Goal: Task Accomplishment & Management: Use online tool/utility

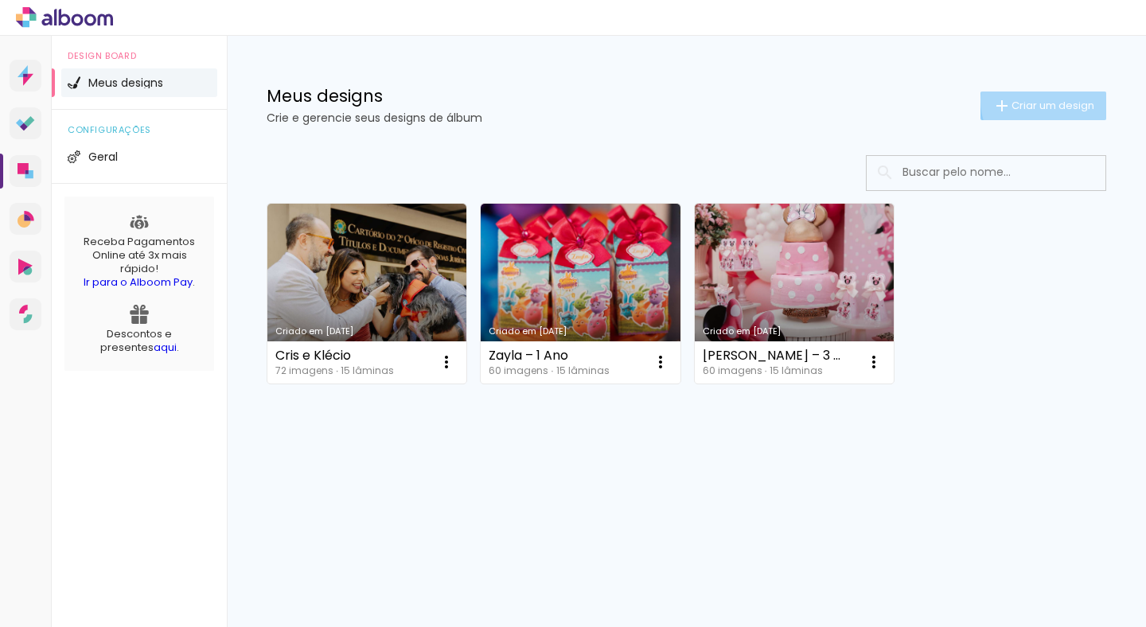
click at [1043, 101] on span "Criar um design" at bounding box center [1053, 105] width 83 height 10
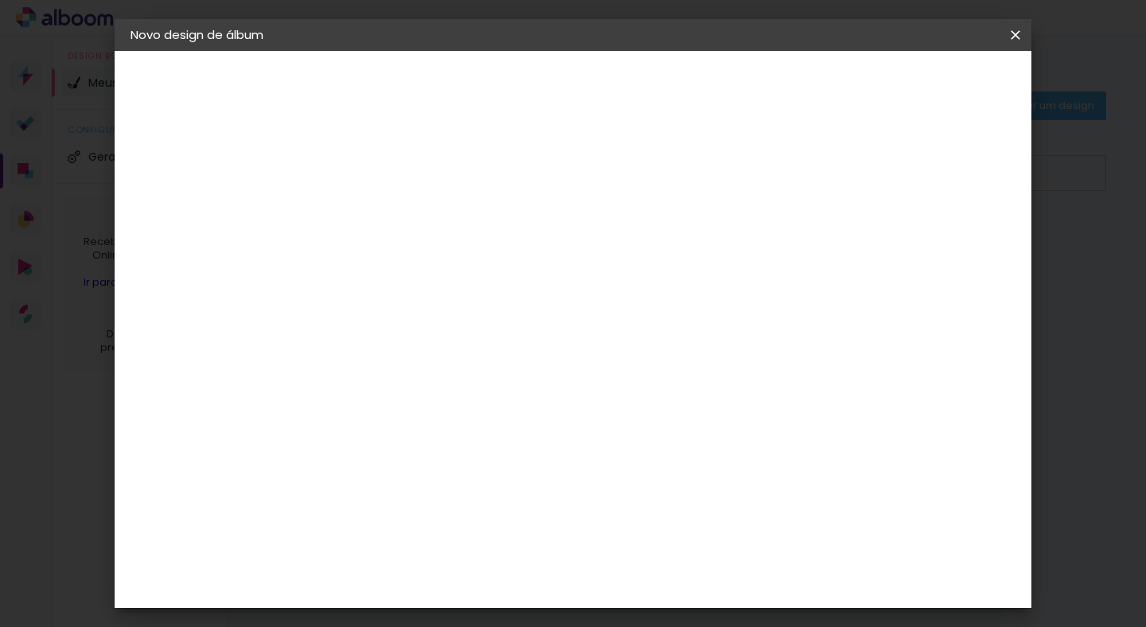
click at [391, 224] on input at bounding box center [391, 213] width 0 height 25
type input "Batizado Caetano"
type paper-input "Batizado [PERSON_NAME]"
click at [0, 0] on slot "Avançar" at bounding box center [0, 0] width 0 height 0
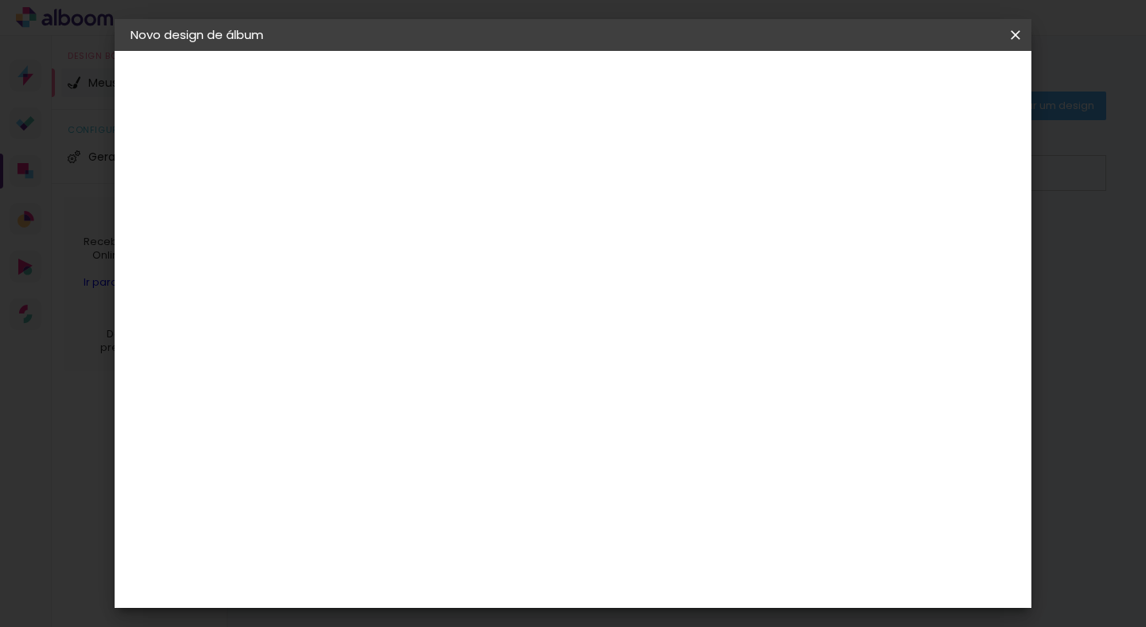
click at [439, 266] on input at bounding box center [431, 256] width 161 height 20
type input "rait"
type paper-input "rait"
click at [417, 366] on div "RaiTai" at bounding box center [398, 359] width 37 height 13
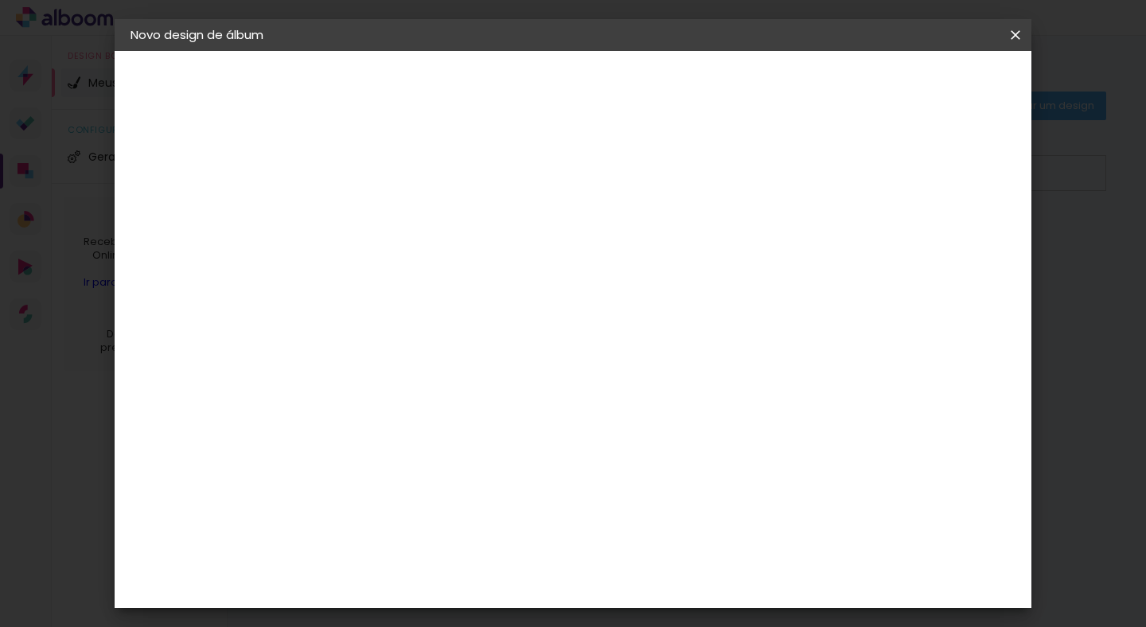
click at [417, 366] on div "RaiTai" at bounding box center [398, 359] width 37 height 13
click at [408, 366] on div "RaiTai" at bounding box center [398, 359] width 37 height 13
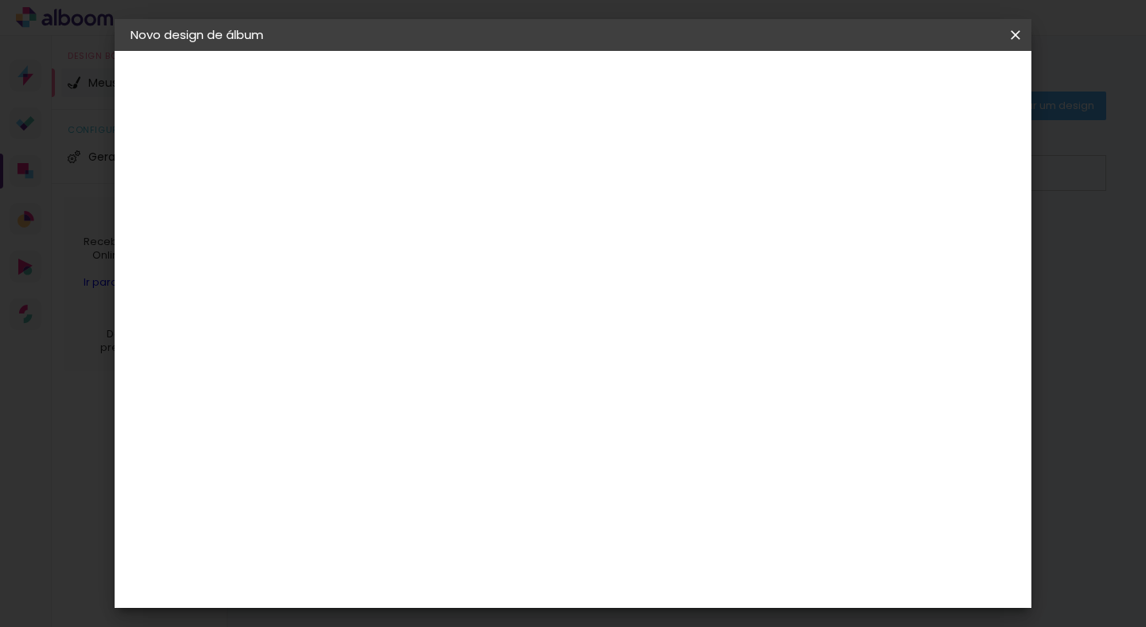
click at [408, 366] on div "RaiTai" at bounding box center [398, 359] width 37 height 13
click at [417, 366] on div "RaiTai" at bounding box center [398, 359] width 37 height 13
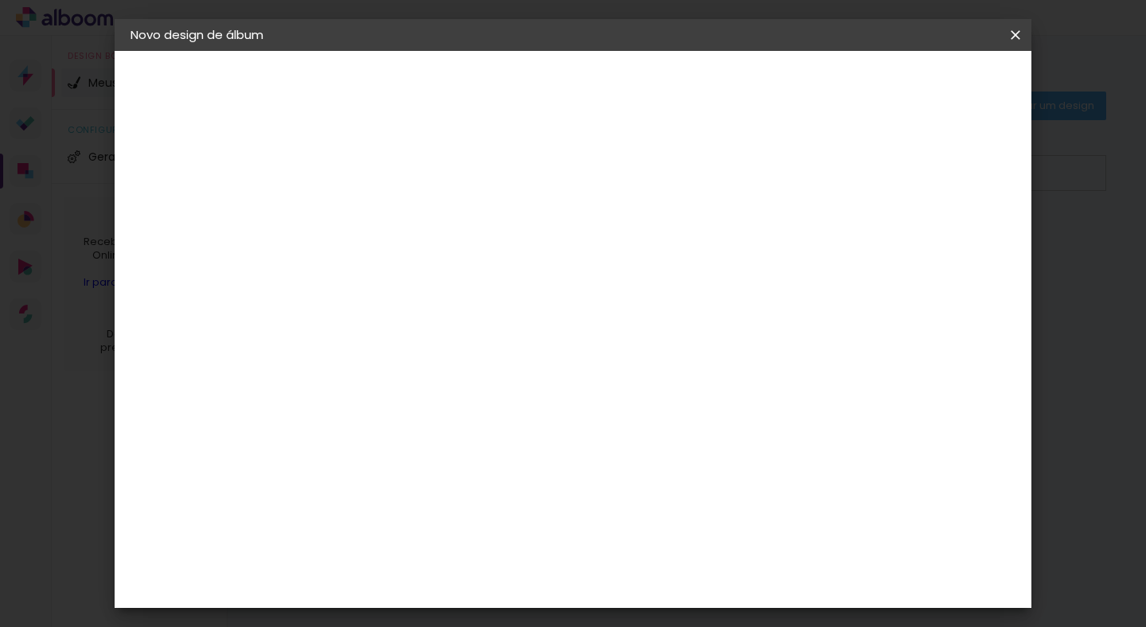
click at [417, 366] on div "RaiTai" at bounding box center [398, 359] width 37 height 13
click at [567, 186] on div "Fornecedor Escolha um fornecedor ou avance com o tamanho livre. Voltar Avançar" at bounding box center [496, 118] width 349 height 135
click at [417, 366] on div "RaiTai" at bounding box center [398, 359] width 37 height 13
click at [410, 313] on input "rait" at bounding box center [415, 303] width 129 height 20
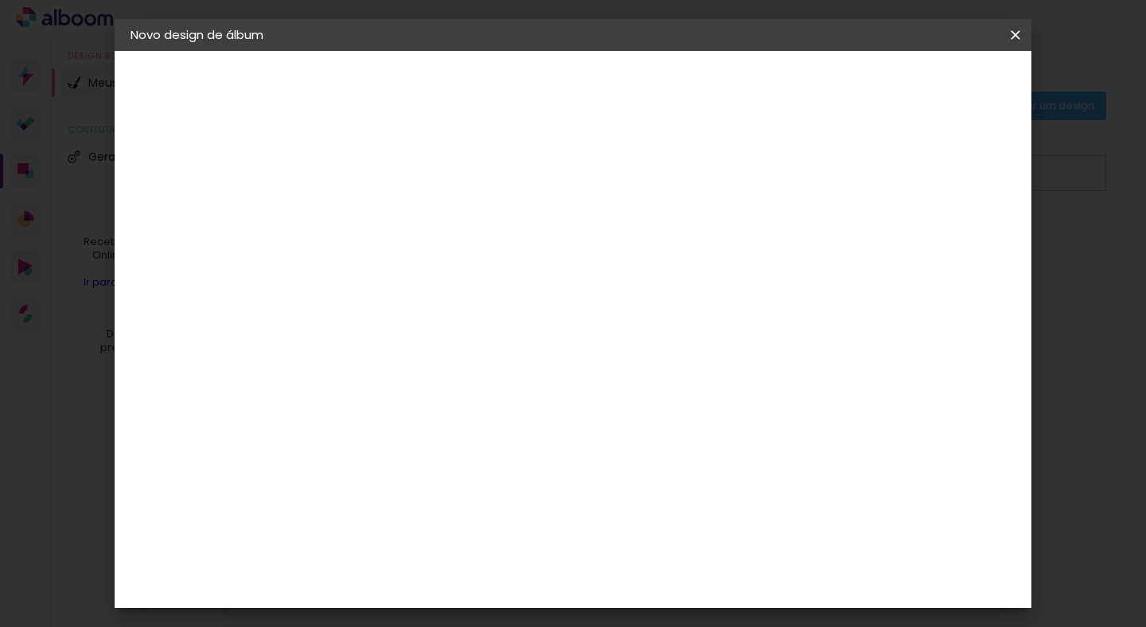
click at [400, 273] on paper-input-container "rait" at bounding box center [415, 255] width 140 height 36
click at [417, 366] on div "RaiTai" at bounding box center [398, 359] width 37 height 13
click at [0, 0] on iron-icon at bounding box center [0, 0] width 0 height 0
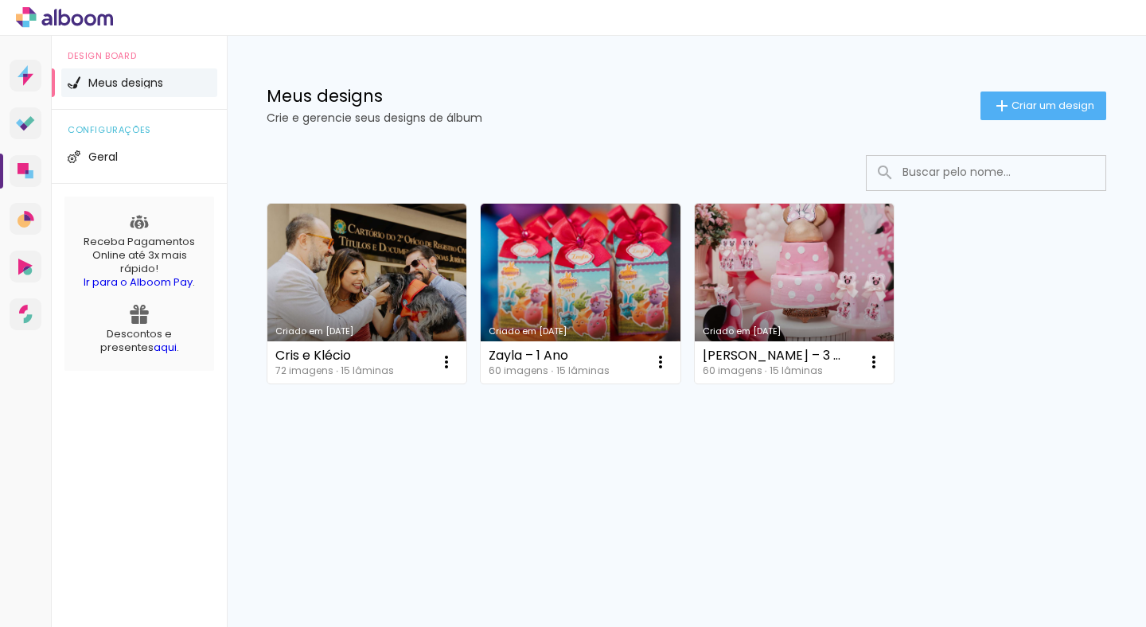
click at [468, 423] on div "Criado em 07/07/25 Cris e Klécio 72 imagens ∙ 15 lâminas Abrir Fazer uma cópia …" at bounding box center [686, 335] width 919 height 393
click at [1063, 113] on paper-button "Criar um design" at bounding box center [1044, 106] width 126 height 29
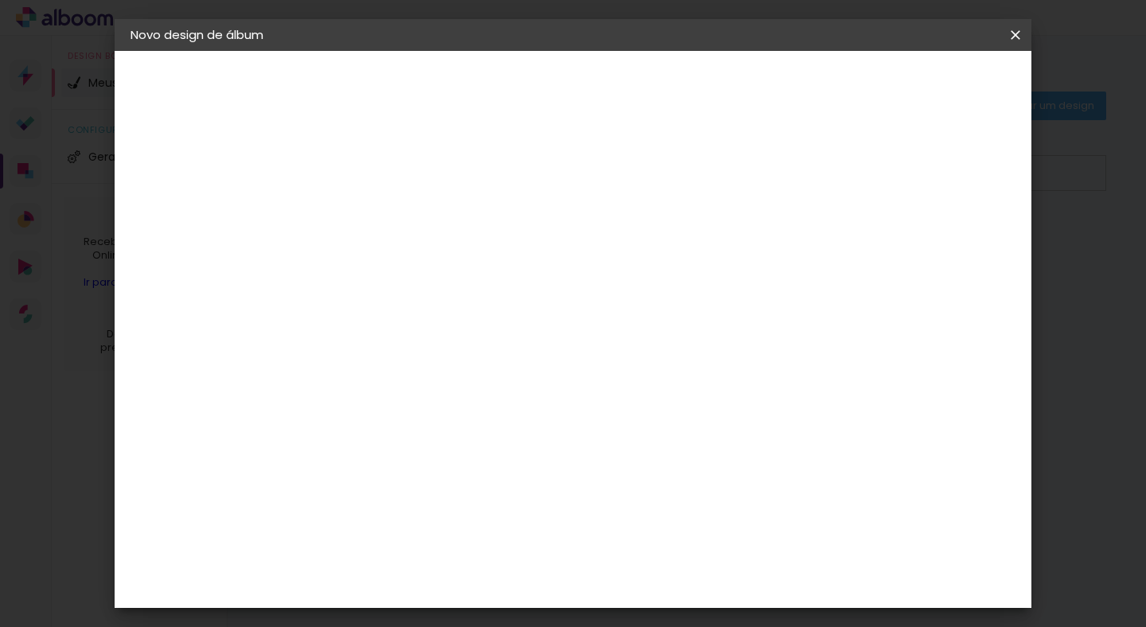
click at [391, 210] on input at bounding box center [391, 213] width 0 height 25
click at [391, 211] on input at bounding box center [391, 213] width 0 height 25
type input "Batizado [PERSON_NAME]"
click at [0, 0] on header "Informações Dê um título ao seu álbum. Avançar" at bounding box center [0, 0] width 0 height 0
click at [0, 0] on slot "Avançar" at bounding box center [0, 0] width 0 height 0
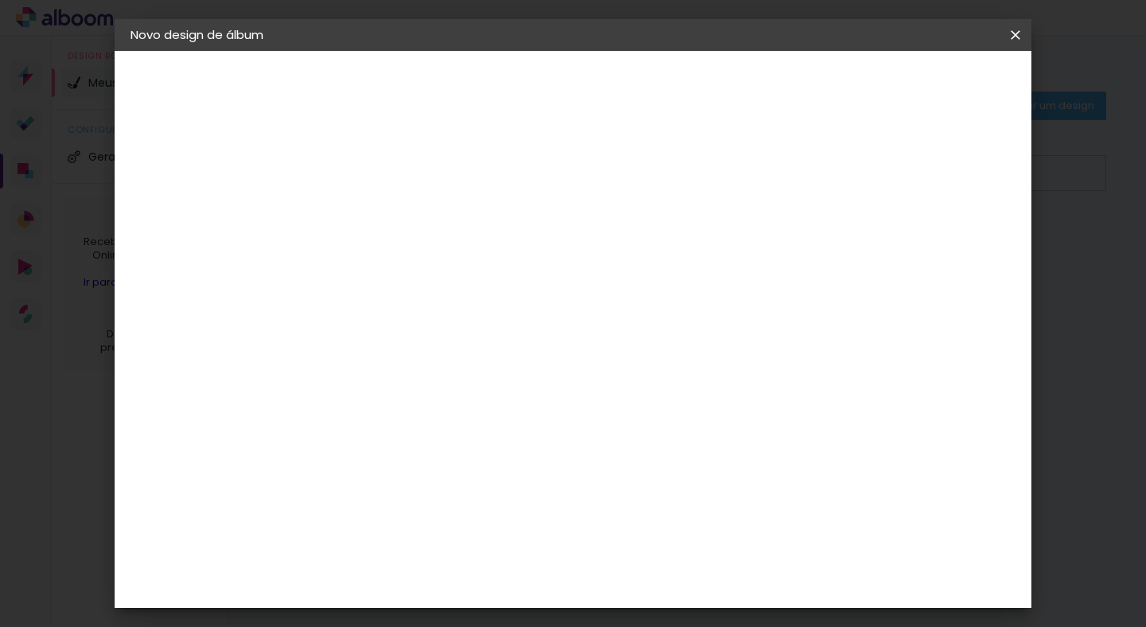
click at [459, 313] on input "rait" at bounding box center [415, 303] width 129 height 20
type input "b"
click at [442, 307] on input at bounding box center [431, 303] width 161 height 20
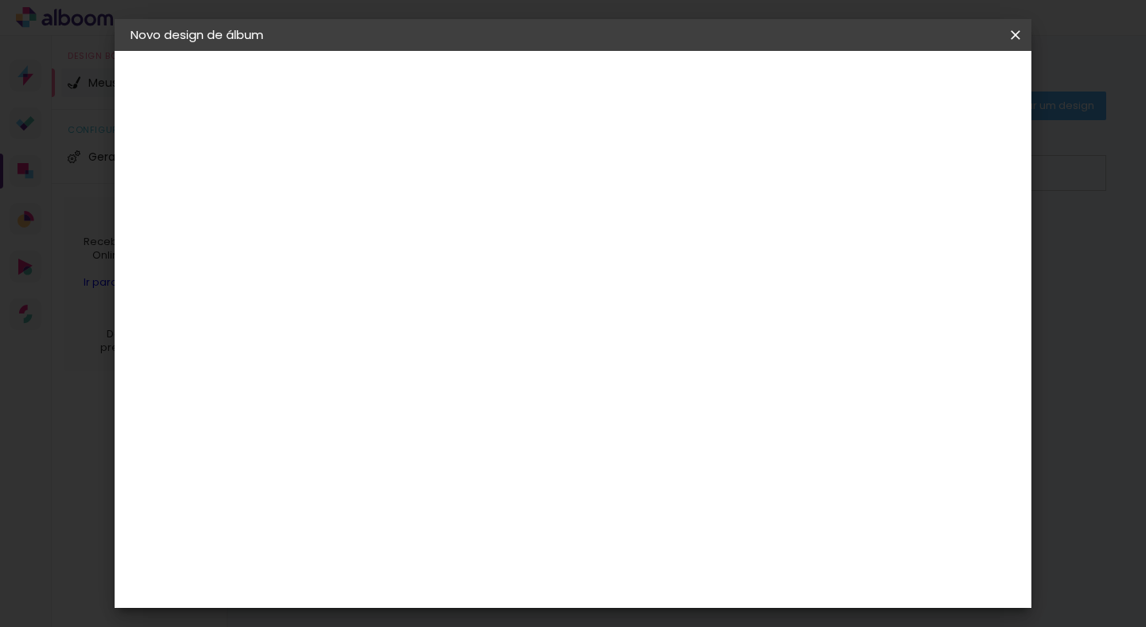
type input "b"
type input "prof"
click at [419, 313] on input "prof" at bounding box center [415, 303] width 129 height 20
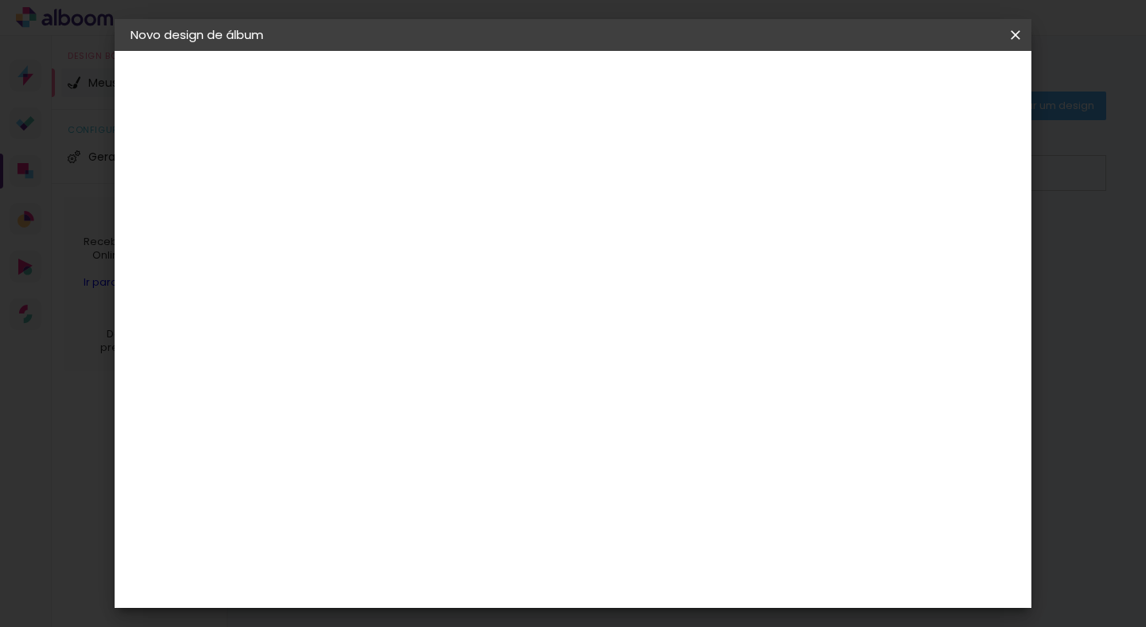
click at [603, 84] on paper-button "Voltar" at bounding box center [570, 84] width 64 height 27
click at [0, 0] on iron-icon at bounding box center [0, 0] width 0 height 0
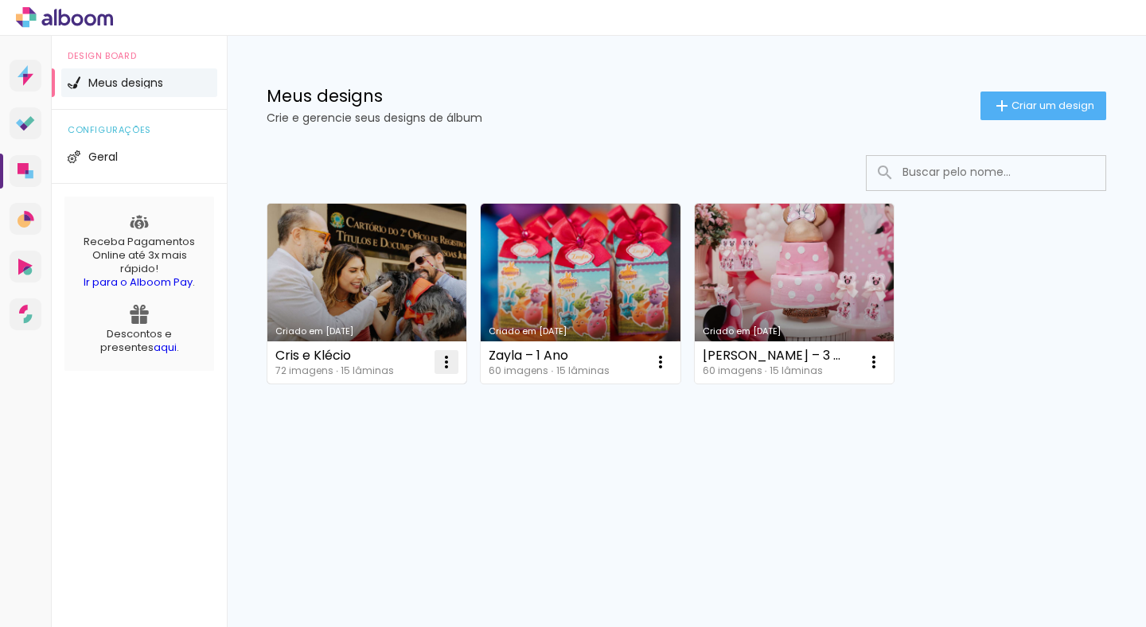
click at [446, 359] on iron-icon at bounding box center [446, 362] width 19 height 19
click at [388, 431] on span "Fazer uma cópia" at bounding box center [386, 430] width 93 height 11
type input "Cópia de Cris e Klécio"
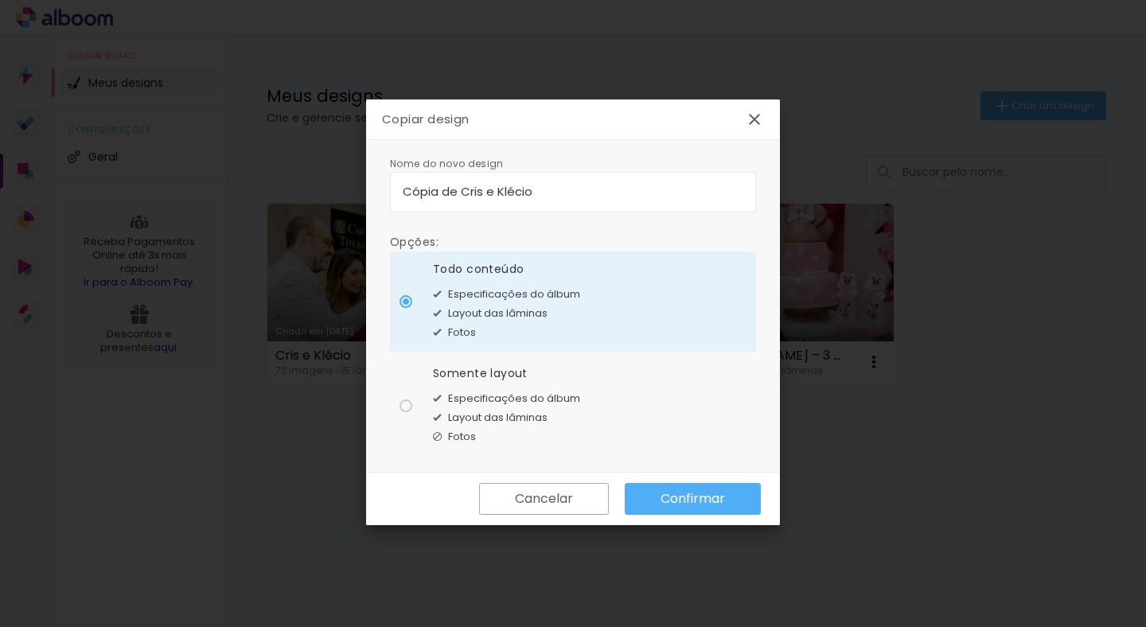
click at [0, 0] on slot "Confirmar" at bounding box center [0, 0] width 0 height 0
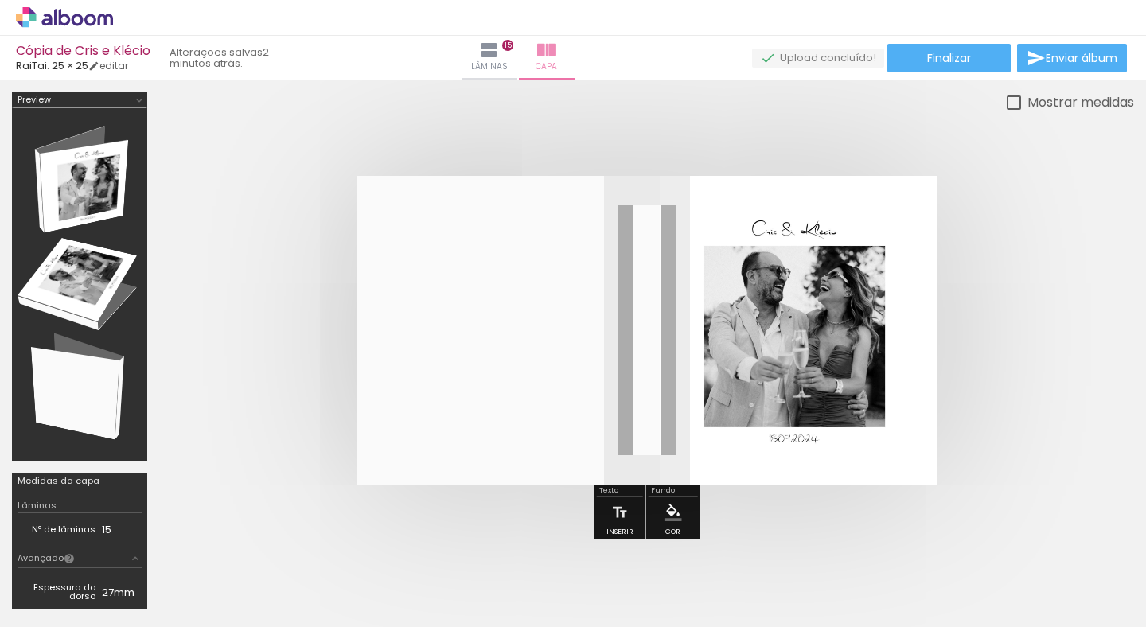
click at [811, 176] on quentale-photo at bounding box center [798, 330] width 277 height 309
click at [751, 302] on quentale-photo at bounding box center [798, 330] width 277 height 309
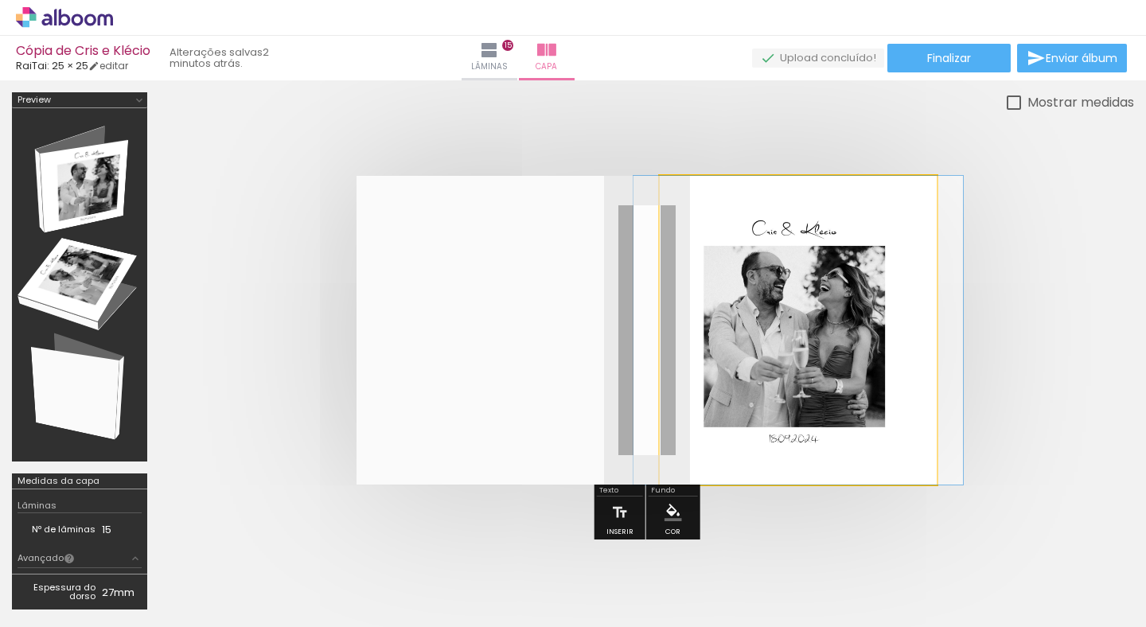
click at [751, 302] on quentale-photo at bounding box center [798, 330] width 277 height 309
click at [751, 301] on div at bounding box center [799, 330] width 330 height 309
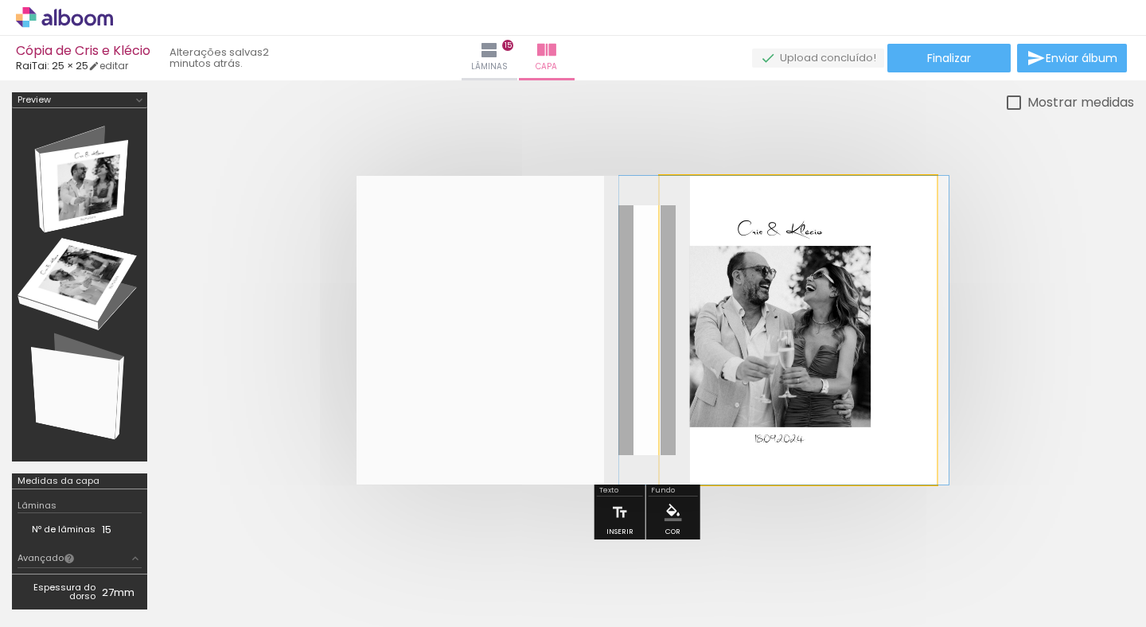
drag, startPoint x: 751, startPoint y: 301, endPoint x: 737, endPoint y: 479, distance: 178.9
click at [814, 307] on quentale-photo at bounding box center [798, 330] width 277 height 309
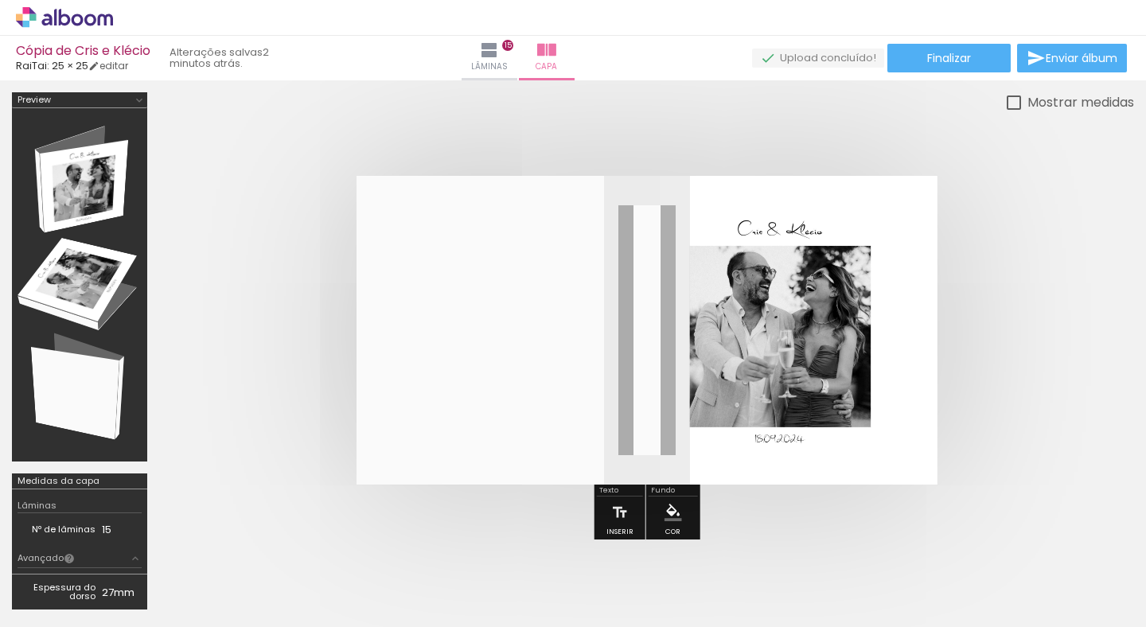
click at [814, 307] on quentale-photo at bounding box center [798, 330] width 277 height 309
click at [128, 60] on link "editar" at bounding box center [108, 66] width 40 height 14
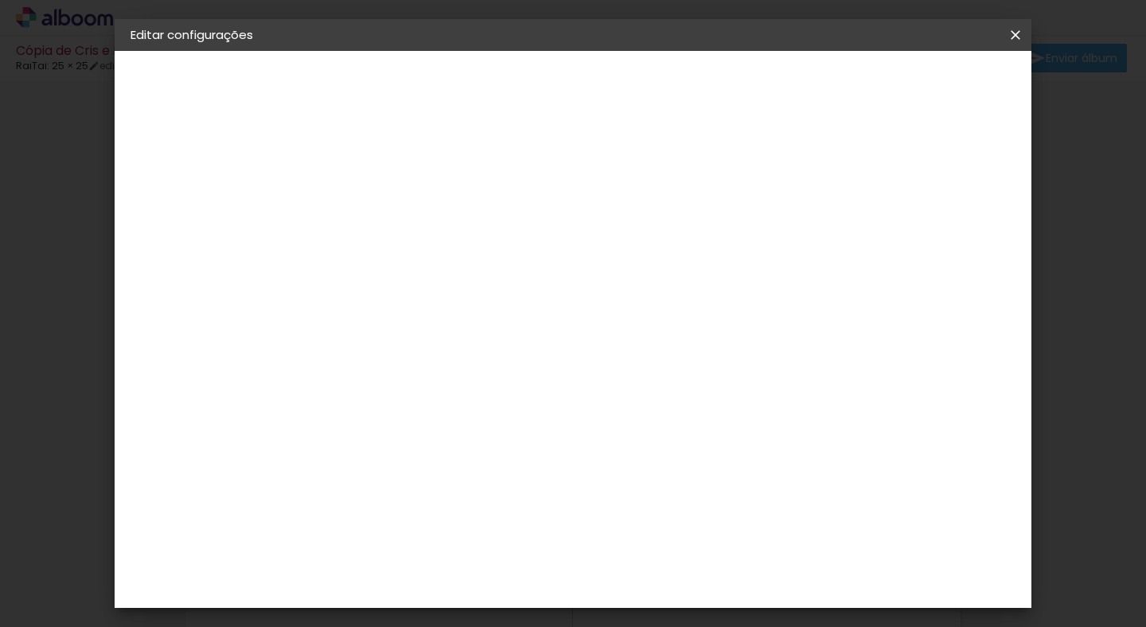
click at [1024, 29] on iron-icon at bounding box center [1015, 35] width 19 height 16
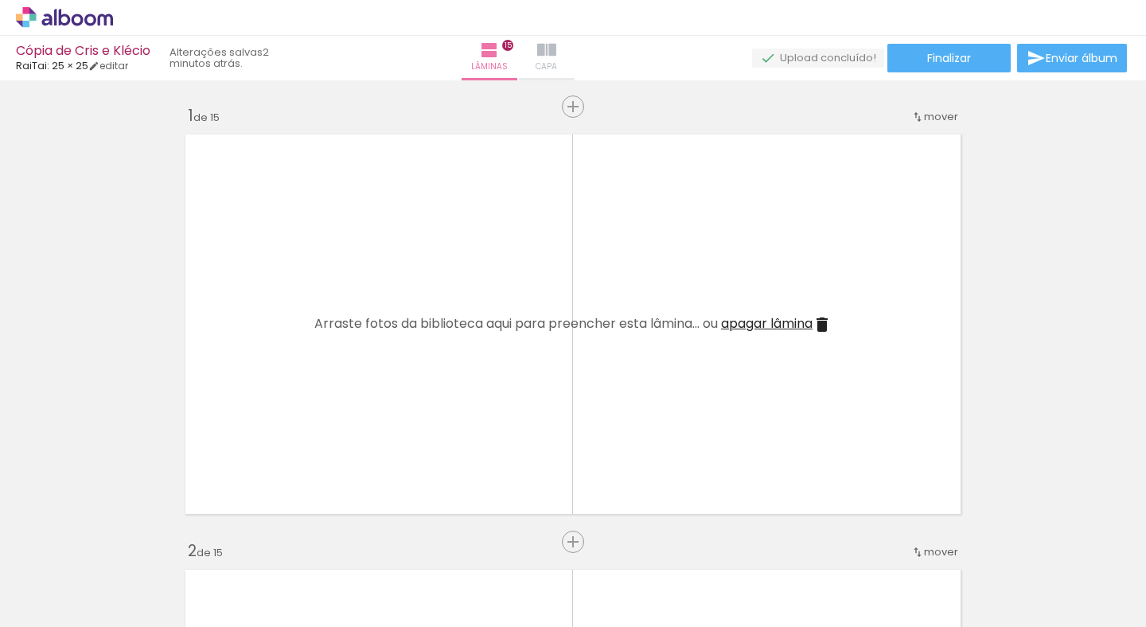
click at [556, 52] on iron-icon at bounding box center [546, 50] width 19 height 19
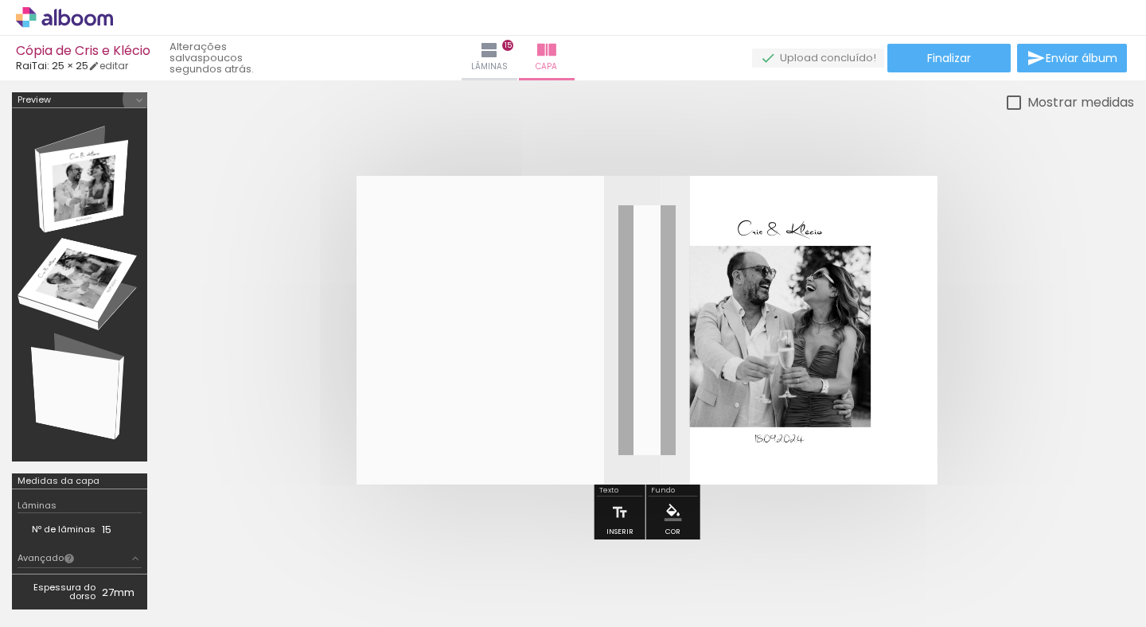
click at [142, 99] on iron-icon at bounding box center [139, 100] width 13 height 13
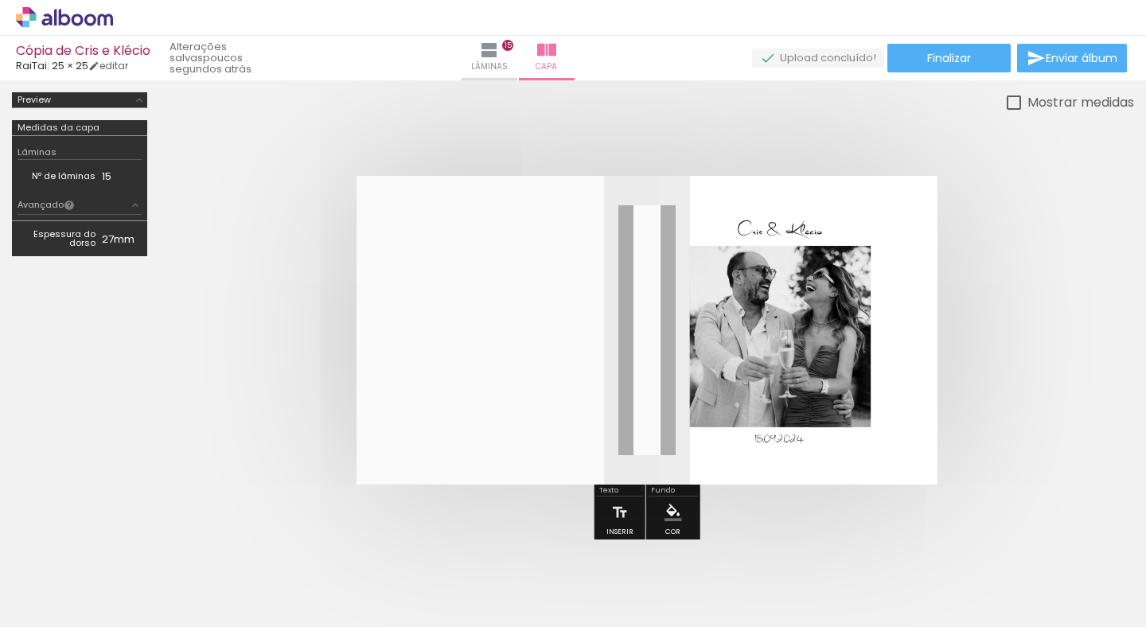
click at [142, 98] on iron-icon at bounding box center [139, 100] width 13 height 13
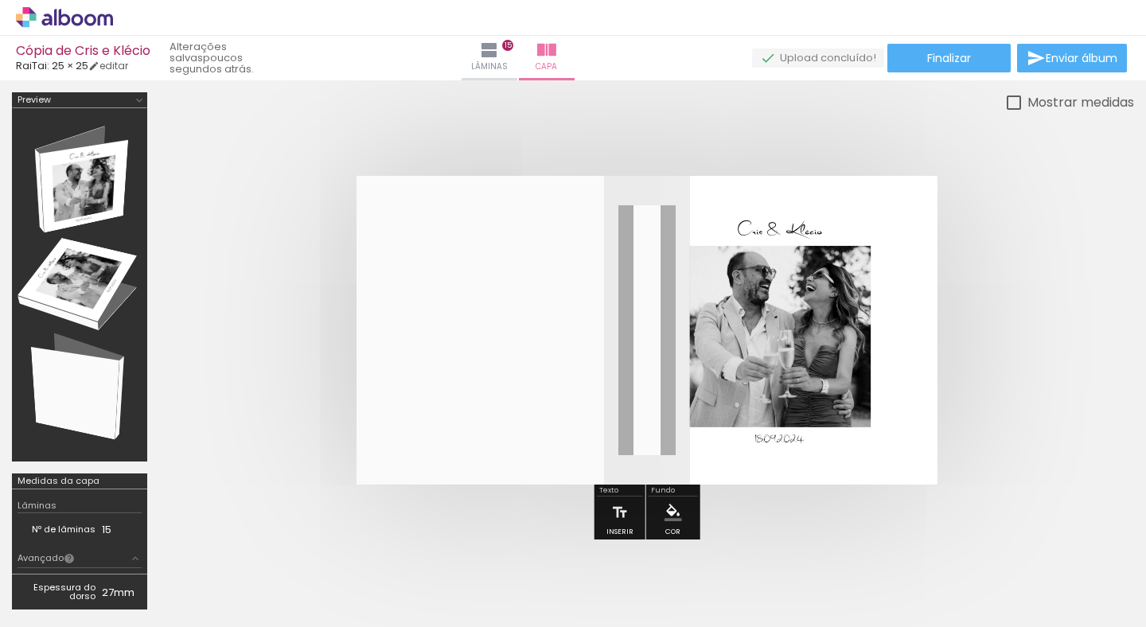
click at [801, 298] on quentale-photo at bounding box center [798, 330] width 277 height 309
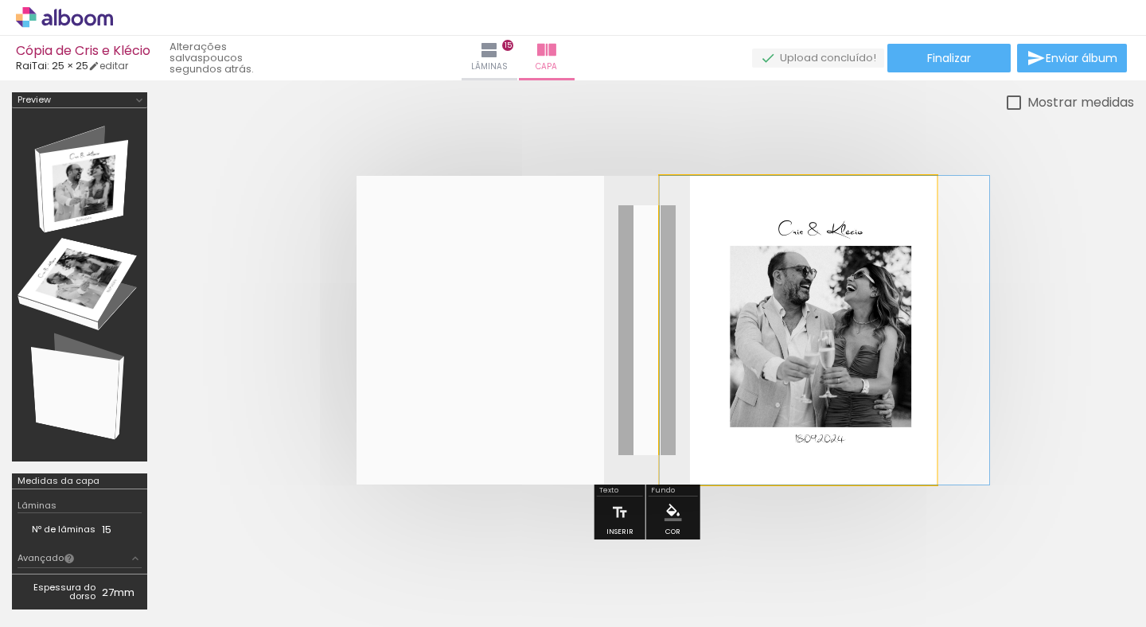
drag, startPoint x: 801, startPoint y: 298, endPoint x: 903, endPoint y: 435, distance: 170.5
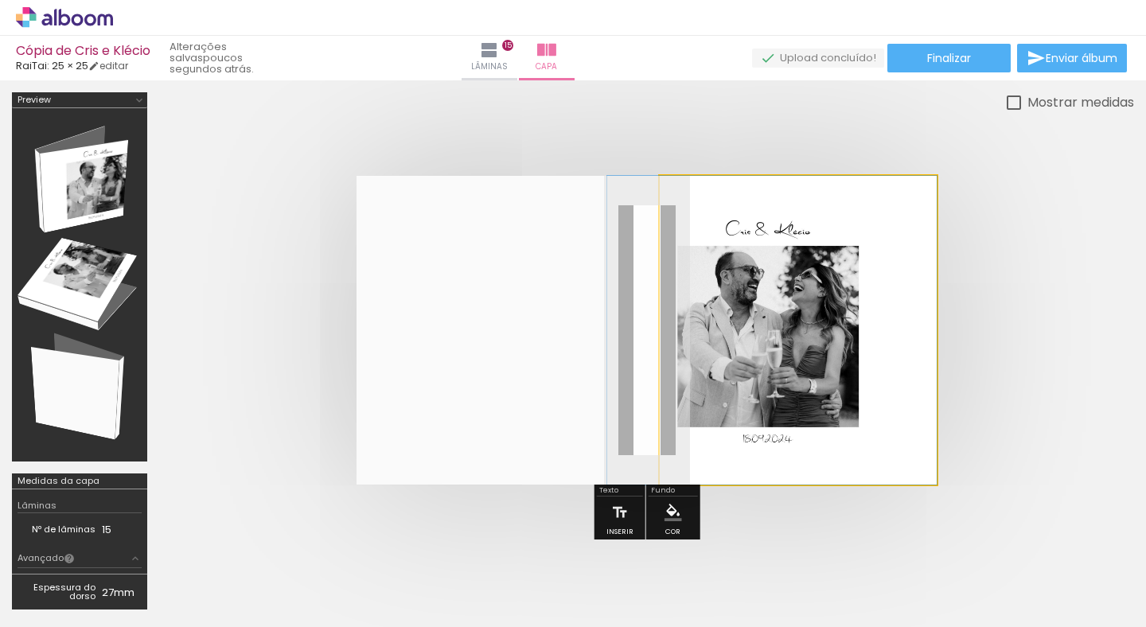
drag, startPoint x: 895, startPoint y: 420, endPoint x: 817, endPoint y: 416, distance: 77.3
click at [817, 417] on div at bounding box center [772, 330] width 330 height 309
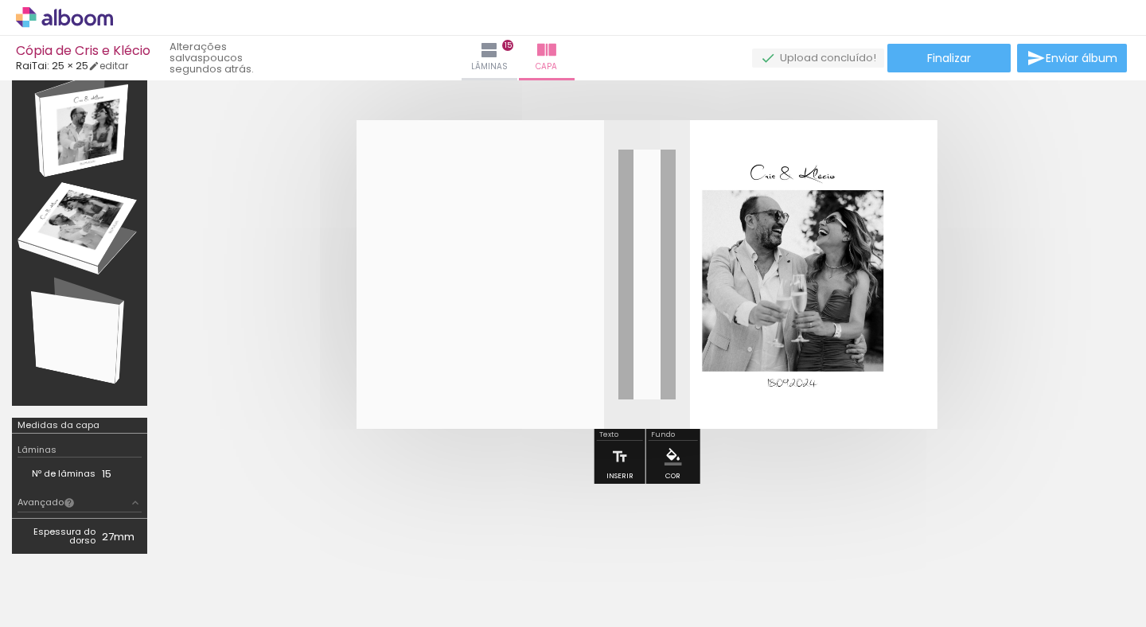
scroll to position [36, 0]
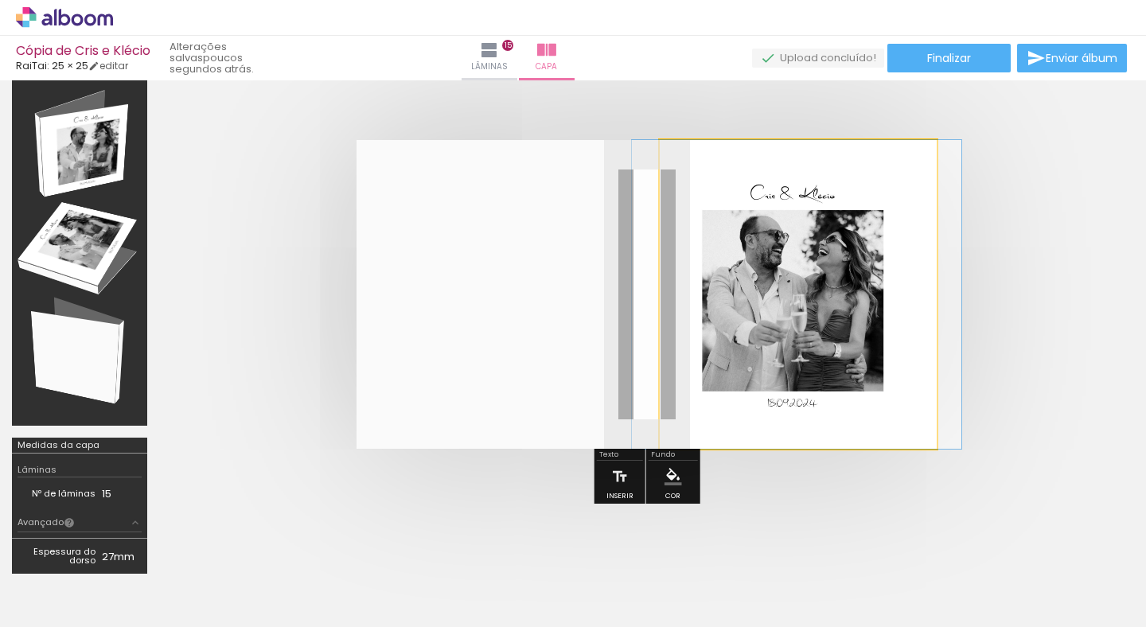
click at [805, 253] on quentale-photo at bounding box center [798, 294] width 277 height 309
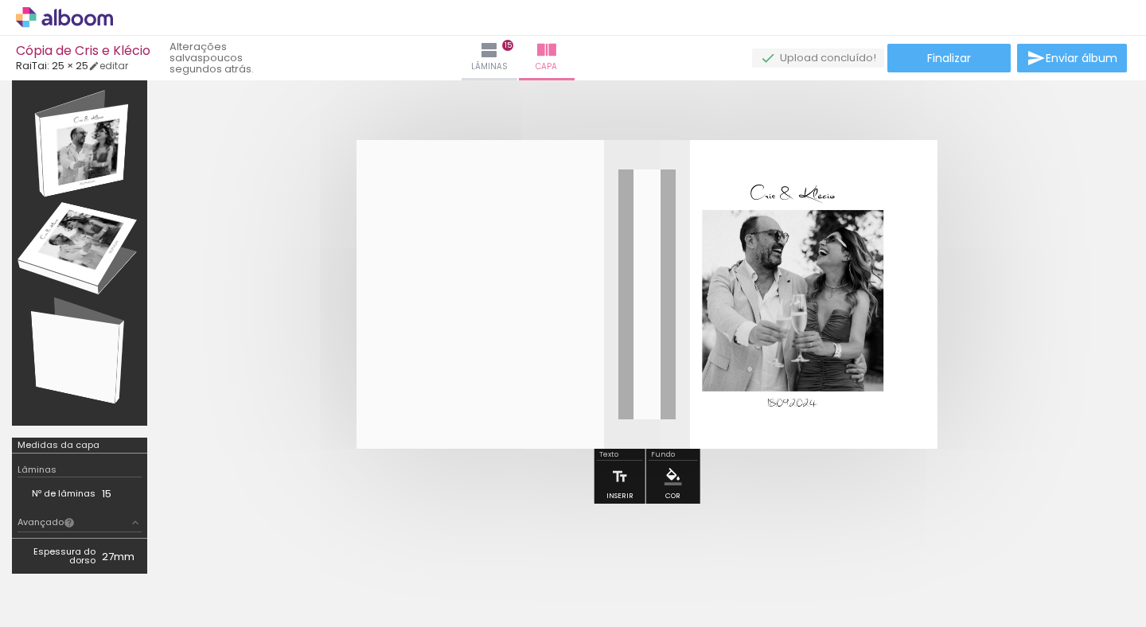
click at [805, 253] on quentale-photo at bounding box center [798, 294] width 277 height 309
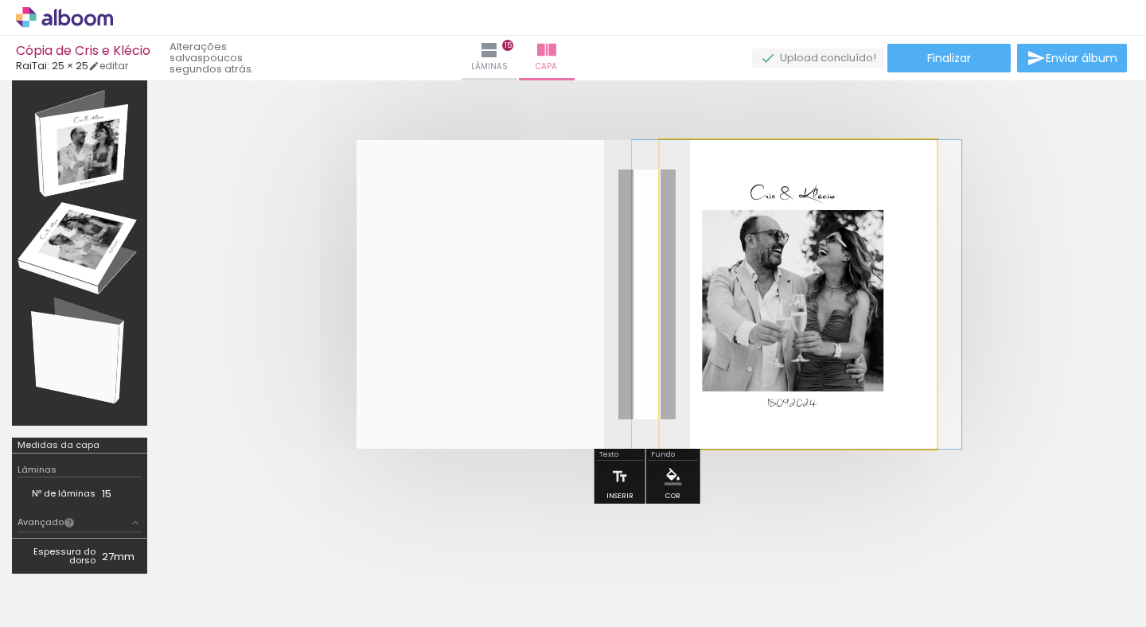
click at [805, 253] on quentale-photo at bounding box center [798, 294] width 277 height 309
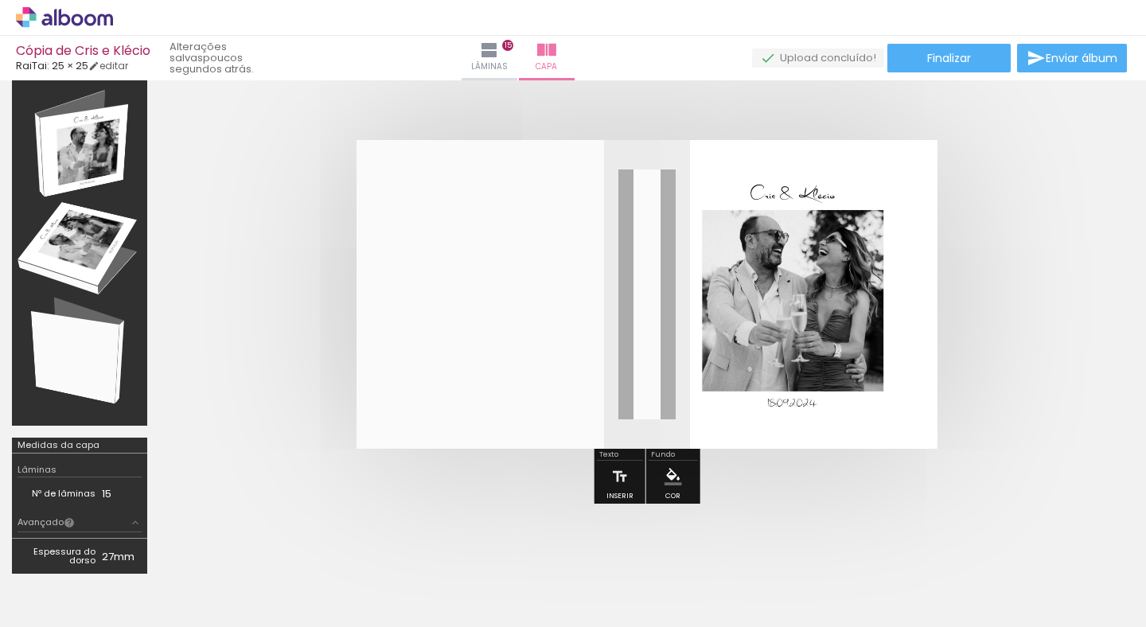
click at [671, 478] on iron-icon "color picker" at bounding box center [674, 477] width 18 height 18
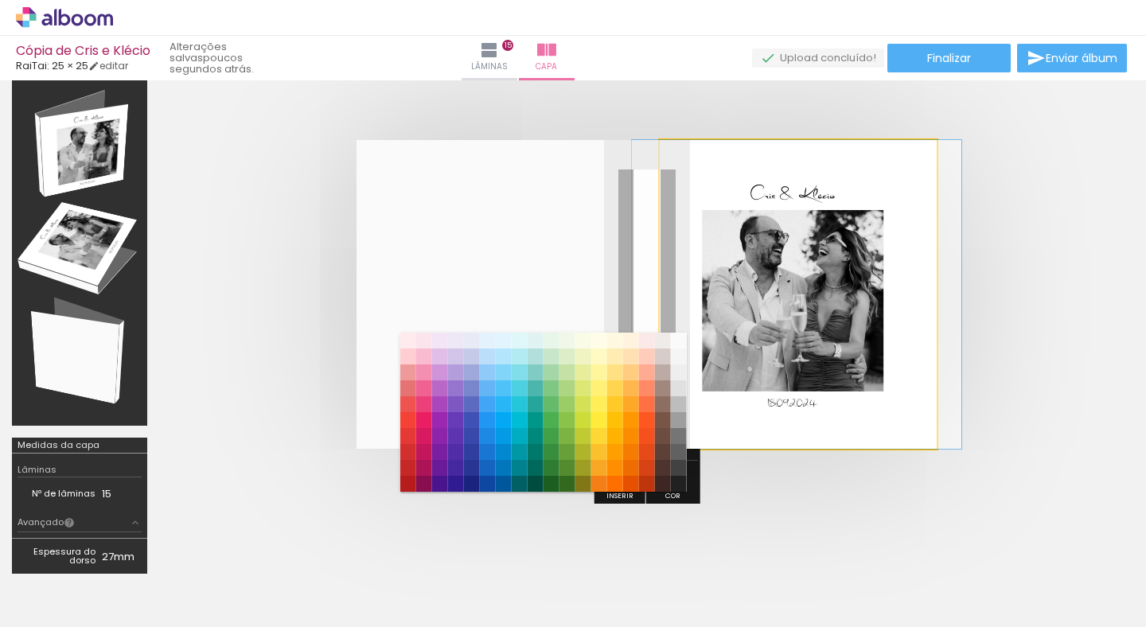
click at [766, 380] on quentale-photo at bounding box center [798, 294] width 277 height 309
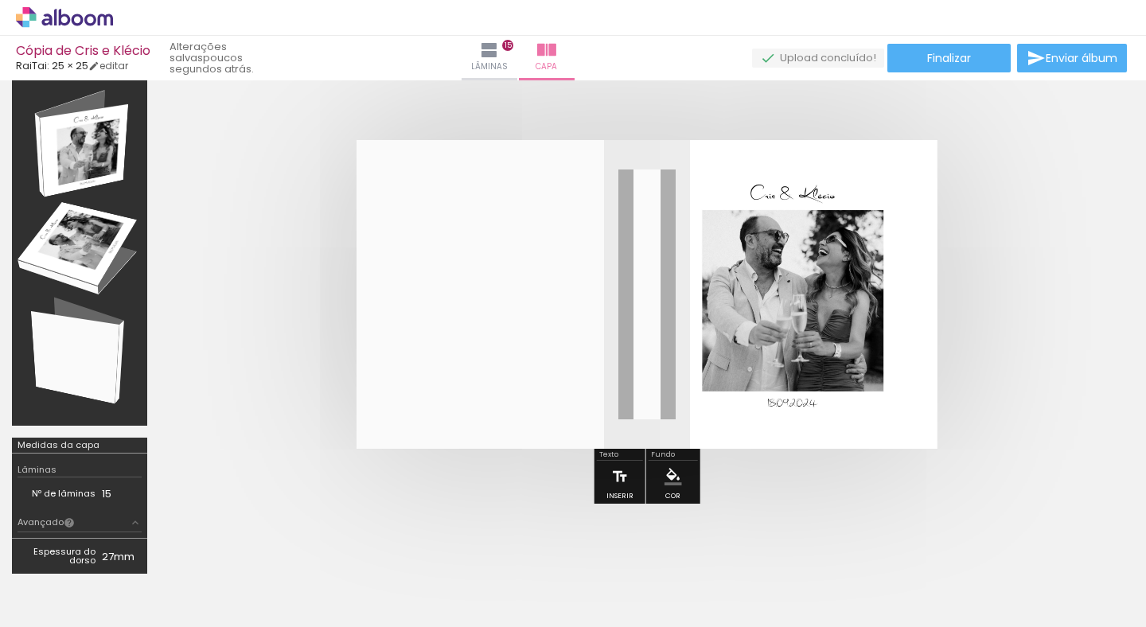
click at [620, 493] on iron-icon at bounding box center [620, 477] width 18 height 32
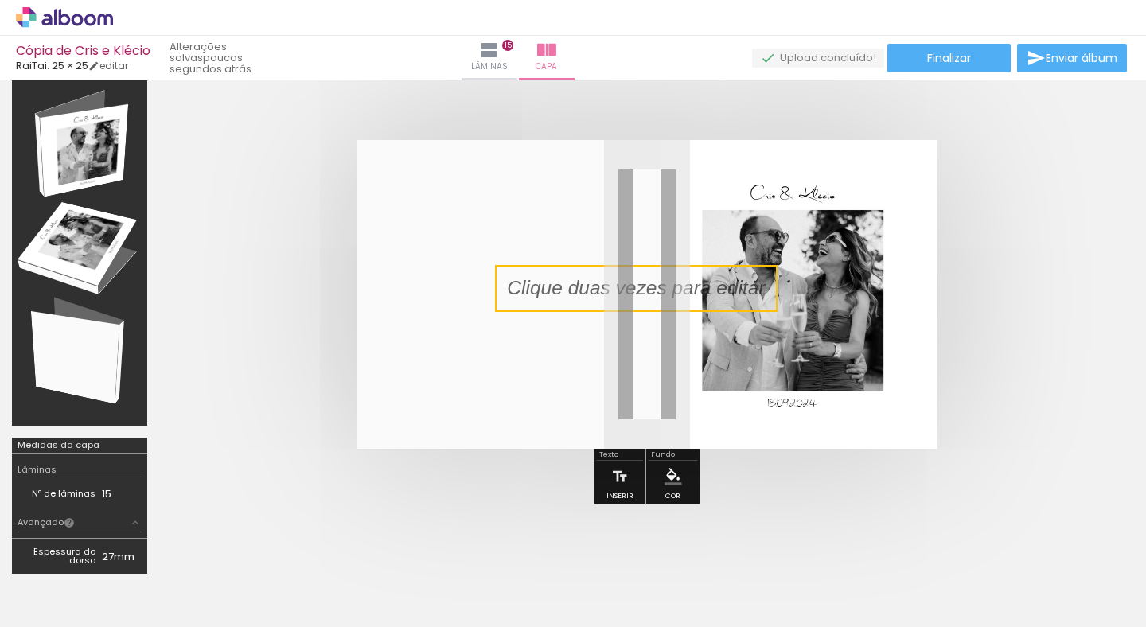
click at [699, 308] on quentale-selection at bounding box center [636, 288] width 283 height 47
type input "Sans Serif"
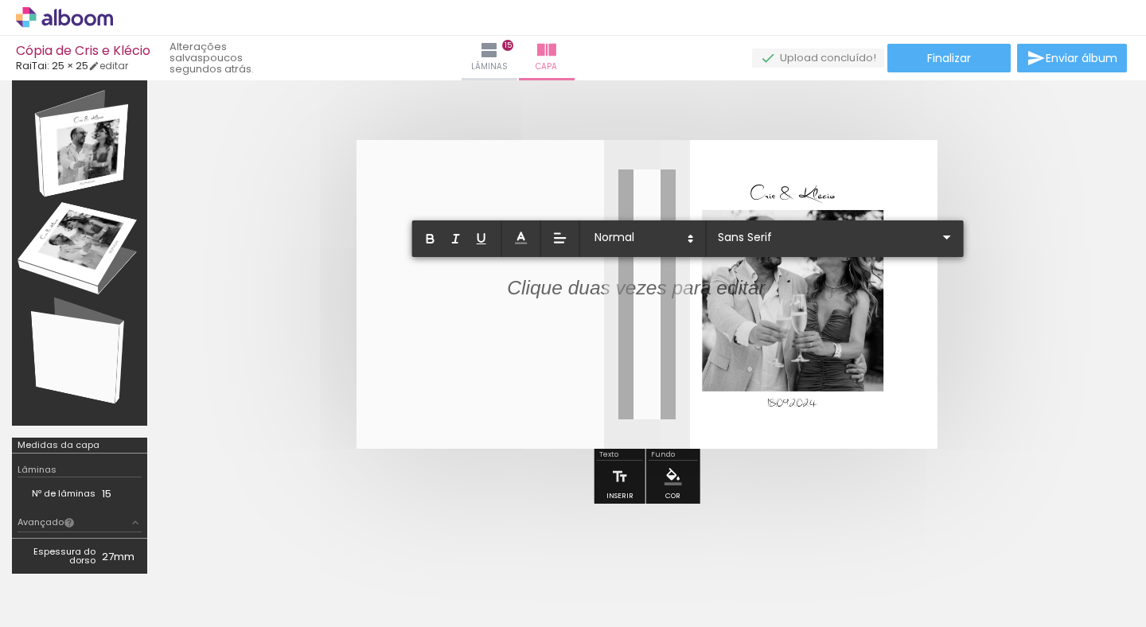
click at [596, 392] on quentale-layouter at bounding box center [647, 294] width 581 height 309
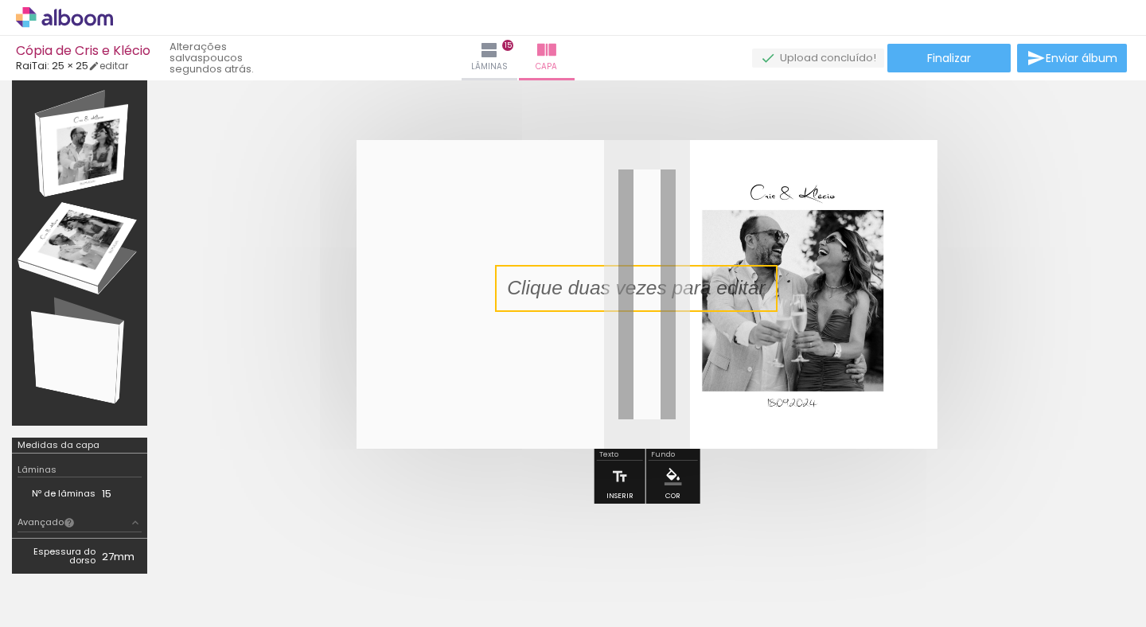
click at [604, 292] on quentale-selection at bounding box center [636, 288] width 283 height 47
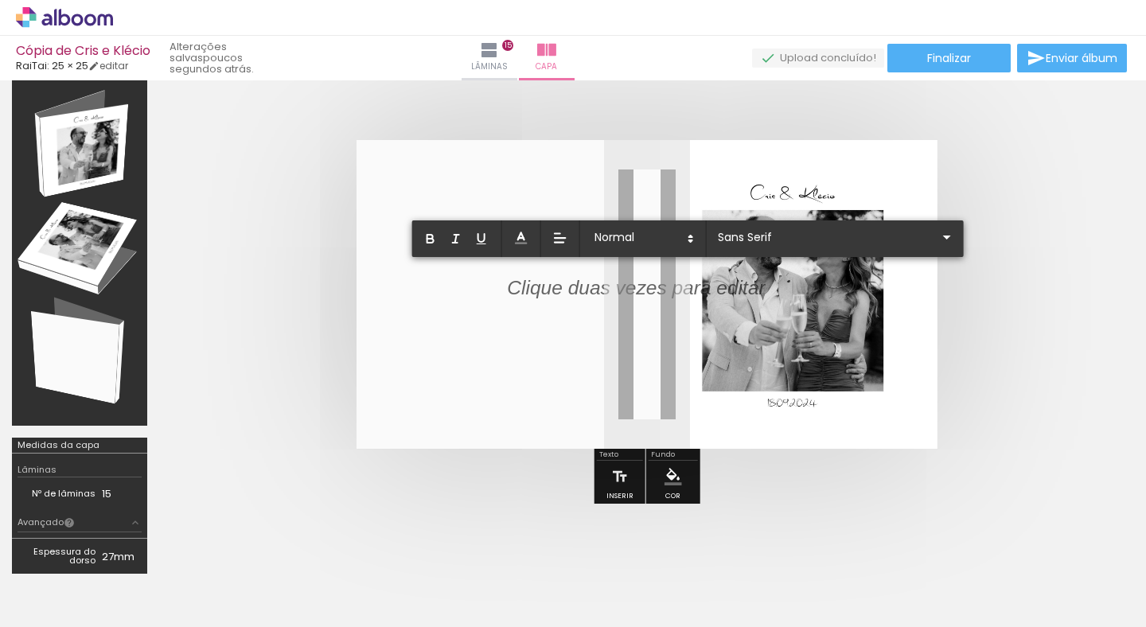
click at [705, 286] on div at bounding box center [636, 289] width 258 height 28
click at [825, 322] on quentale-layouter at bounding box center [647, 294] width 581 height 309
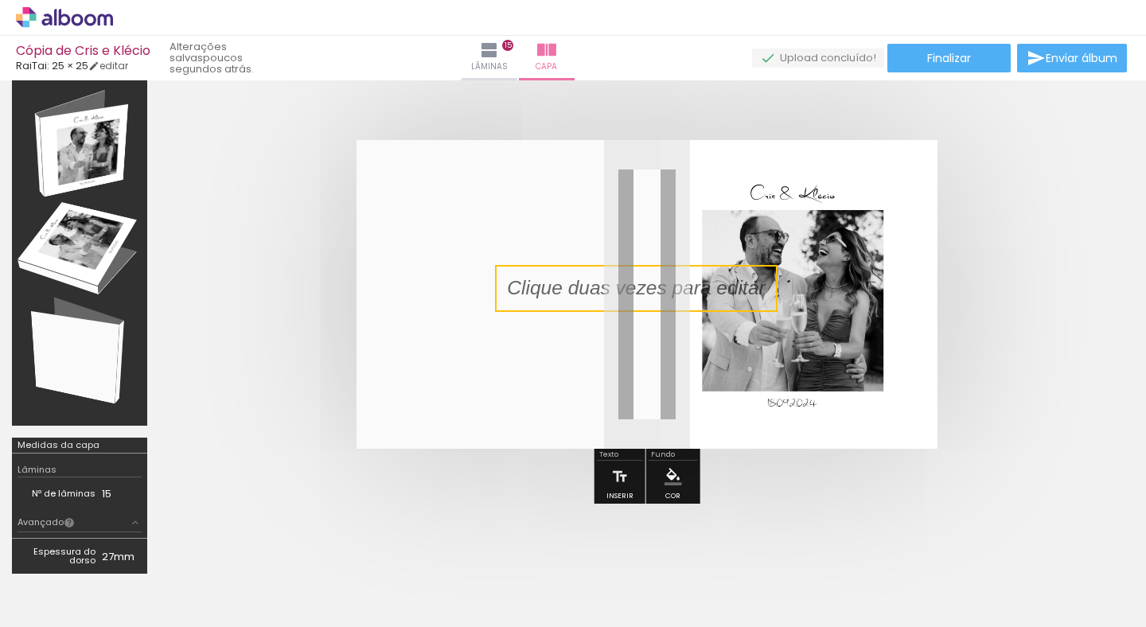
click at [976, 353] on quentale-cover at bounding box center [647, 294] width 848 height 309
click at [901, 449] on quentale-photo at bounding box center [798, 294] width 277 height 309
click at [690, 289] on p at bounding box center [648, 289] width 282 height 28
click at [627, 294] on quentale-selection at bounding box center [636, 288] width 283 height 47
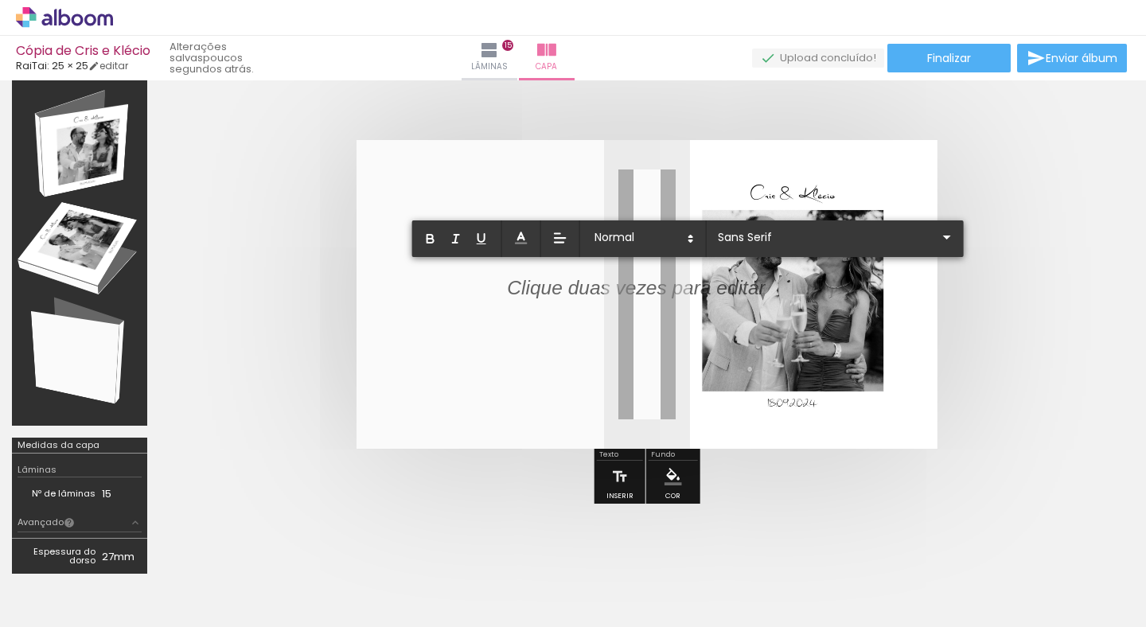
click at [943, 285] on quentale-cover at bounding box center [647, 294] width 848 height 309
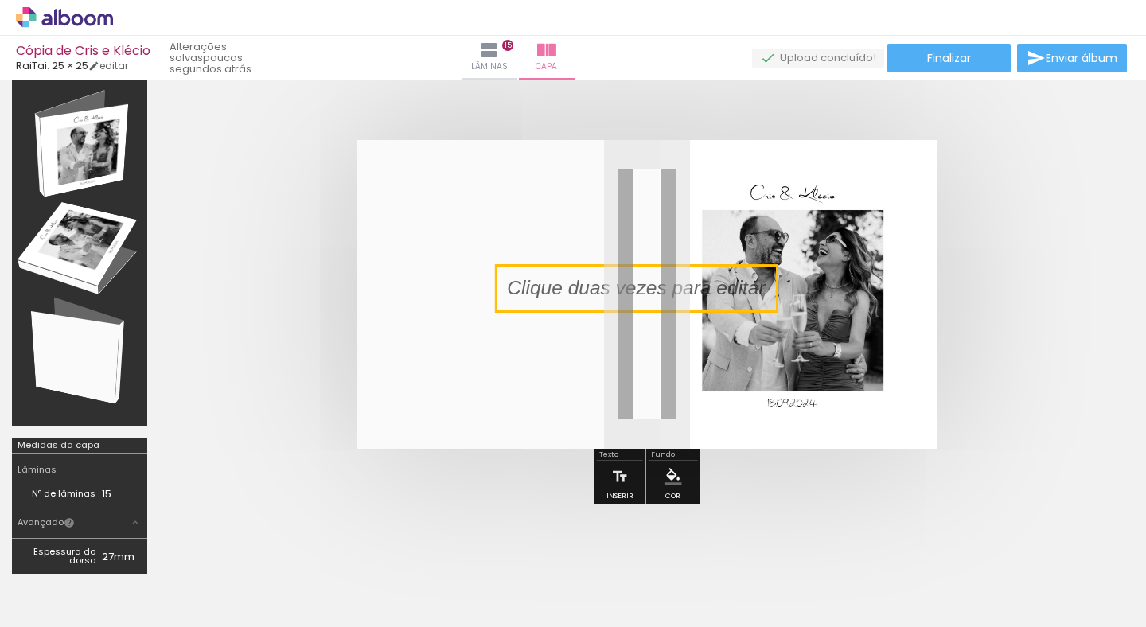
click at [805, 297] on quentale-layouter at bounding box center [647, 294] width 581 height 309
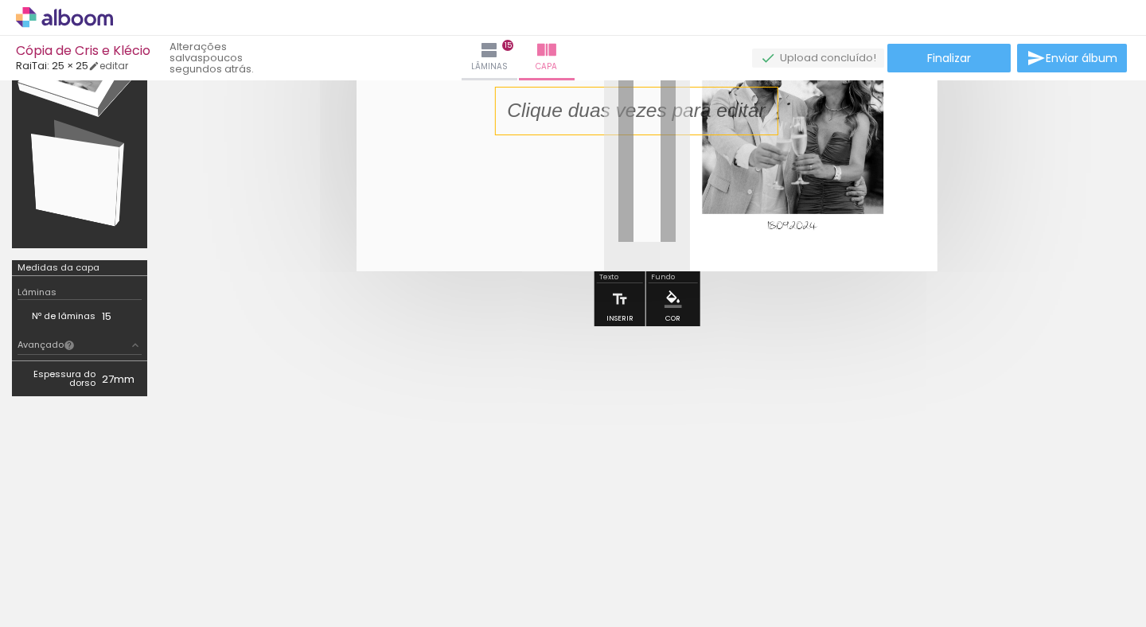
scroll to position [0, 0]
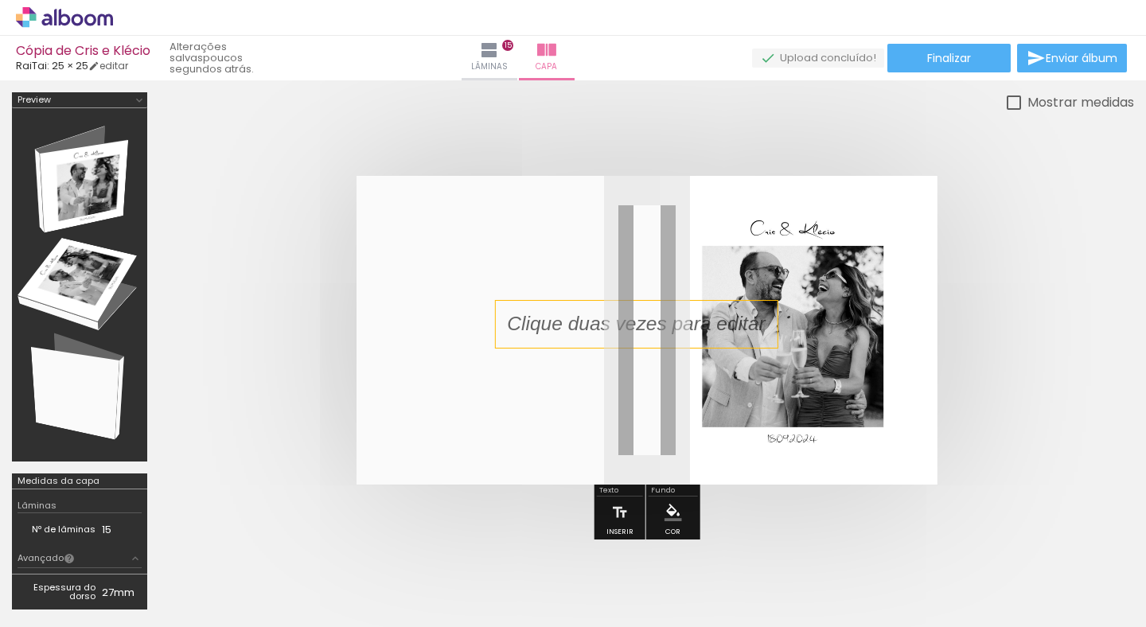
click at [132, 549] on iron-icon at bounding box center [124, 541] width 17 height 17
click at [649, 323] on p at bounding box center [648, 324] width 282 height 28
click at [0, 0] on quentale-selection at bounding box center [0, 0] width 0 height 0
click at [576, 323] on div at bounding box center [636, 324] width 282 height 47
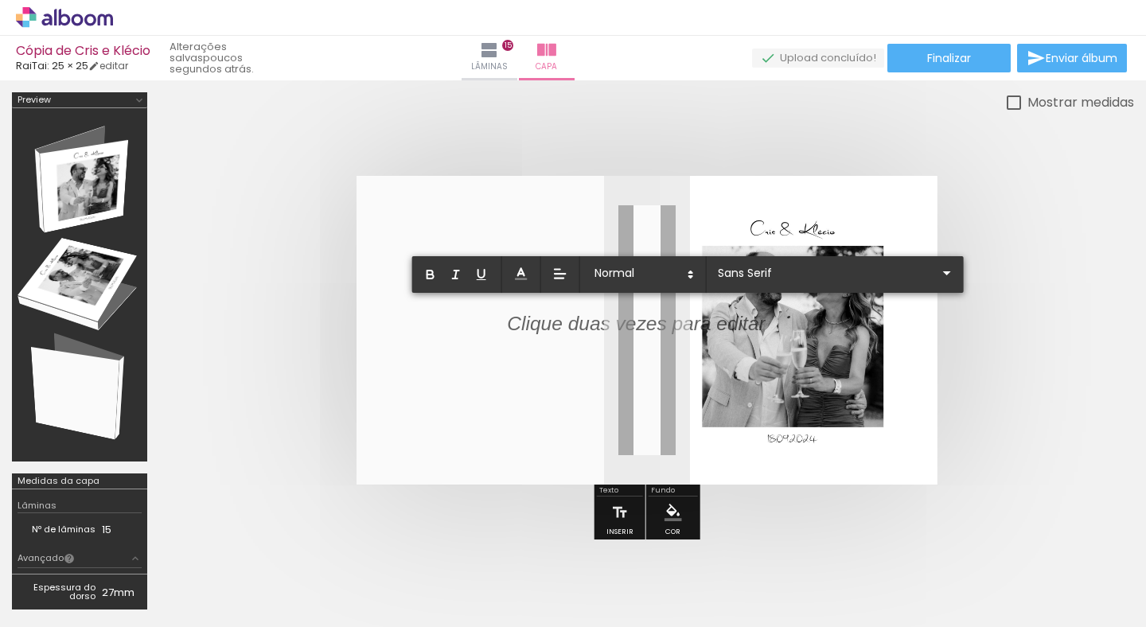
drag, startPoint x: 576, startPoint y: 323, endPoint x: 665, endPoint y: 336, distance: 89.3
click at [665, 335] on p at bounding box center [636, 334] width 258 height 28
click at [665, 336] on p at bounding box center [636, 334] width 258 height 28
click at [556, 41] on iron-icon at bounding box center [546, 50] width 19 height 19
click at [69, 142] on div at bounding box center [80, 285] width 124 height 342
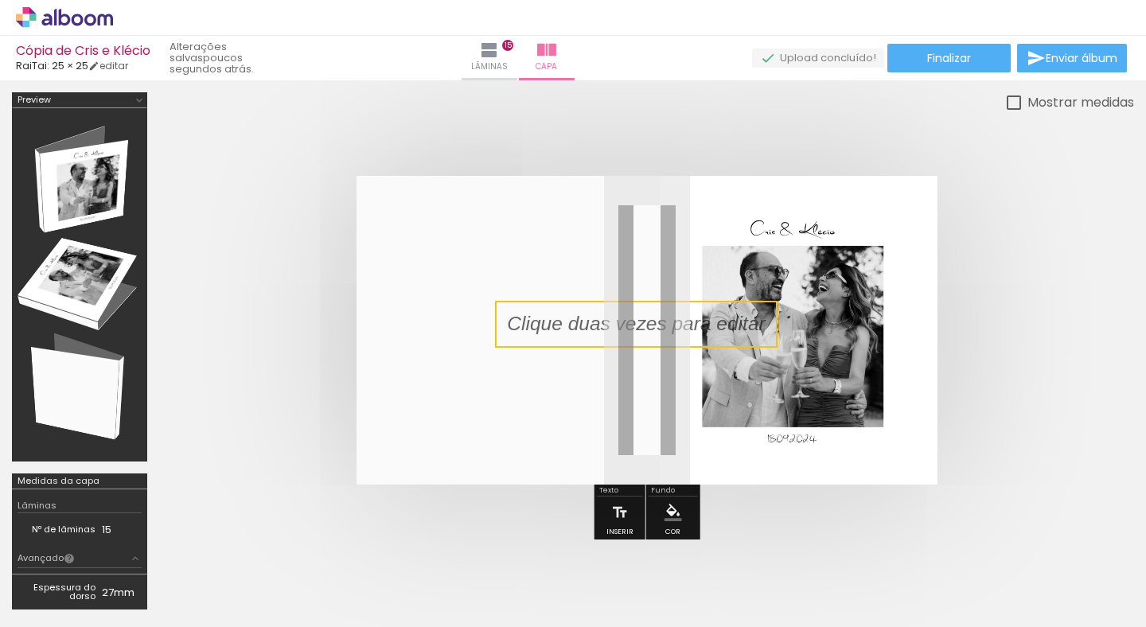
click at [749, 293] on quentale-layouter at bounding box center [647, 330] width 581 height 309
click at [591, 85] on div at bounding box center [573, 356] width 1146 height 553
click at [556, 57] on iron-icon at bounding box center [546, 50] width 19 height 19
click at [499, 56] on iron-icon at bounding box center [489, 50] width 19 height 19
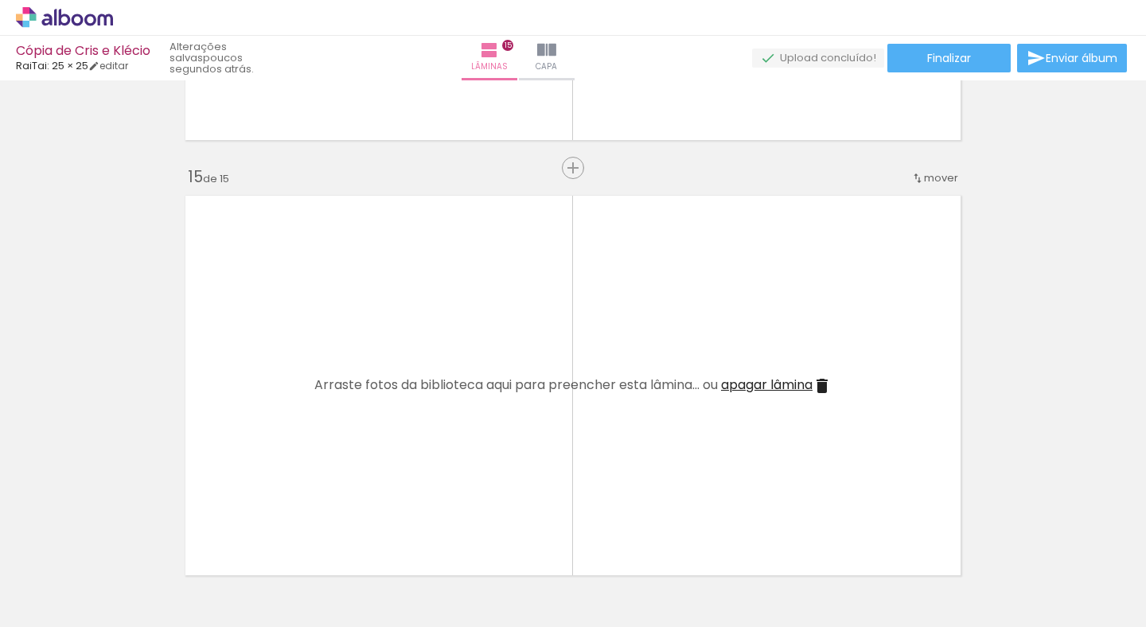
scroll to position [6298, 0]
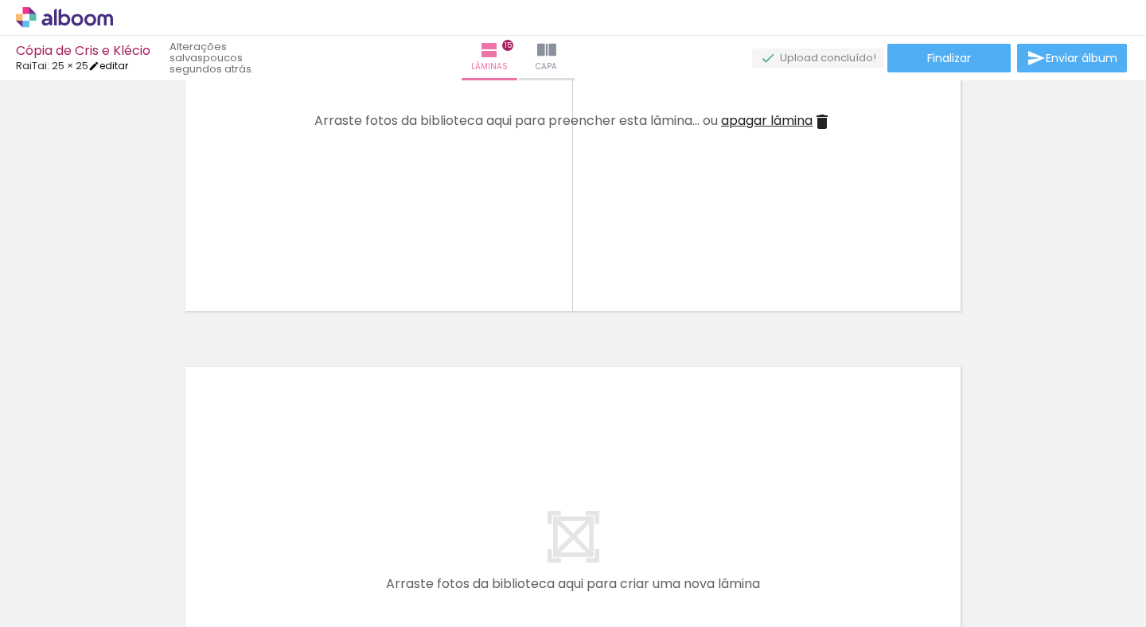
click at [119, 67] on link "editar" at bounding box center [108, 66] width 40 height 14
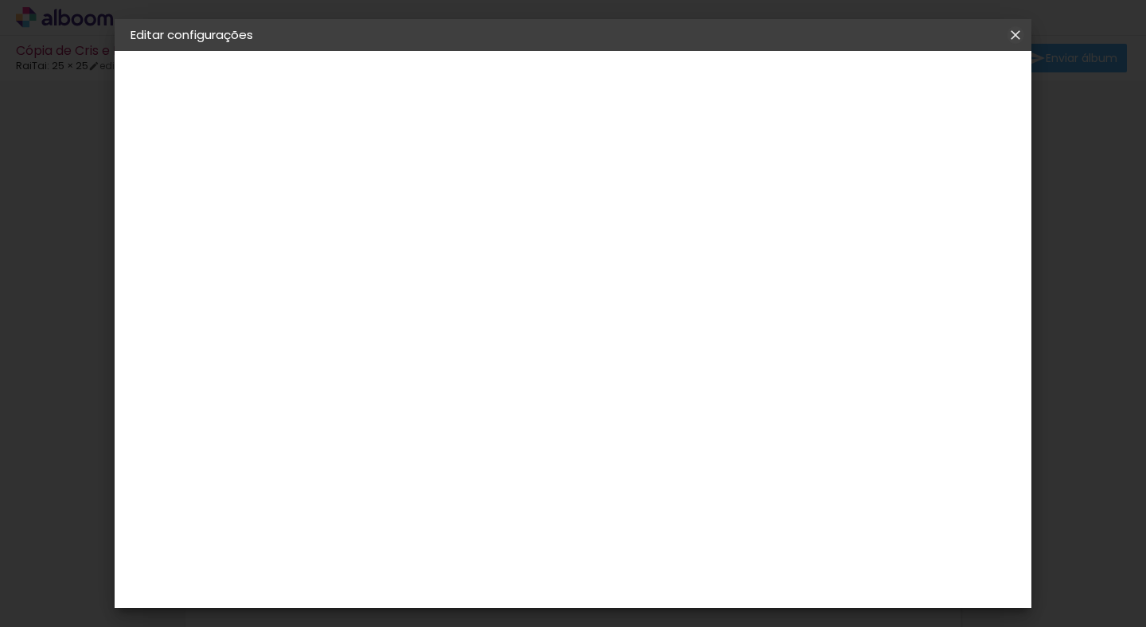
click at [1020, 33] on iron-icon at bounding box center [1015, 35] width 19 height 16
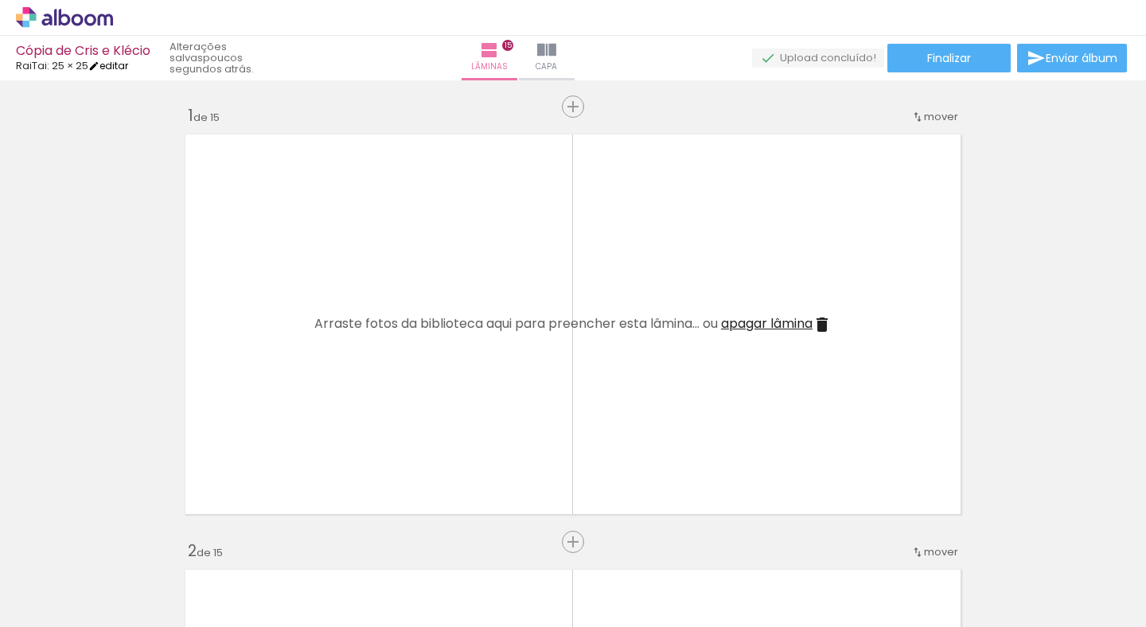
click at [99, 71] on iron-icon at bounding box center [93, 65] width 11 height 11
click at [118, 71] on link "editar" at bounding box center [108, 66] width 40 height 14
click at [123, 68] on link "editar" at bounding box center [108, 66] width 40 height 14
click at [124, 68] on link "editar" at bounding box center [108, 66] width 40 height 14
click at [64, 21] on icon at bounding box center [64, 17] width 97 height 21
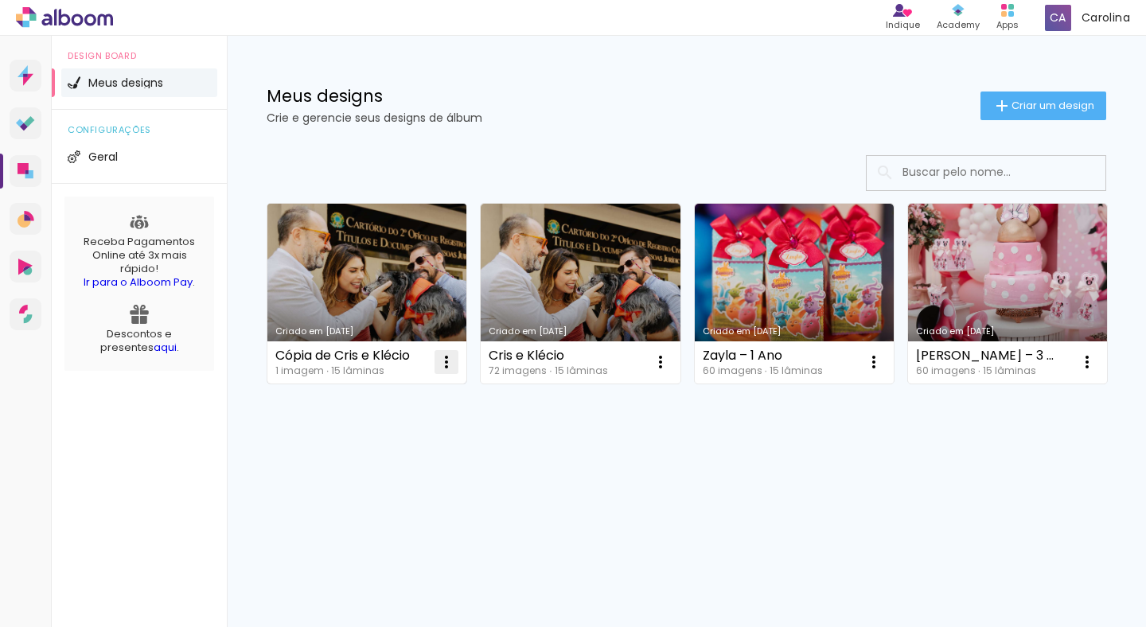
click at [444, 356] on iron-icon at bounding box center [446, 362] width 19 height 19
click at [363, 395] on span "Abrir" at bounding box center [352, 398] width 25 height 11
click at [450, 357] on iron-icon at bounding box center [446, 362] width 19 height 19
click at [380, 326] on link "Criado em [DATE]" at bounding box center [366, 294] width 199 height 180
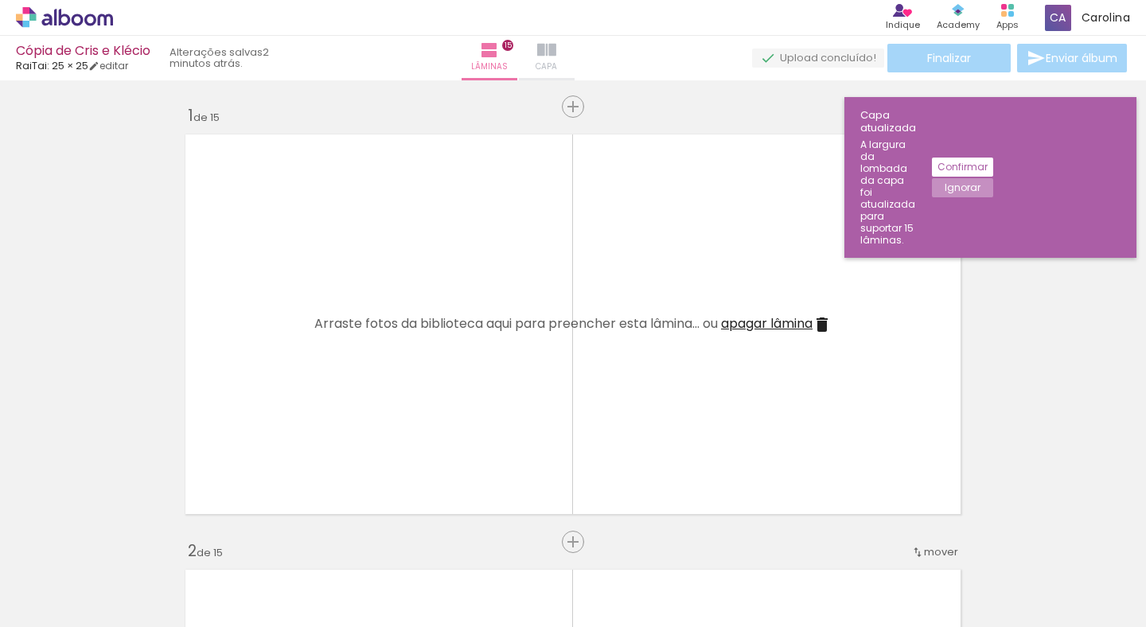
click at [556, 58] on iron-icon at bounding box center [546, 50] width 19 height 19
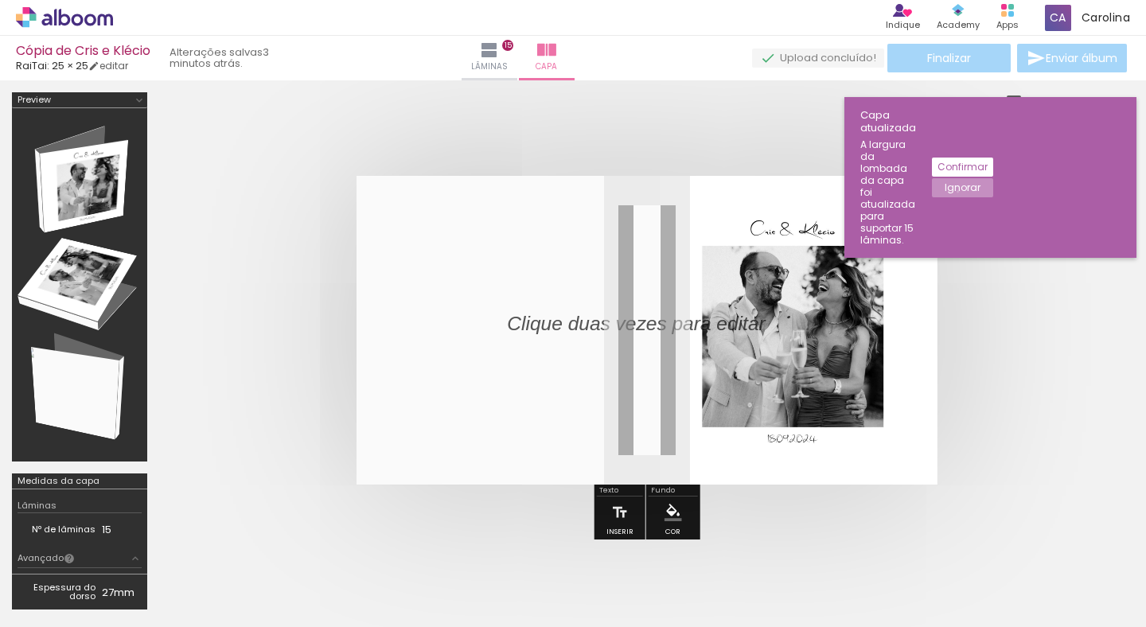
click at [0, 0] on slot "Ignorar" at bounding box center [0, 0] width 0 height 0
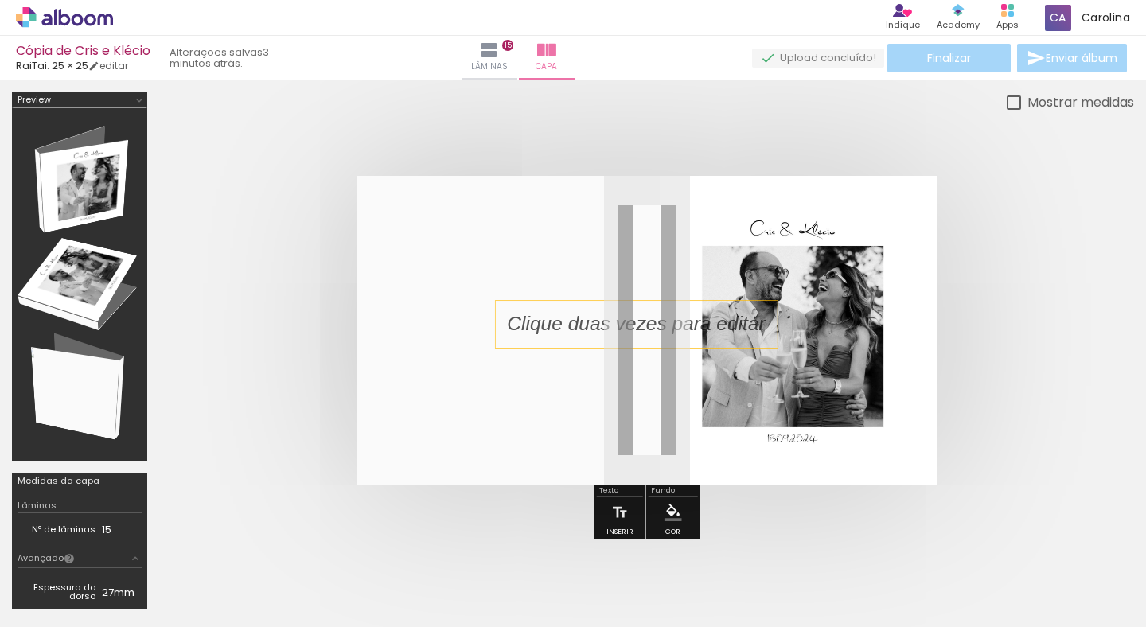
click at [735, 320] on p at bounding box center [648, 324] width 282 height 28
click at [499, 46] on iron-icon at bounding box center [489, 50] width 19 height 19
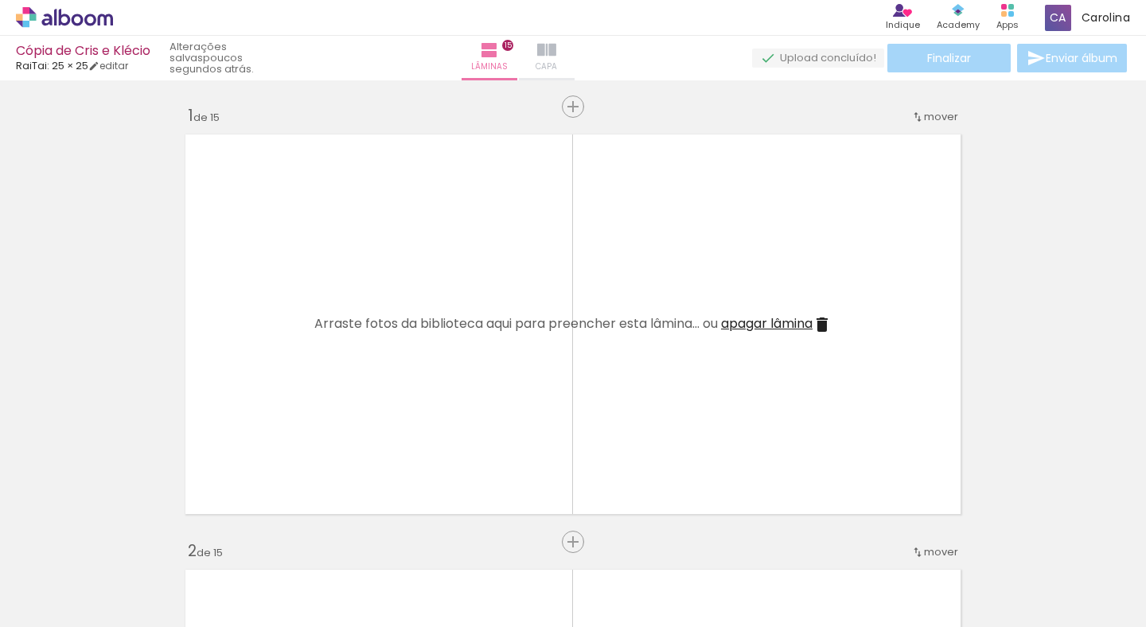
click at [556, 57] on iron-icon at bounding box center [546, 50] width 19 height 19
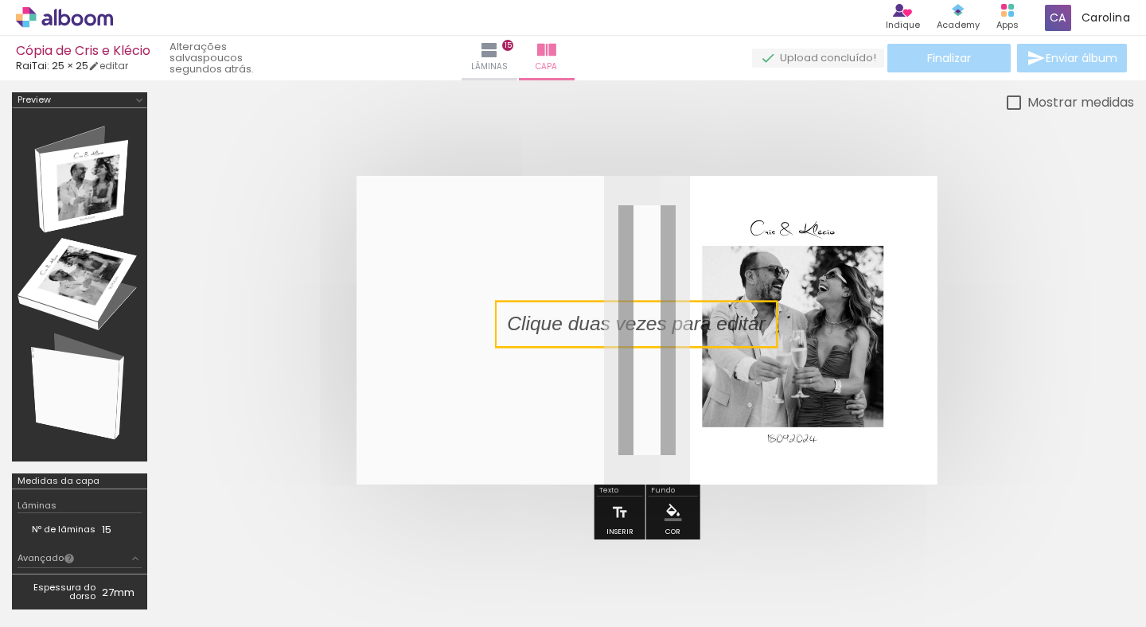
click at [926, 49] on div "Finalizar Enviar álbum" at bounding box center [941, 58] width 378 height 29
click at [499, 55] on iron-icon at bounding box center [489, 50] width 19 height 19
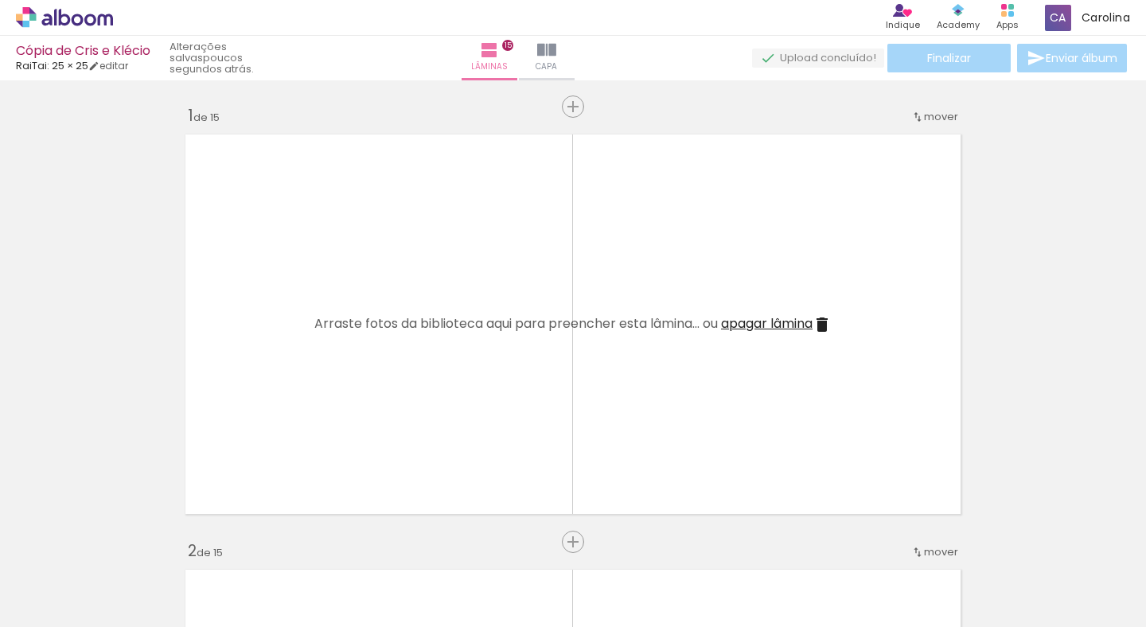
click at [82, 4] on div "› Editor de álbum Indique Indique e ganhe Conteúdo que inspira Academy Produtos…" at bounding box center [573, 18] width 1146 height 36
click at [133, 550] on iron-icon at bounding box center [124, 541] width 17 height 17
click at [569, 18] on div "› Editor de álbum Indique Indique e ganhe Conteúdo que inspira Academy Produtos…" at bounding box center [573, 18] width 1146 height 36
click at [575, 41] on paper-button "Capa" at bounding box center [547, 58] width 56 height 45
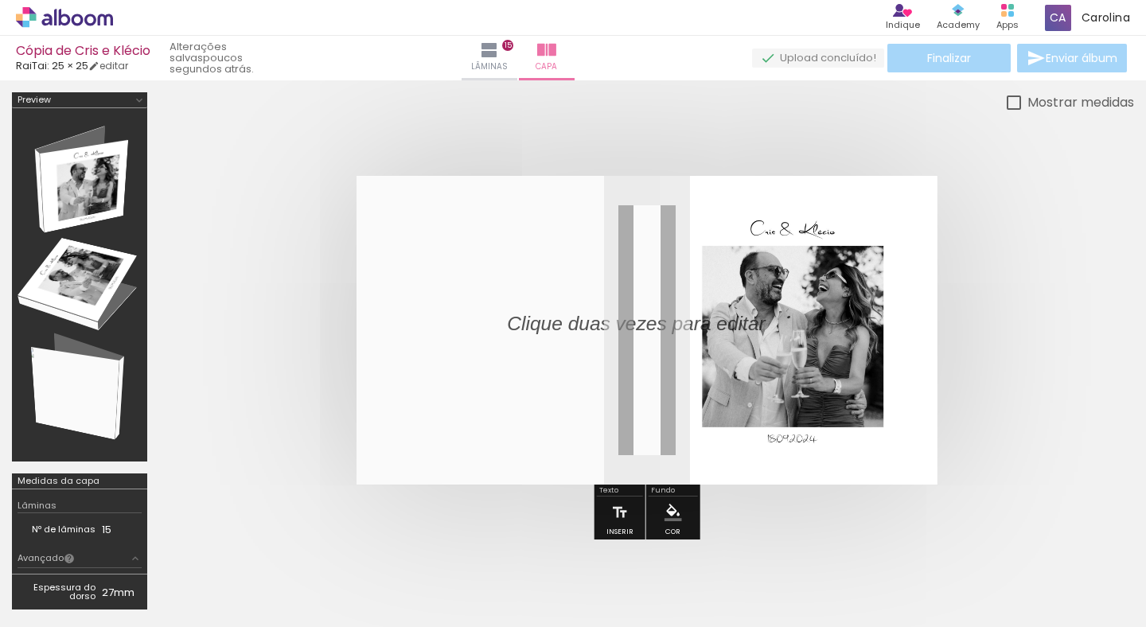
click at [103, 283] on div at bounding box center [80, 285] width 124 height 342
click at [128, 551] on paper-icon-button at bounding box center [125, 542] width 20 height 20
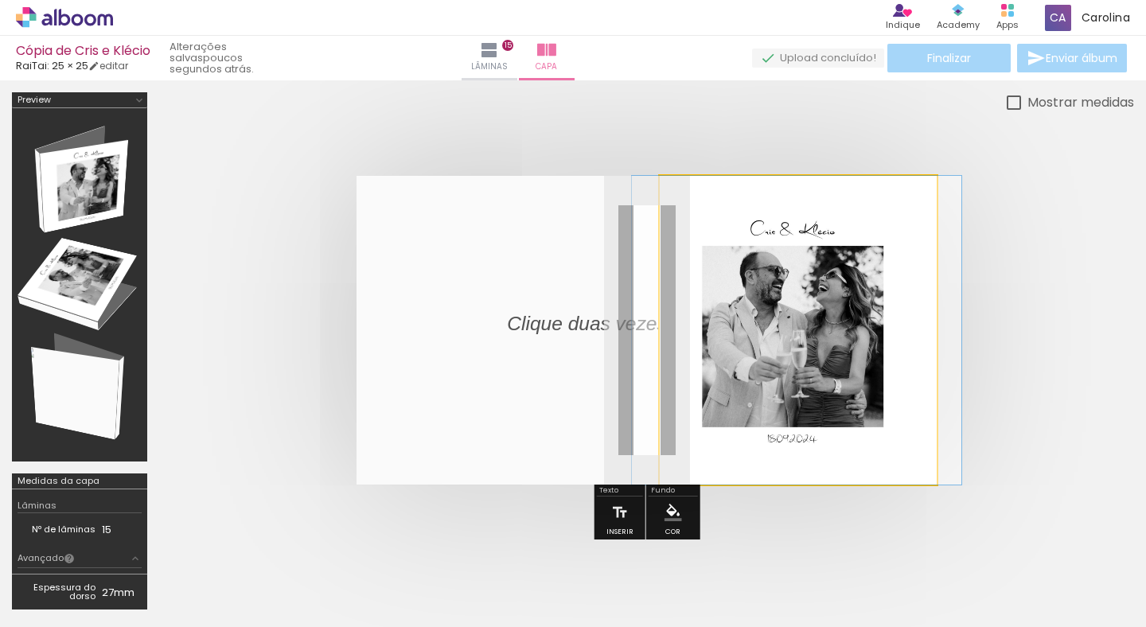
drag, startPoint x: 812, startPoint y: 276, endPoint x: 980, endPoint y: 404, distance: 211.2
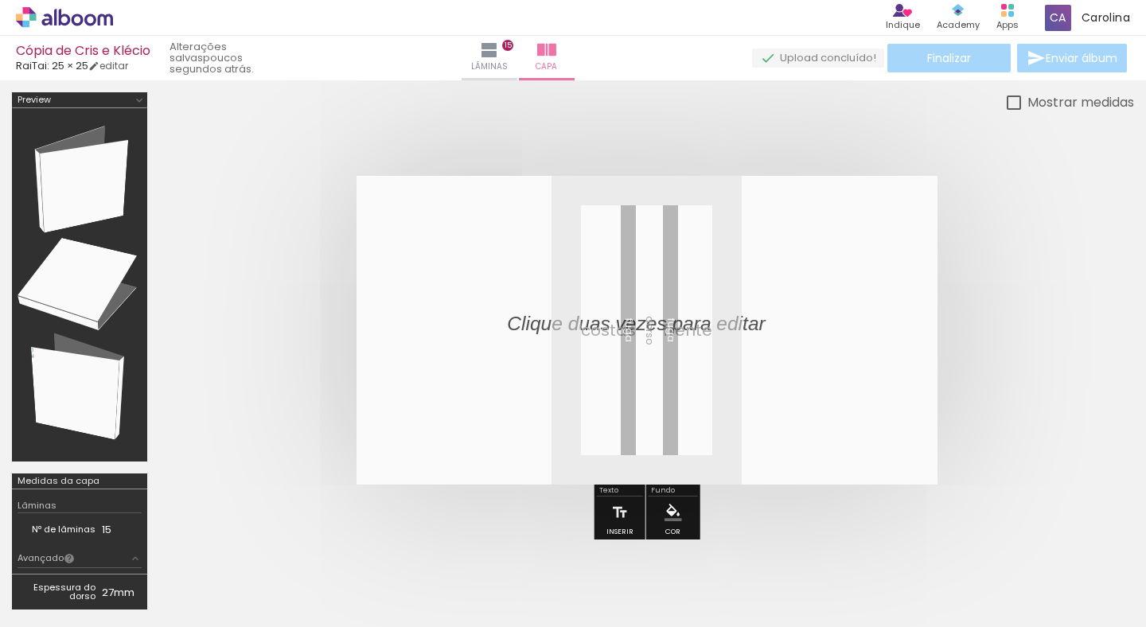
click at [131, 549] on iron-icon at bounding box center [124, 541] width 17 height 17
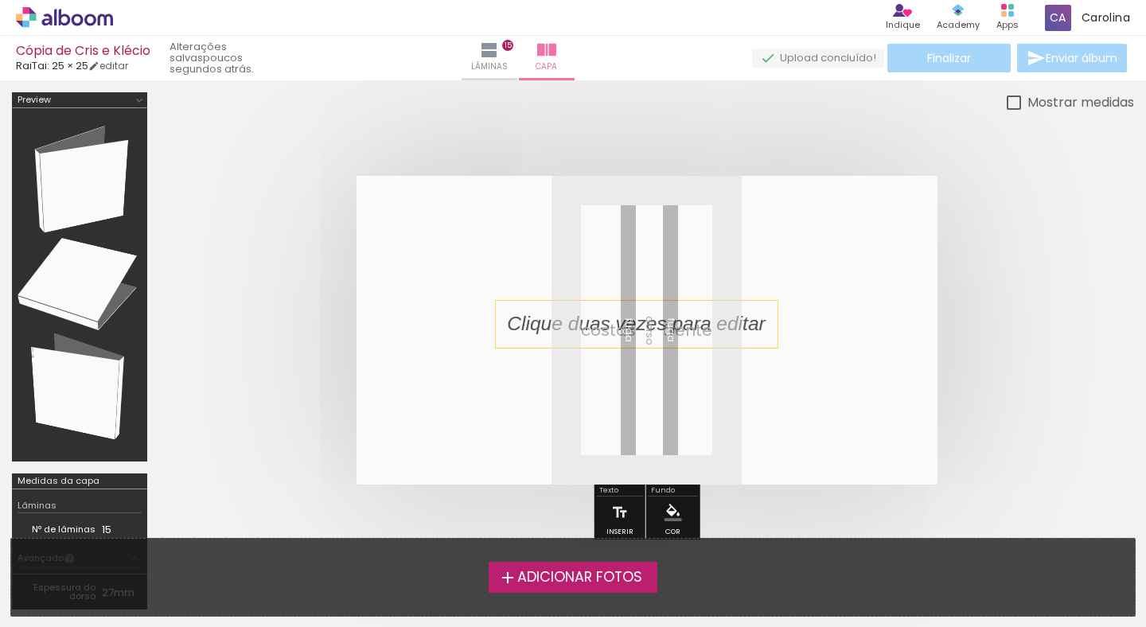
click at [634, 329] on p at bounding box center [648, 324] width 282 height 28
click at [606, 321] on p at bounding box center [648, 324] width 282 height 28
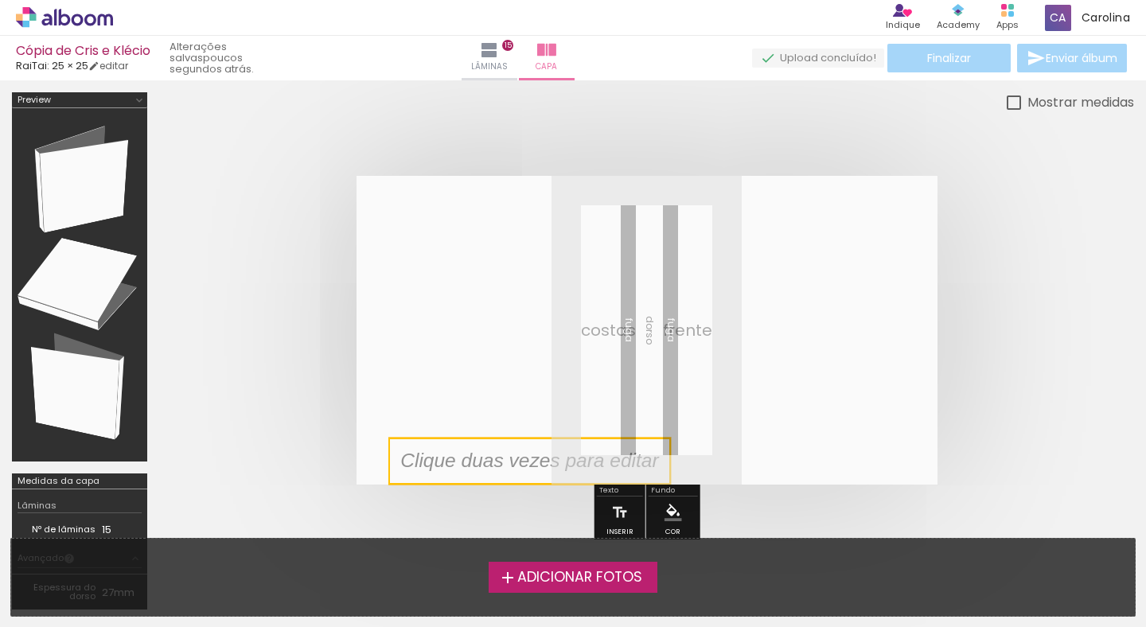
drag, startPoint x: 606, startPoint y: 321, endPoint x: 495, endPoint y: 596, distance: 296.8
click at [495, 596] on quentale-workspace at bounding box center [573, 313] width 1146 height 627
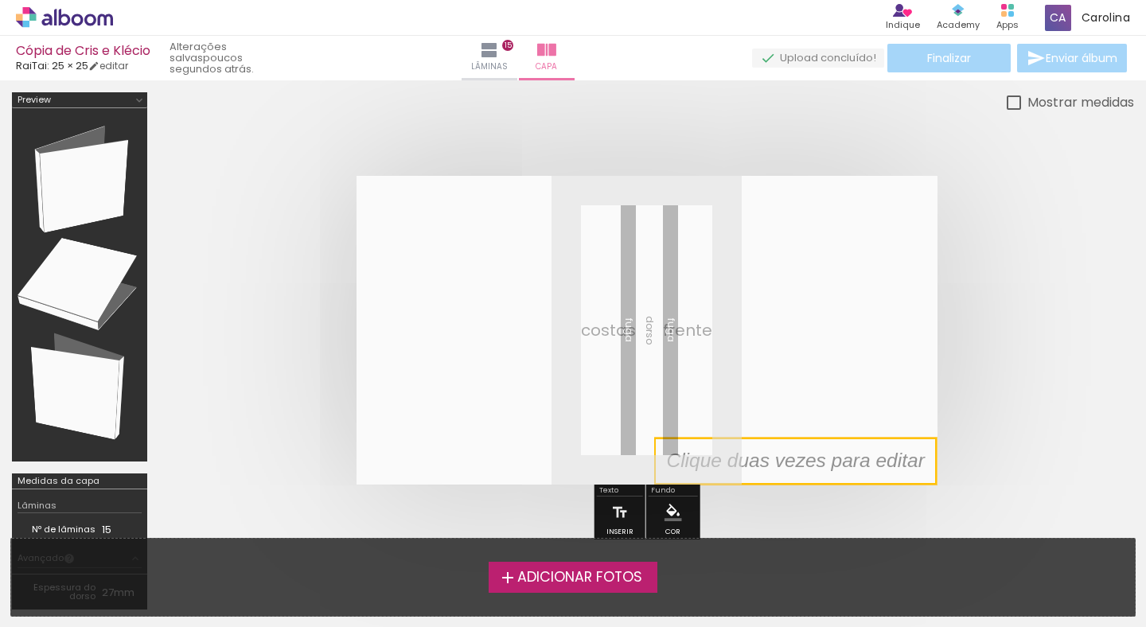
drag, startPoint x: 496, startPoint y: 459, endPoint x: 1145, endPoint y: 560, distance: 657.2
click at [1145, 560] on quentale-workspace at bounding box center [573, 313] width 1146 height 627
click at [737, 455] on quentale-selection at bounding box center [795, 461] width 283 height 47
type input "Sans Serif"
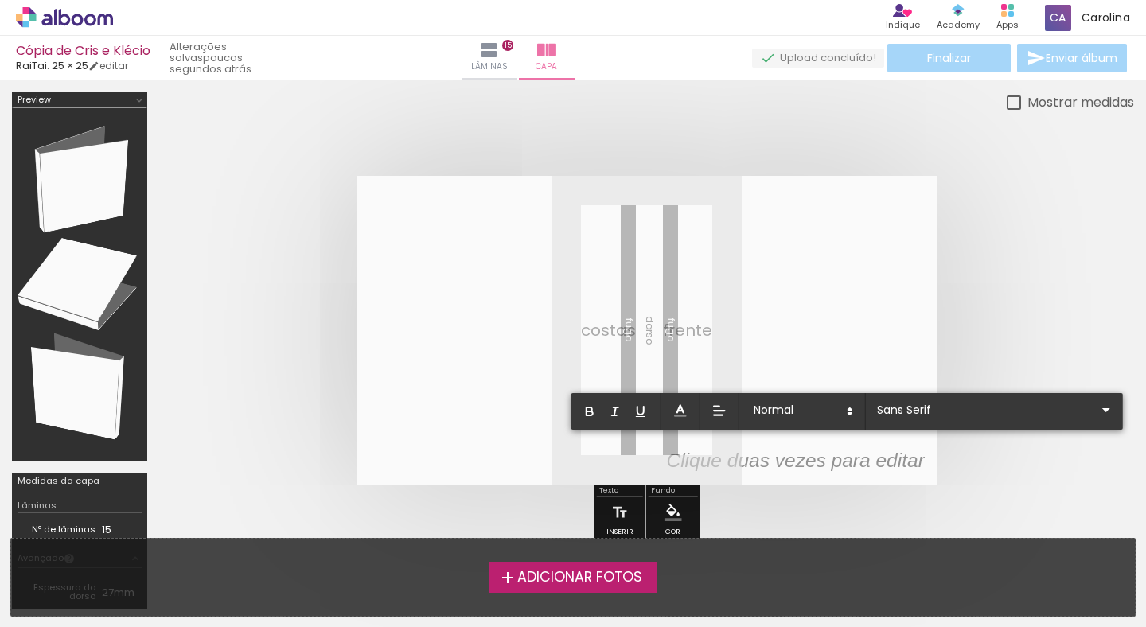
drag, startPoint x: 784, startPoint y: 467, endPoint x: 720, endPoint y: 288, distance: 190.1
click at [720, 288] on album-spread at bounding box center [647, 330] width 581 height 309
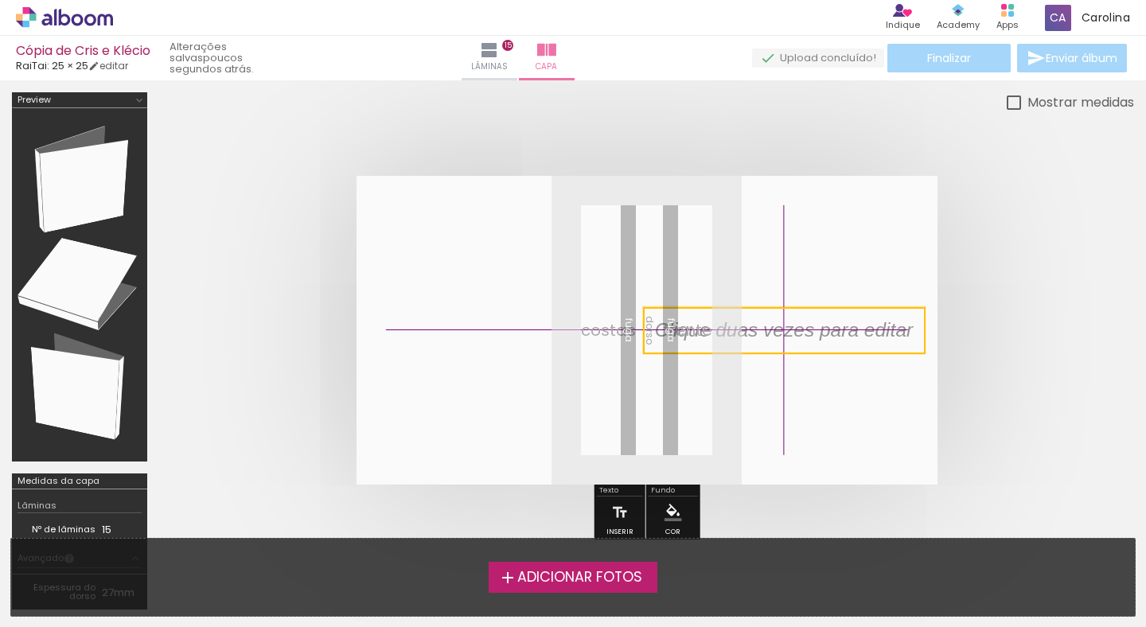
drag, startPoint x: 732, startPoint y: 456, endPoint x: 736, endPoint y: 330, distance: 126.6
click at [736, 330] on quentale-selection at bounding box center [784, 330] width 283 height 47
click at [708, 339] on quentale-selection at bounding box center [784, 330] width 283 height 47
click at [708, 339] on quentale-selection at bounding box center [783, 329] width 283 height 47
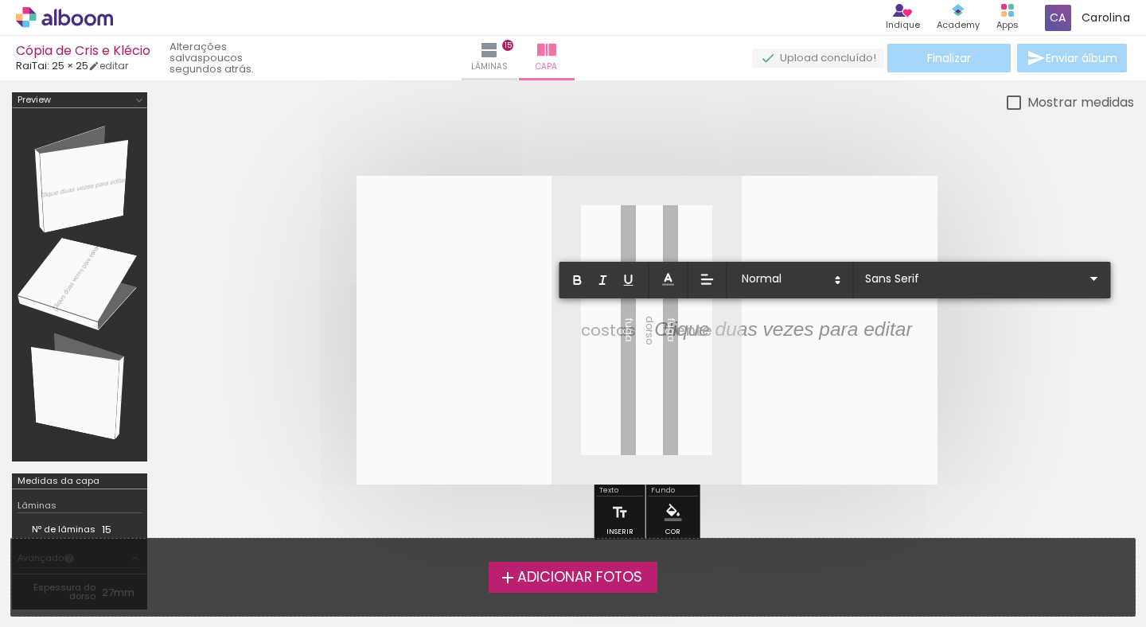
click at [971, 402] on quentale-cover at bounding box center [647, 330] width 848 height 309
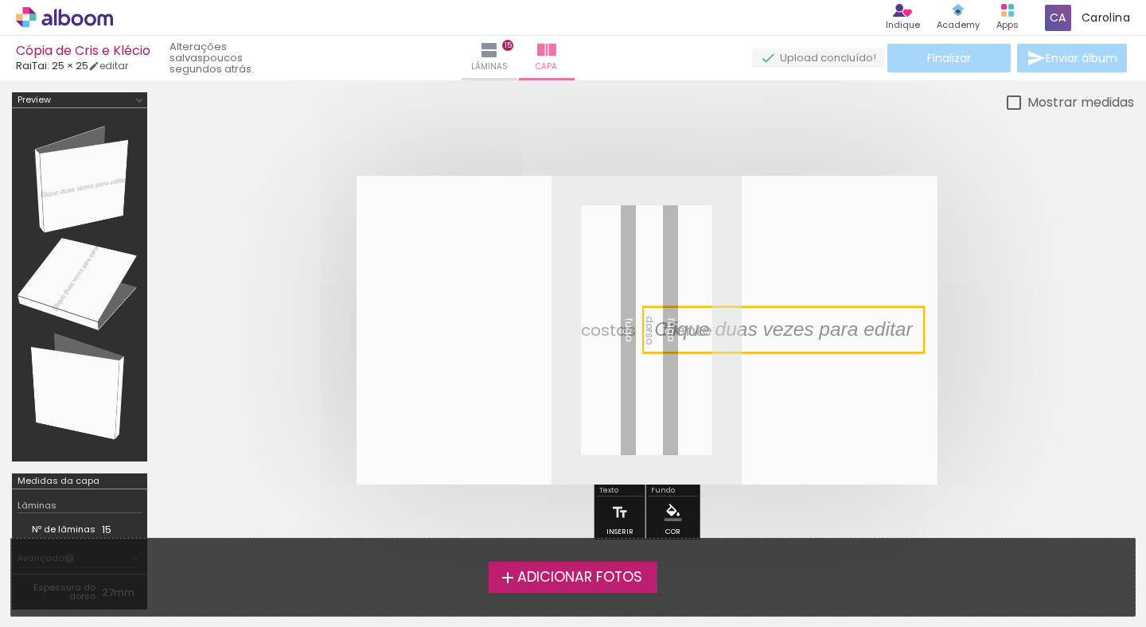
click at [788, 345] on quentale-selection at bounding box center [783, 329] width 283 height 47
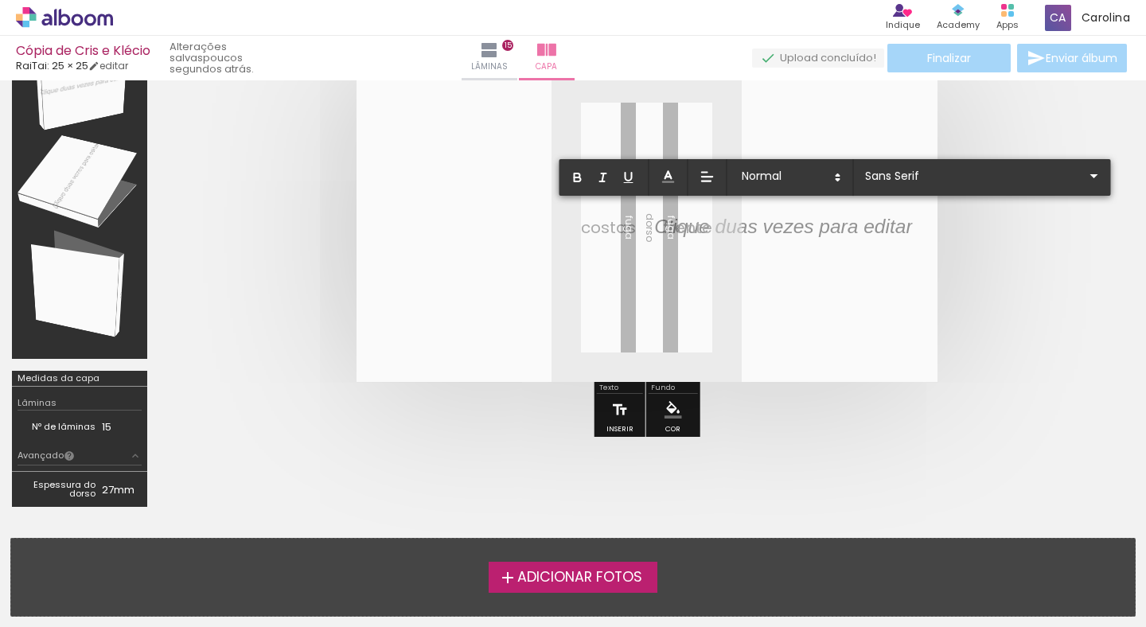
scroll to position [150, 0]
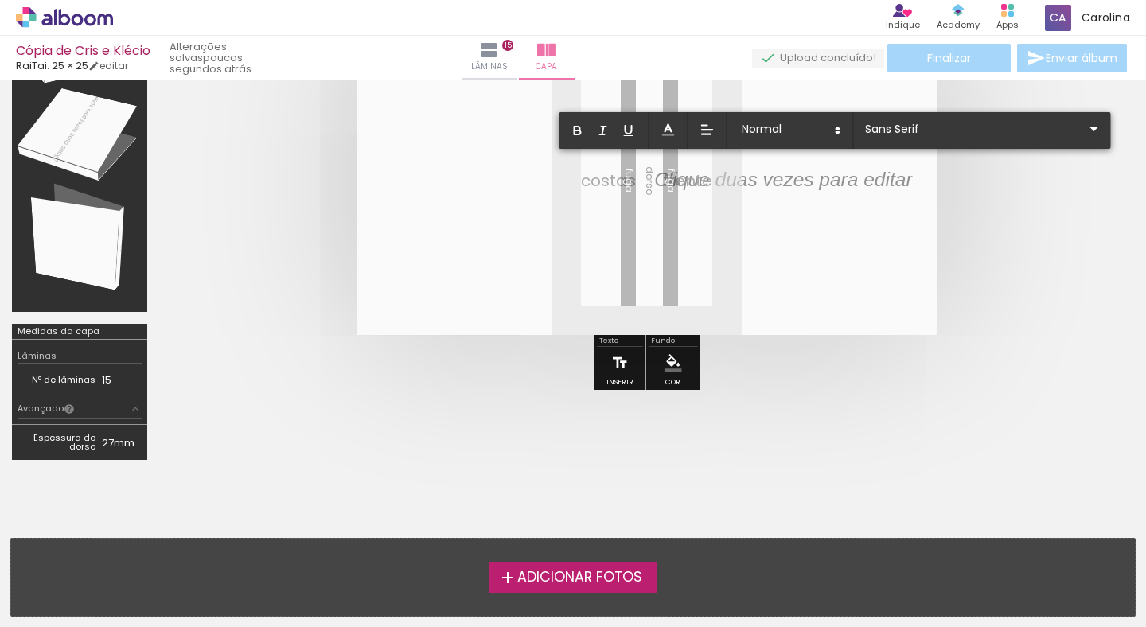
click at [615, 385] on div "Inserir" at bounding box center [619, 382] width 27 height 7
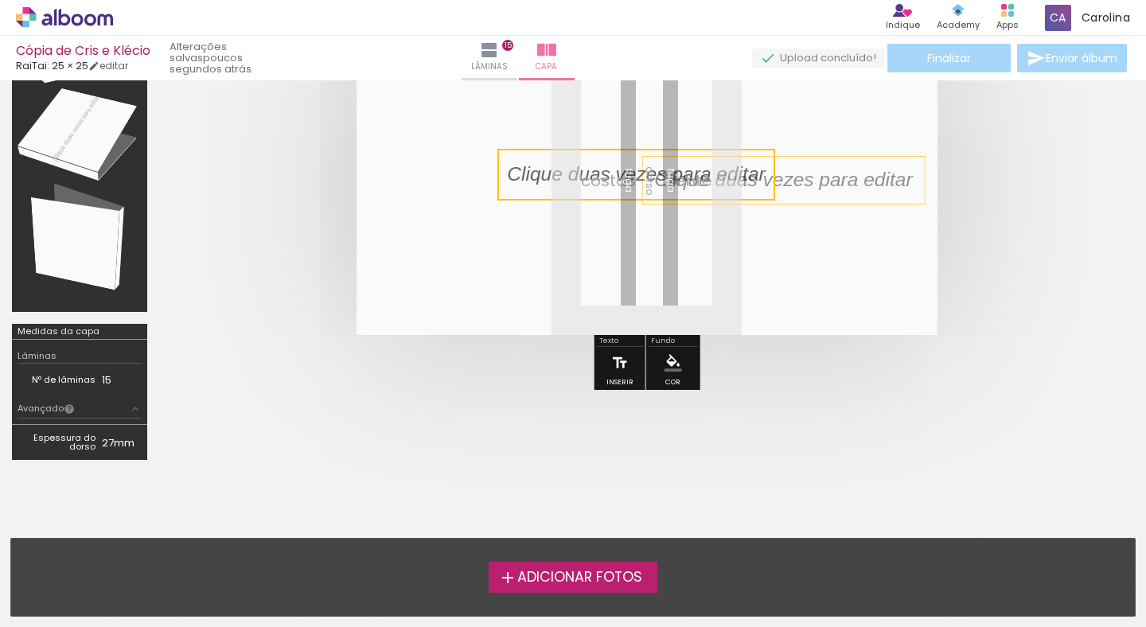
click at [615, 385] on div "Inserir" at bounding box center [619, 382] width 27 height 7
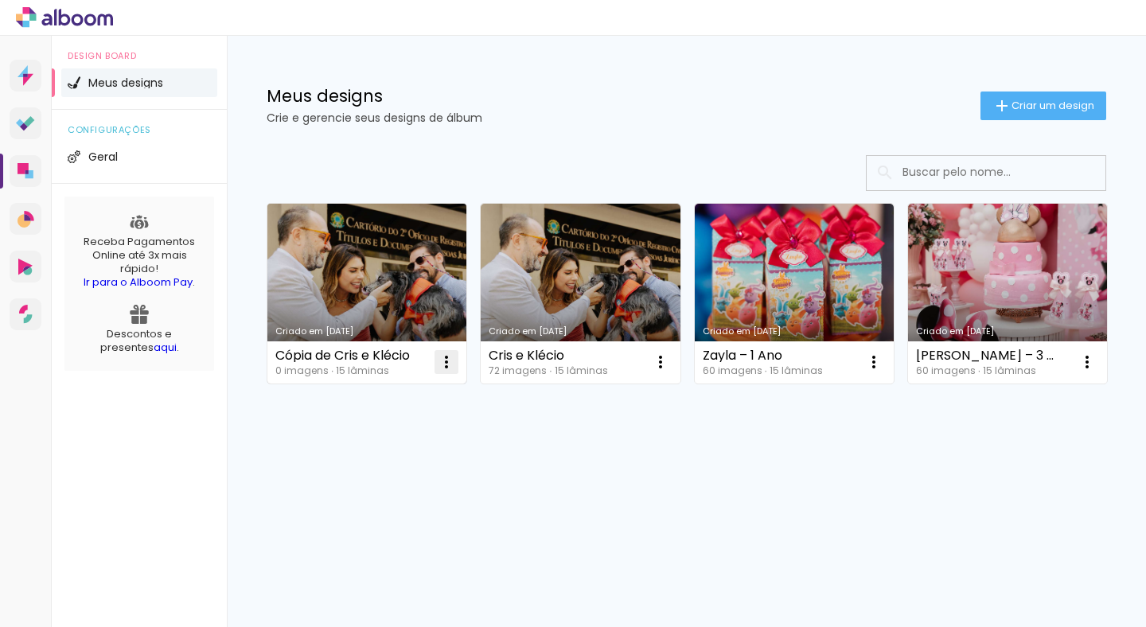
click at [444, 356] on iron-icon at bounding box center [446, 362] width 19 height 19
click at [414, 206] on link "Criado em [DATE]" at bounding box center [366, 294] width 199 height 180
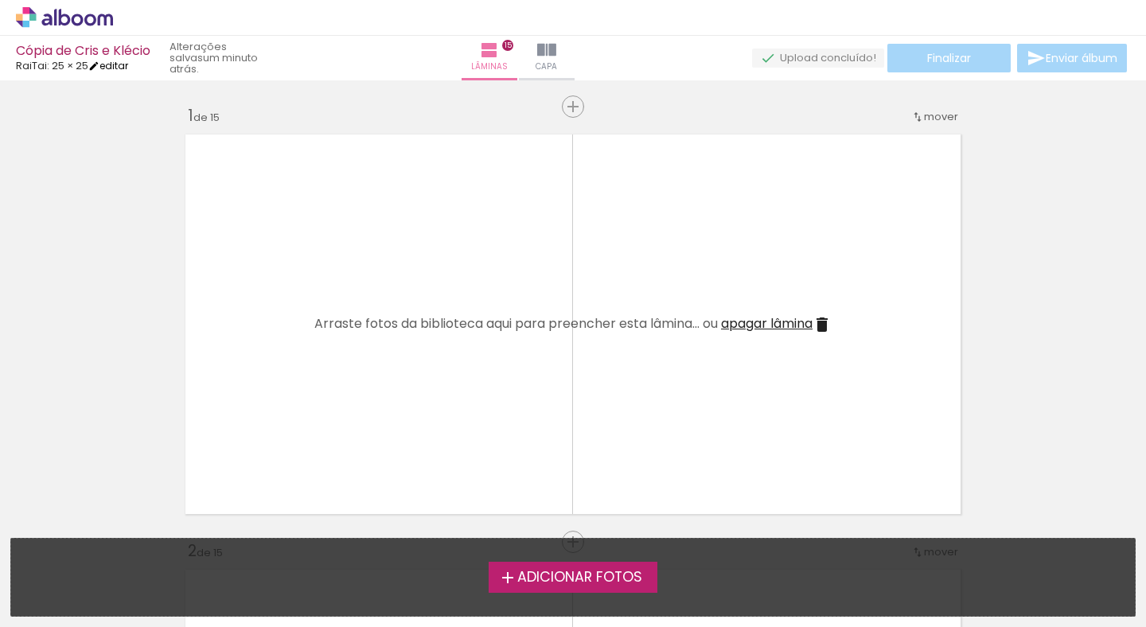
click at [124, 66] on link "editar" at bounding box center [108, 66] width 40 height 14
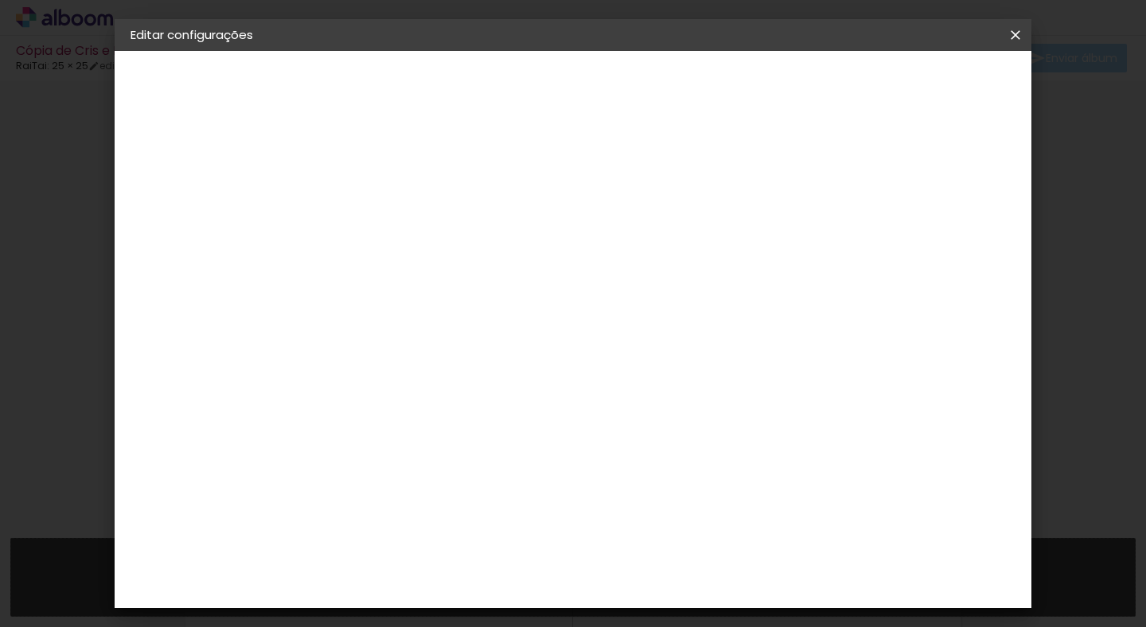
click at [0, 0] on slot "Cópia de Cris e Klécio" at bounding box center [0, 0] width 0 height 0
click at [391, 216] on input "Cópia de Cris e Klécio" at bounding box center [391, 213] width 0 height 25
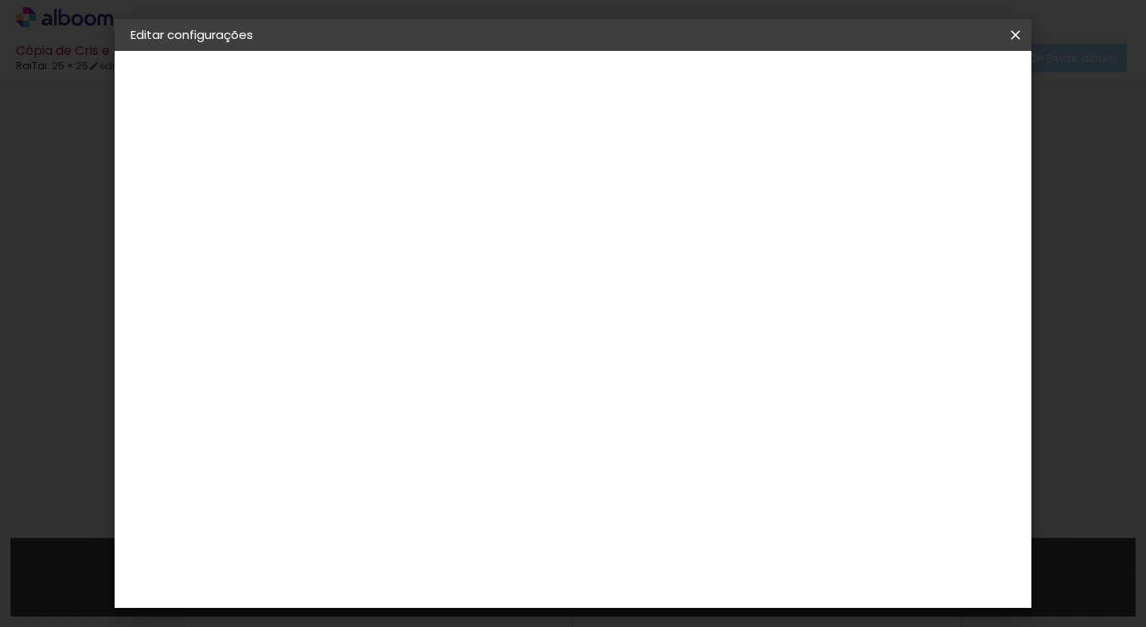
type input "Batizado [PERSON_NAME]"
type paper-input "Batizado [PERSON_NAME]"
click at [554, 93] on paper-button "Avançar" at bounding box center [515, 84] width 78 height 27
click at [466, 313] on input at bounding box center [431, 303] width 161 height 20
type input "raita"
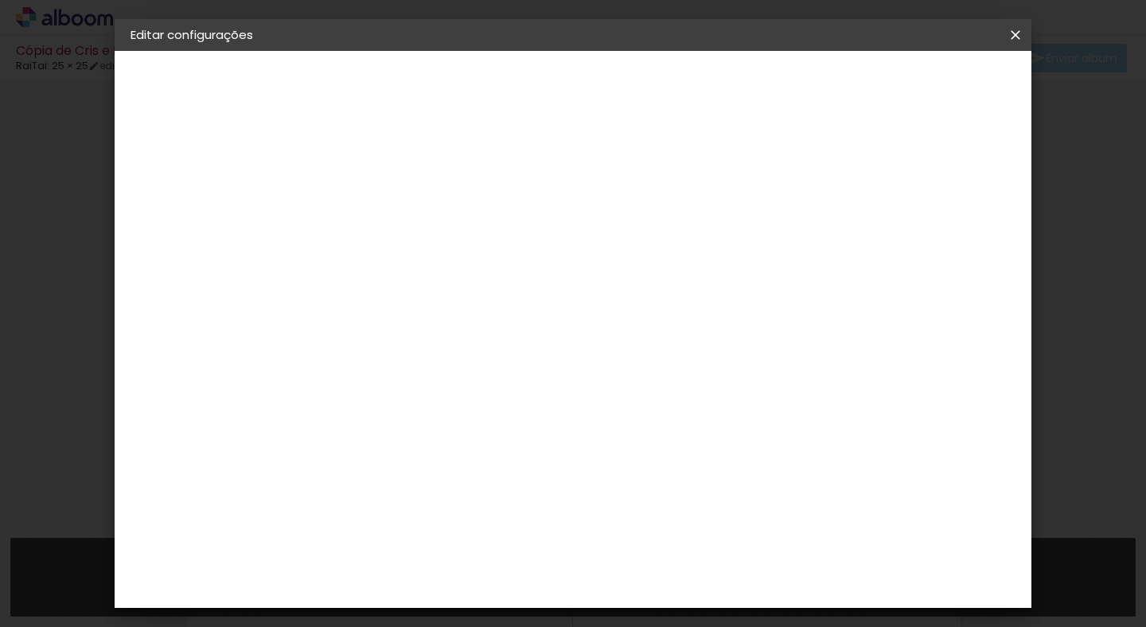
type paper-input "raita"
click at [417, 366] on div "RaiTai" at bounding box center [398, 359] width 37 height 13
click at [486, 377] on paper-item "RaiTai" at bounding box center [415, 359] width 140 height 35
click at [670, 186] on div "Fornecedor Escolha um fornecedor ou avance com o tamanho livre. Voltar Avançar" at bounding box center [496, 118] width 349 height 135
click at [189, 240] on iron-pages "Modelo Escolhendo modelo... Tamanho livre" at bounding box center [218, 232] width 174 height 32
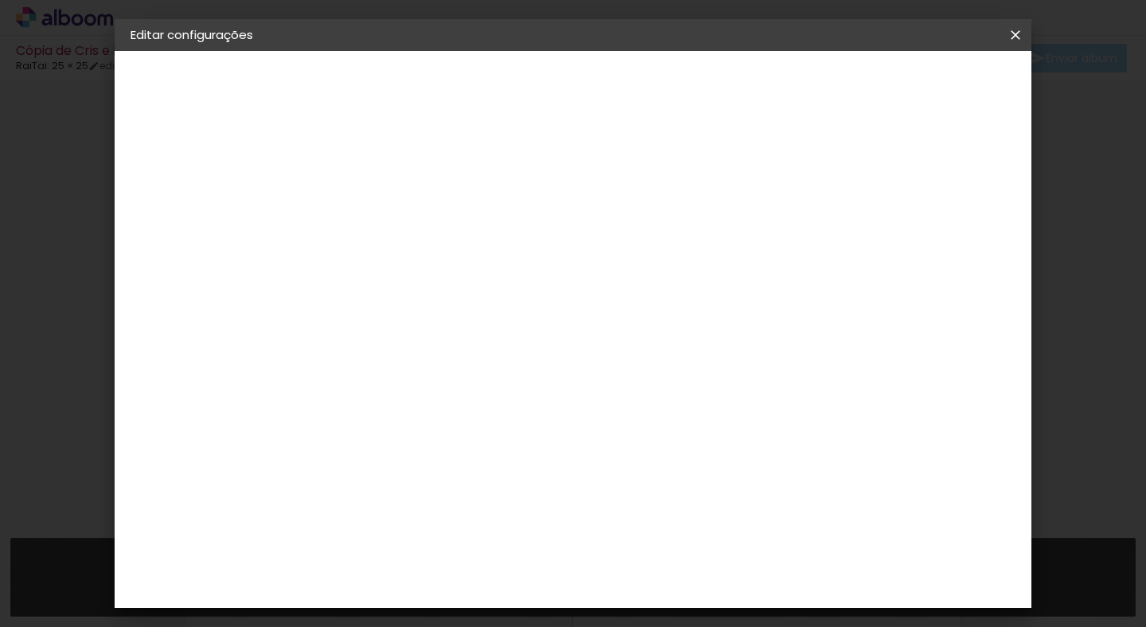
click at [181, 273] on div "3. Revisão" at bounding box center [218, 277] width 174 height 19
click at [0, 0] on slot "Avançar" at bounding box center [0, 0] width 0 height 0
click at [498, 559] on span "25 × 25" at bounding box center [461, 580] width 74 height 42
click at [0, 0] on slot "Avançar" at bounding box center [0, 0] width 0 height 0
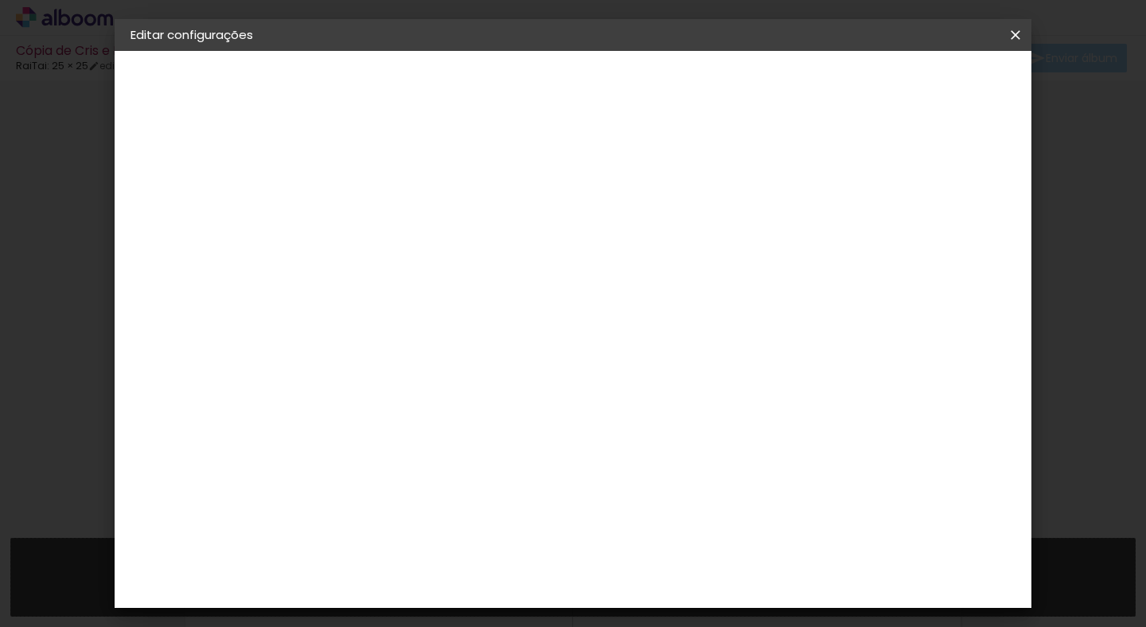
click at [786, 97] on paper-button "Voltar" at bounding box center [754, 84] width 64 height 27
click at [564, 86] on paper-button "Voltar" at bounding box center [532, 84] width 64 height 27
click at [471, 377] on paper-item "RaiTai" at bounding box center [415, 359] width 140 height 35
click at [0, 0] on slot "Tamanho Livre" at bounding box center [0, 0] width 0 height 0
click at [417, 366] on div "RaiTai" at bounding box center [398, 359] width 37 height 13
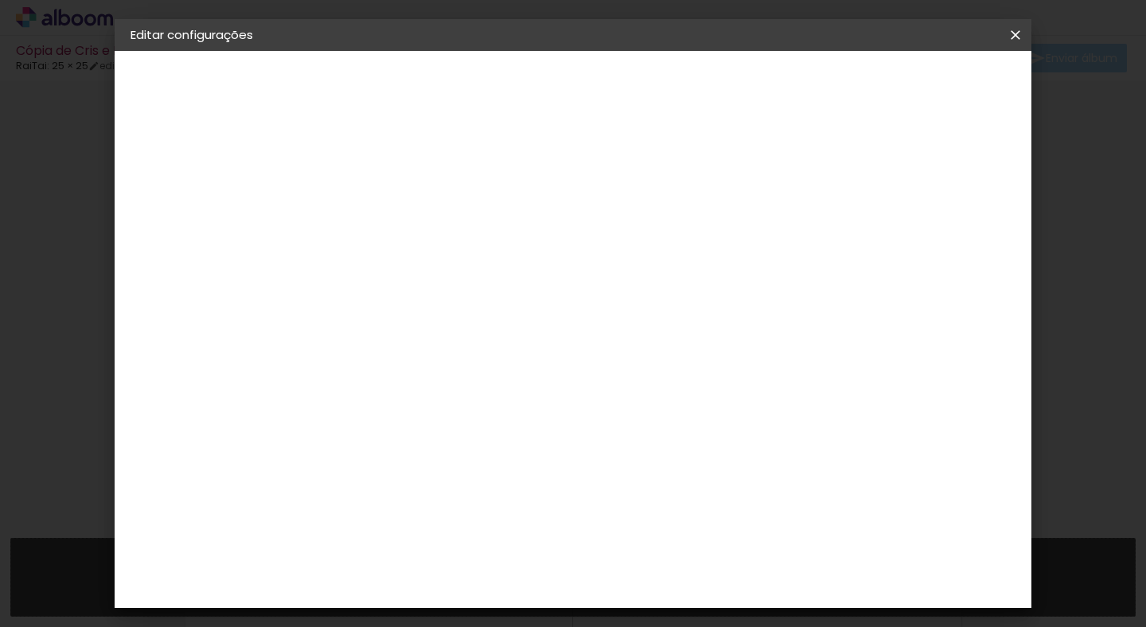
click at [0, 0] on slot "Tamanho Livre" at bounding box center [0, 0] width 0 height 0
click at [646, 254] on paper-item "Tamanho Livre" at bounding box center [576, 241] width 142 height 35
click at [646, 80] on paper-button "Avançar" at bounding box center [607, 84] width 78 height 27
click at [219, 189] on div "Tamanho livre" at bounding box center [191, 196] width 55 height 22
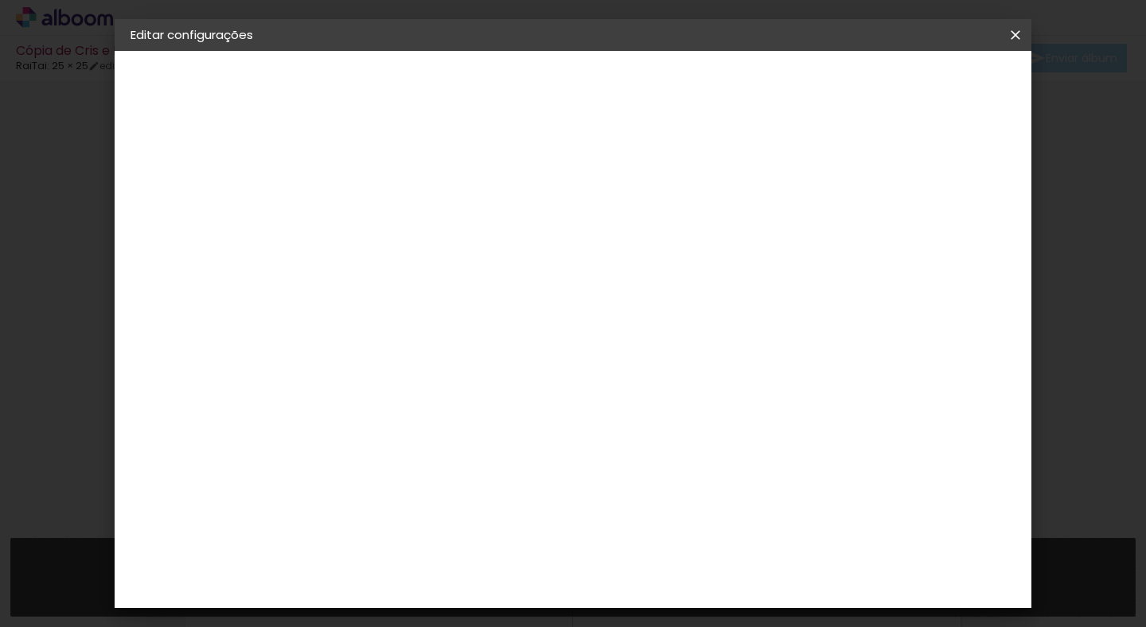
click at [0, 0] on slot "Tamanho Livre" at bounding box center [0, 0] width 0 height 0
click at [670, 64] on header "Fornecedor Escolha um fornecedor ou avance com o tamanho livre. Voltar Avançar" at bounding box center [496, 104] width 349 height 107
click at [0, 0] on slot "Voltar" at bounding box center [0, 0] width 0 height 0
click at [554, 76] on paper-button "Avançar" at bounding box center [515, 84] width 78 height 27
click at [417, 366] on div "RaiTai" at bounding box center [398, 359] width 37 height 13
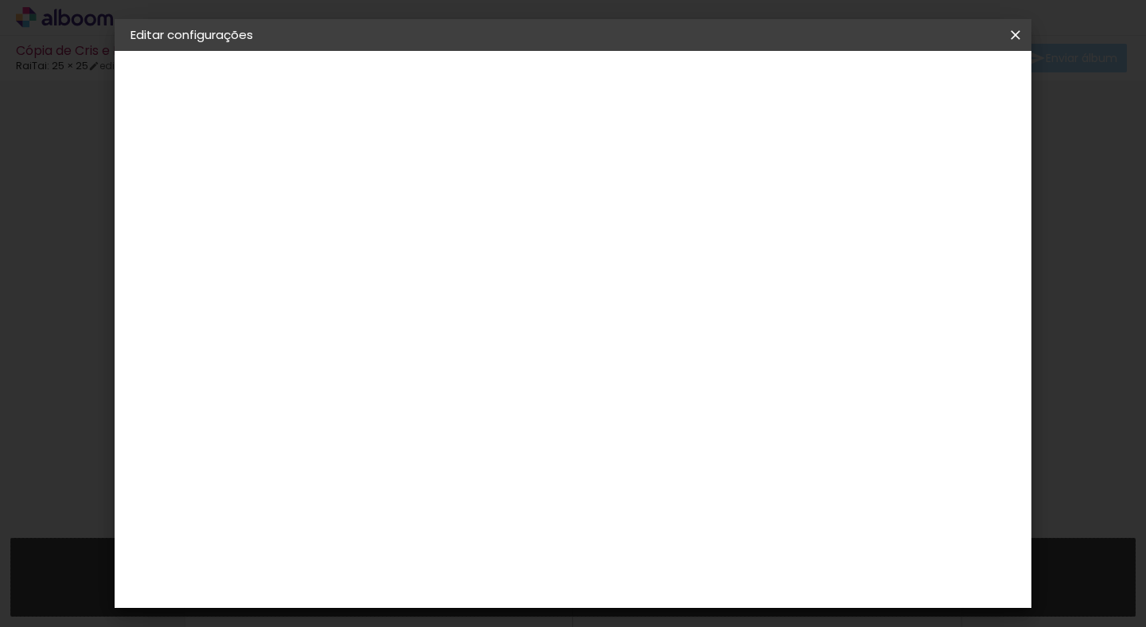
click at [417, 366] on div "RaiTai" at bounding box center [398, 359] width 37 height 13
click at [646, 240] on paper-item "Tamanho Livre" at bounding box center [576, 241] width 142 height 35
click at [646, 244] on paper-item "Tamanho Livre" at bounding box center [576, 241] width 142 height 35
click at [443, 313] on input "raita" at bounding box center [415, 303] width 129 height 20
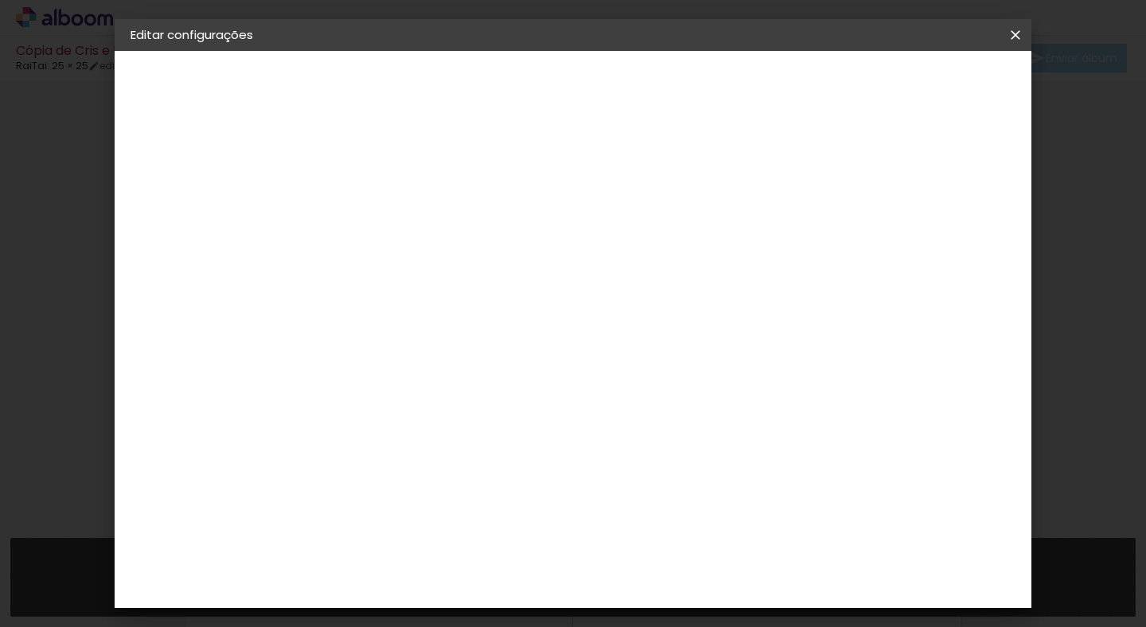
type input "raitai"
type paper-input "raitai"
click at [414, 366] on div "RaiTai" at bounding box center [398, 359] width 37 height 13
click at [1018, 34] on iron-icon at bounding box center [1015, 35] width 19 height 16
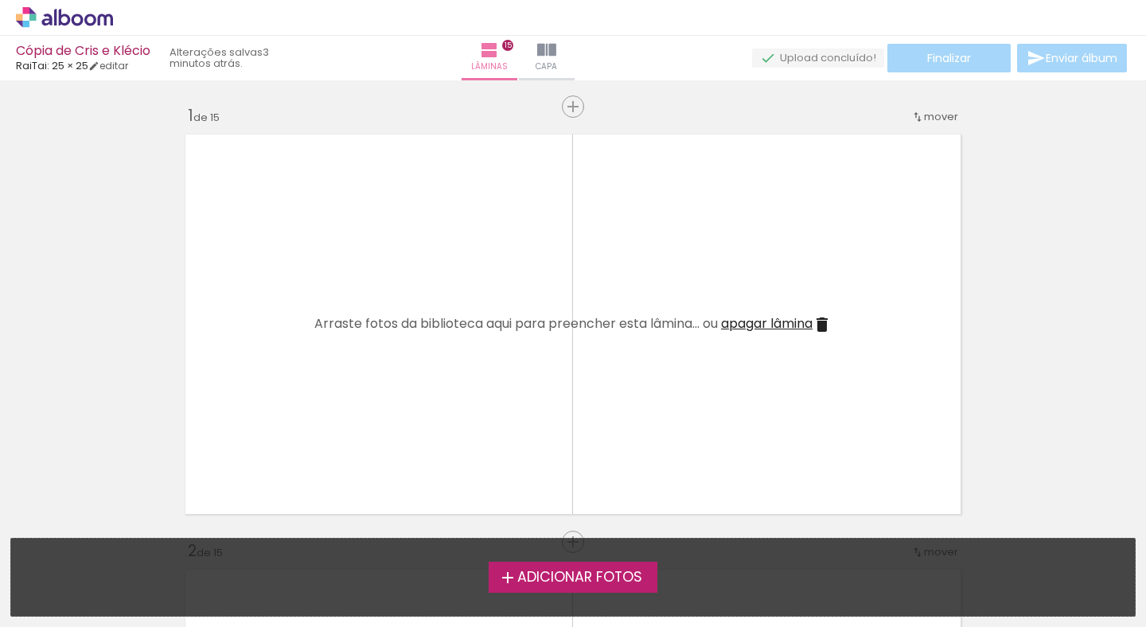
click at [122, 57] on div "Cópia de Cris e Klécio" at bounding box center [83, 52] width 135 height 15
click at [126, 65] on link "editar" at bounding box center [108, 66] width 40 height 14
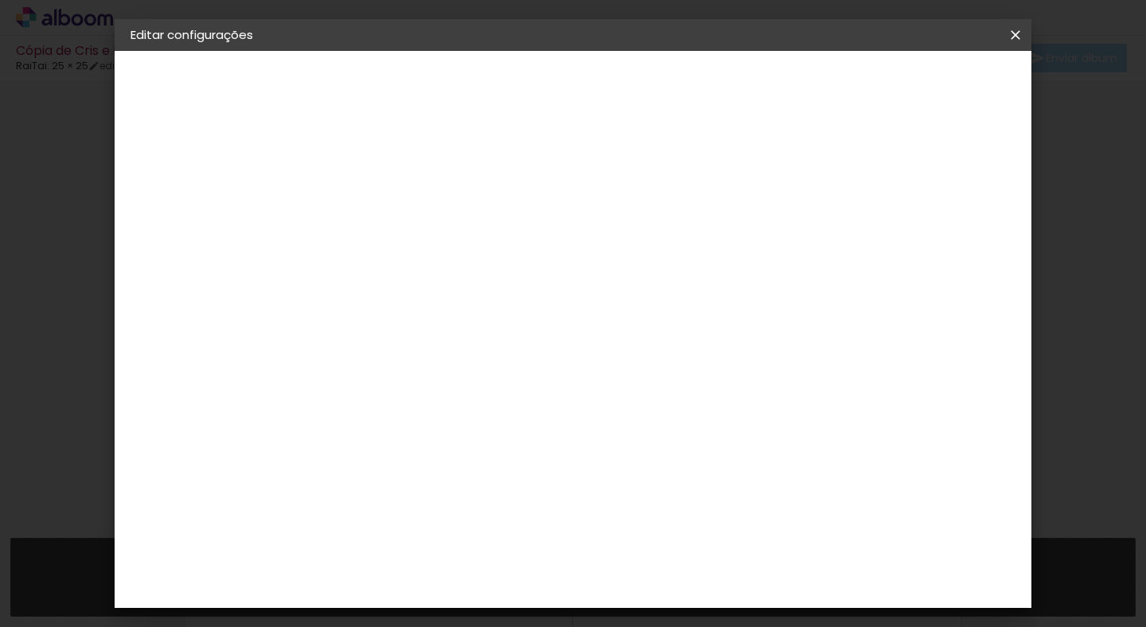
click at [219, 107] on paper-button "Cópia de Cris e Klécio" at bounding box center [218, 118] width 174 height 32
click at [391, 210] on input "Cópia de Cris e Klécio" at bounding box center [391, 213] width 0 height 25
type input "Batizado [PERSON_NAME]"
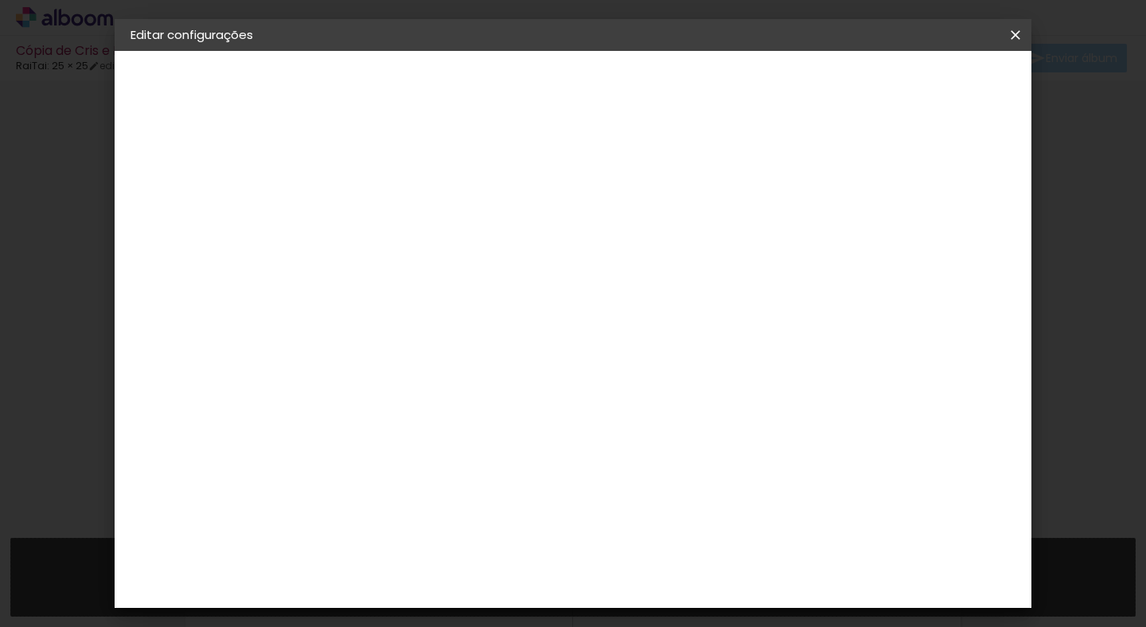
click at [0, 0] on slot "Avançar" at bounding box center [0, 0] width 0 height 0
click at [417, 366] on div "RaiTai" at bounding box center [398, 359] width 37 height 13
click at [0, 0] on slot "Tamanho Livre" at bounding box center [0, 0] width 0 height 0
click at [466, 369] on paper-item "RaiTai" at bounding box center [415, 359] width 140 height 35
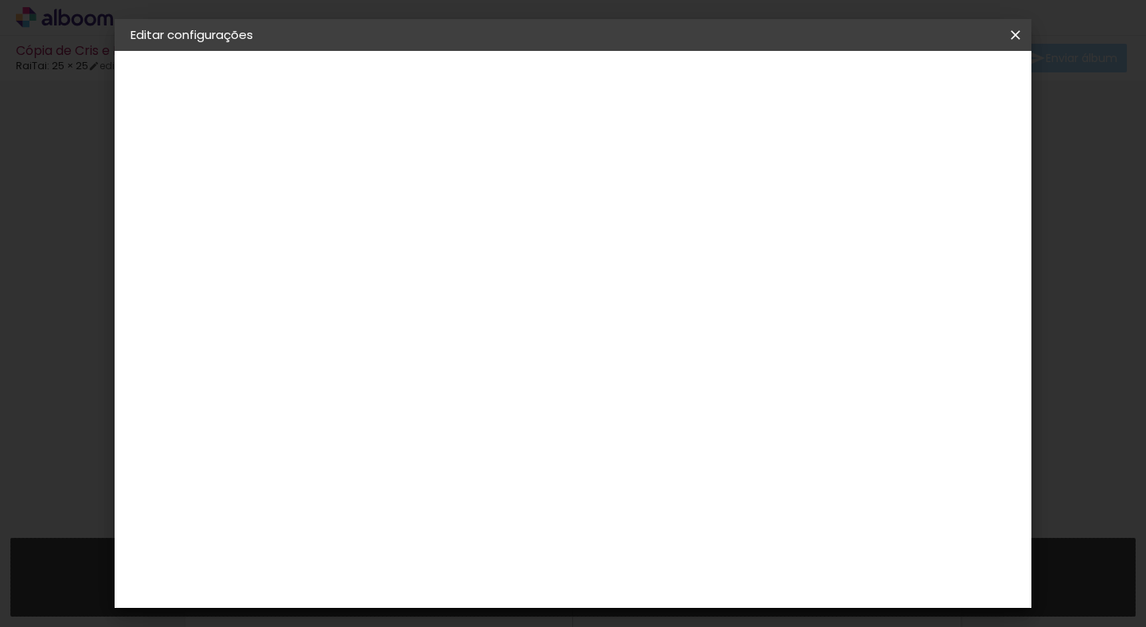
click at [466, 369] on paper-item "RaiTai" at bounding box center [415, 359] width 140 height 35
click at [646, 71] on paper-button "Avançar" at bounding box center [607, 84] width 78 height 27
click at [498, 502] on span "25 × 25" at bounding box center [461, 523] width 74 height 42
click at [0, 0] on slot "Avançar" at bounding box center [0, 0] width 0 height 0
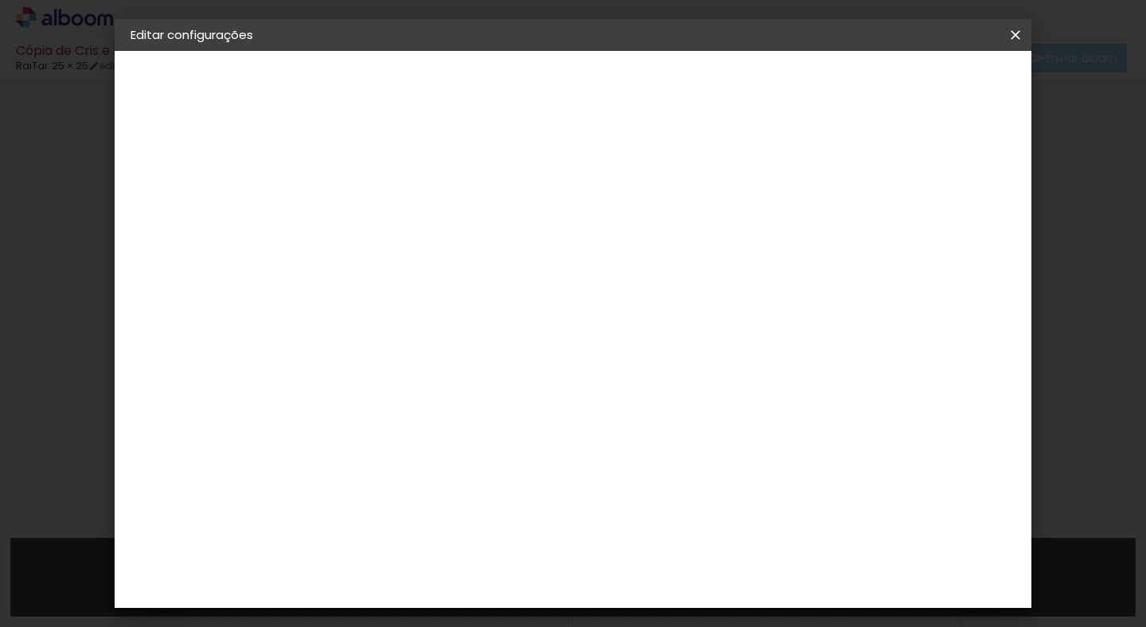
scroll to position [40, 0]
click at [928, 85] on span "Salvar configurações" at bounding box center [869, 84] width 118 height 11
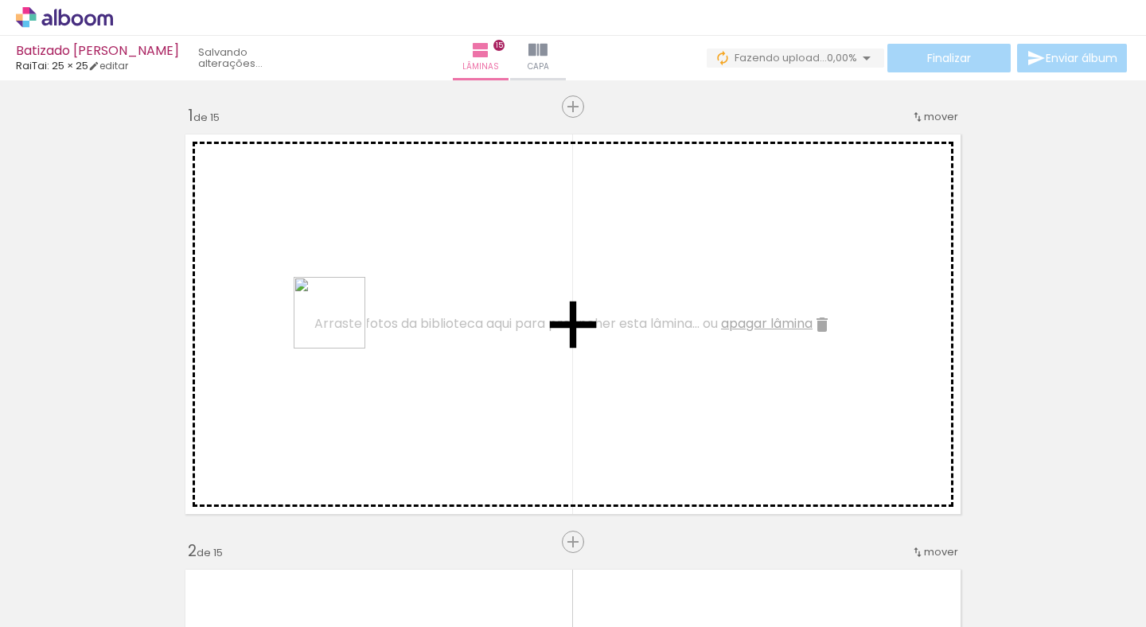
drag, startPoint x: 339, startPoint y: 582, endPoint x: 580, endPoint y: 539, distance: 245.0
click at [341, 312] on quentale-workspace at bounding box center [573, 313] width 1146 height 627
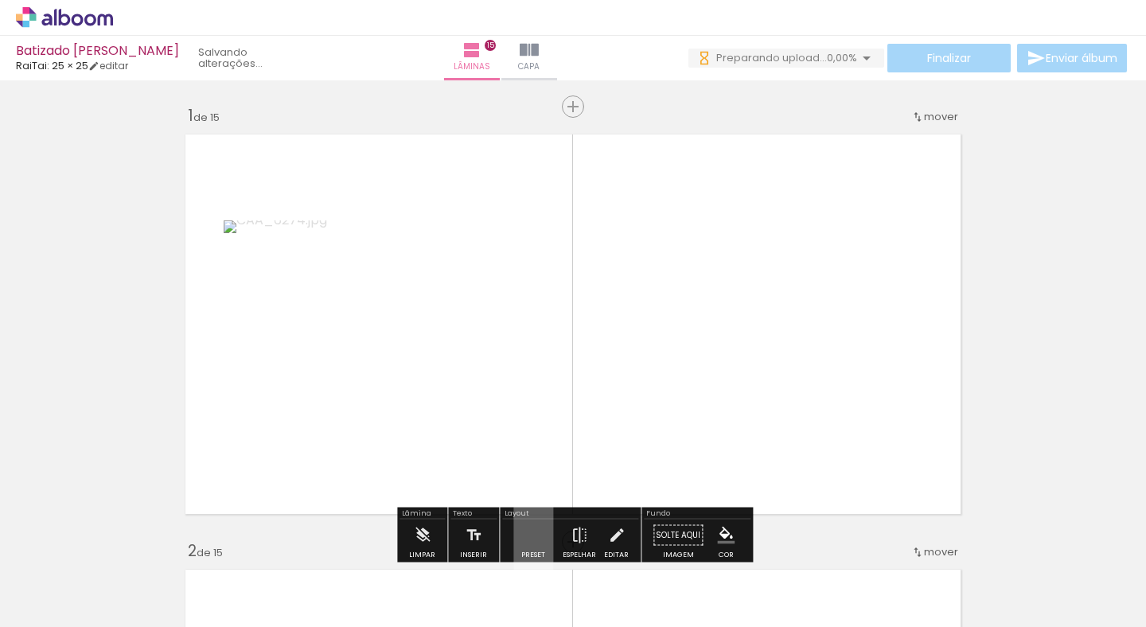
scroll to position [0, 194]
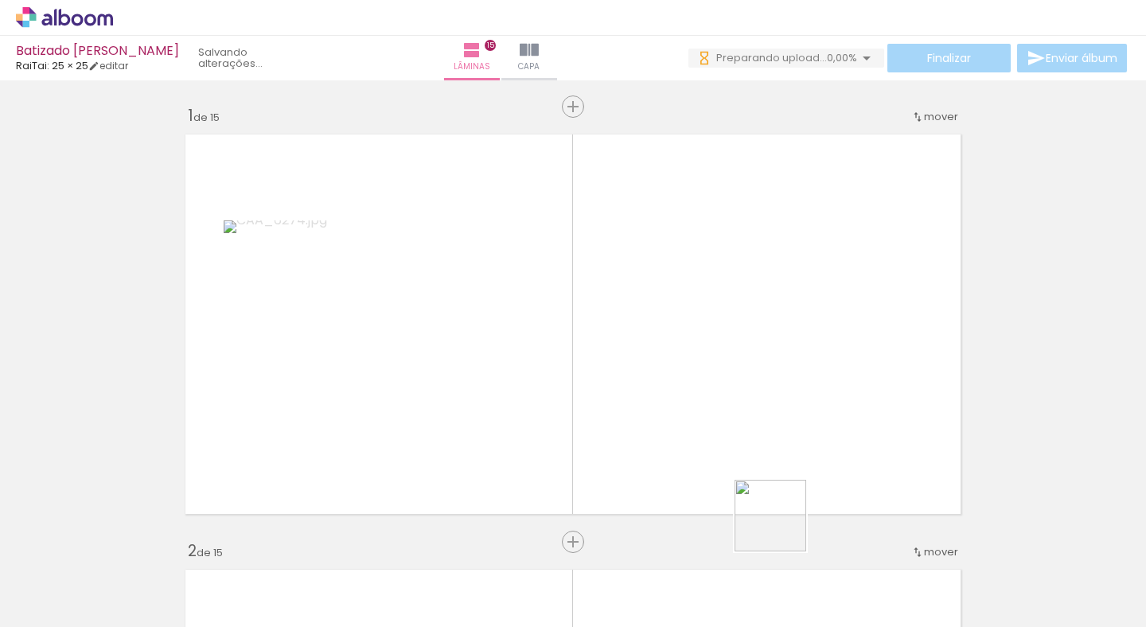
drag, startPoint x: 870, startPoint y: 586, endPoint x: 599, endPoint y: 396, distance: 331.4
click at [599, 396] on quentale-workspace at bounding box center [573, 313] width 1146 height 627
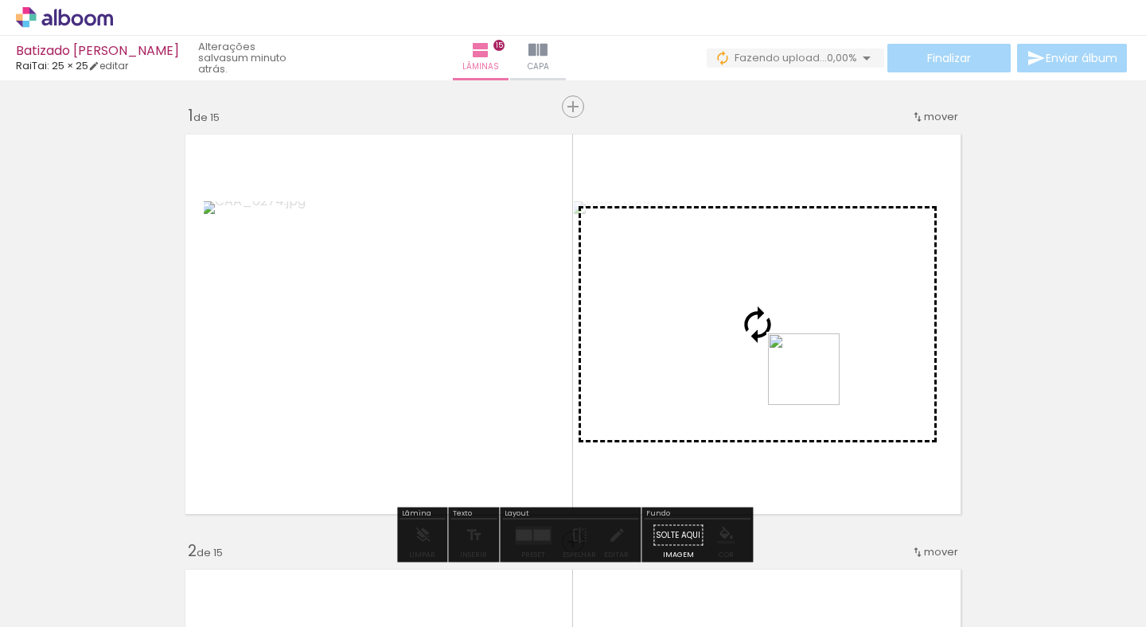
drag, startPoint x: 945, startPoint y: 575, endPoint x: 813, endPoint y: 379, distance: 236.4
click at [813, 379] on quentale-workspace at bounding box center [573, 313] width 1146 height 627
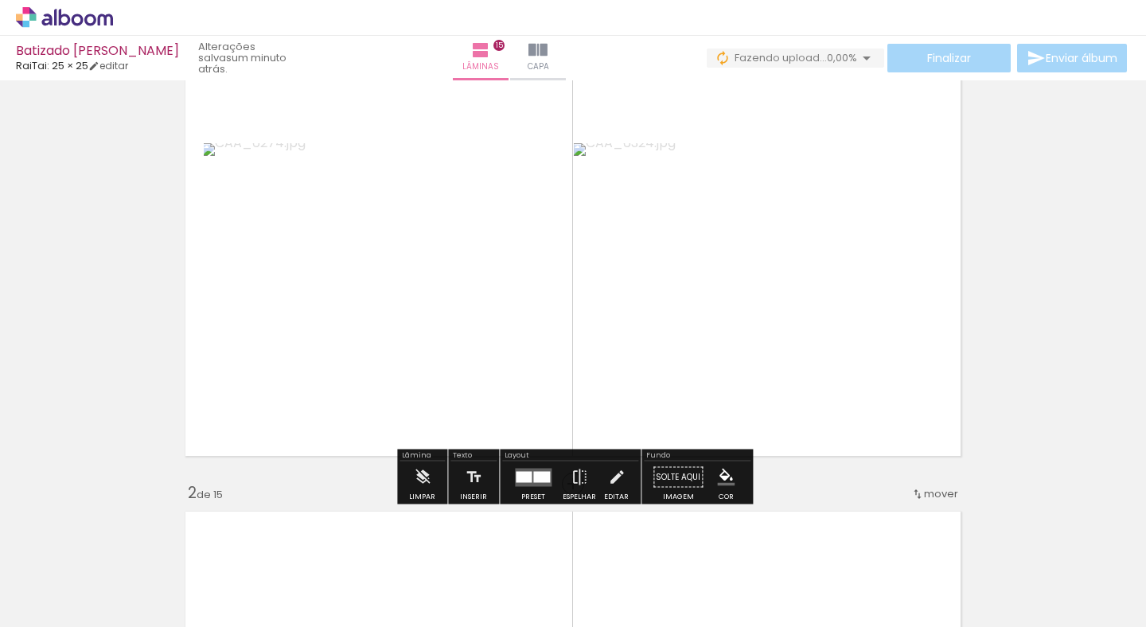
scroll to position [61, 0]
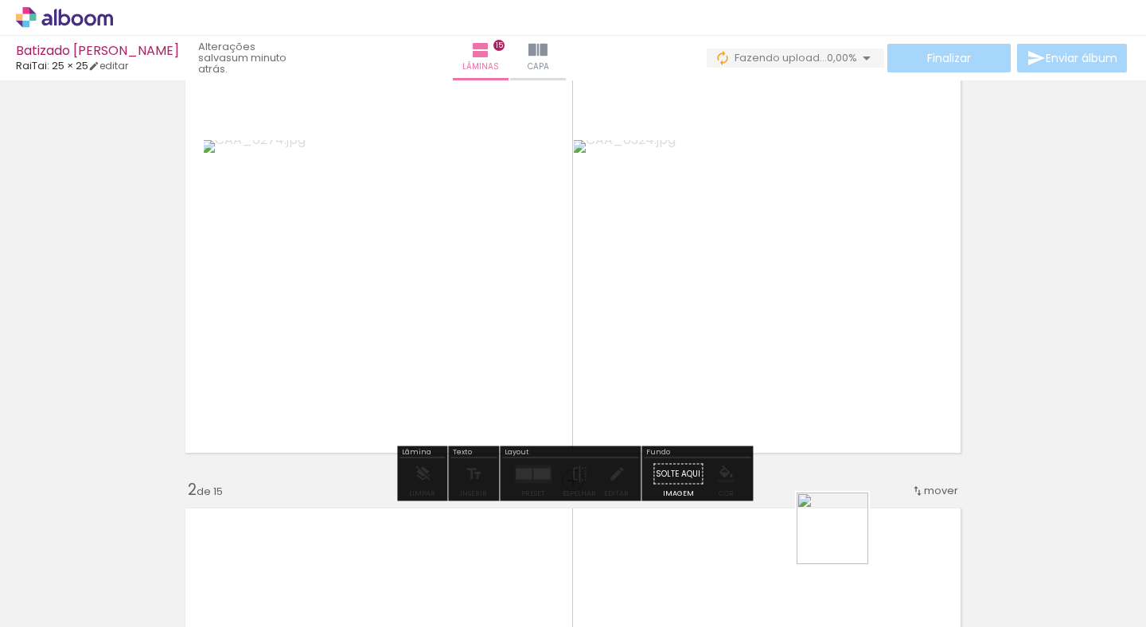
drag, startPoint x: 859, startPoint y: 585, endPoint x: 774, endPoint y: 330, distance: 268.6
click at [774, 330] on quentale-workspace at bounding box center [573, 313] width 1146 height 627
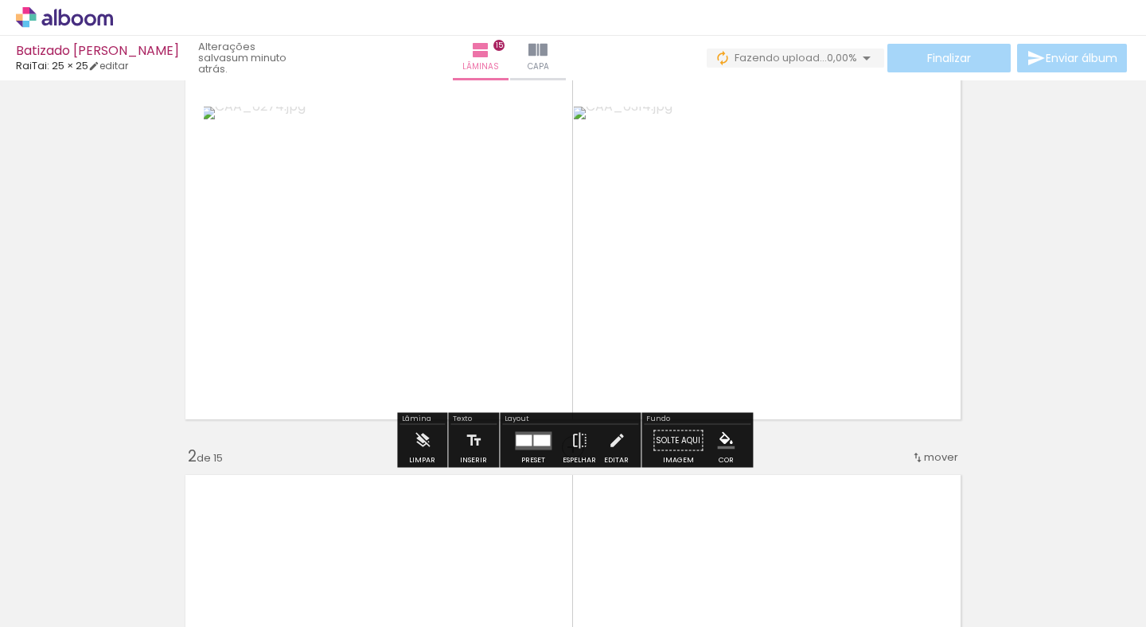
scroll to position [103, 0]
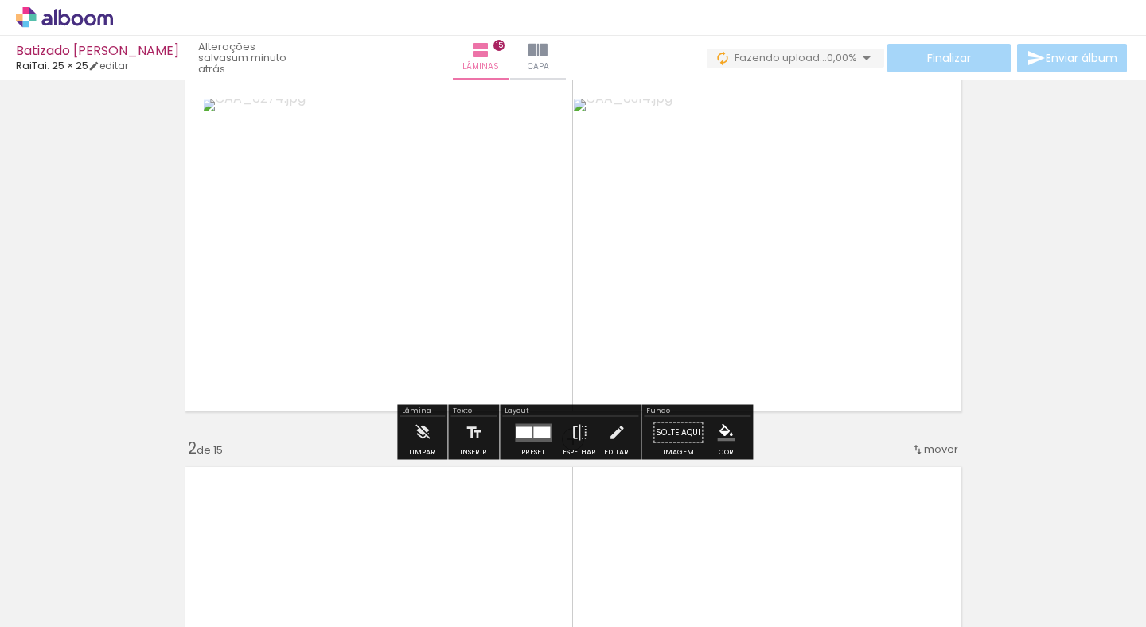
click at [528, 434] on quentale-layouter at bounding box center [533, 432] width 37 height 18
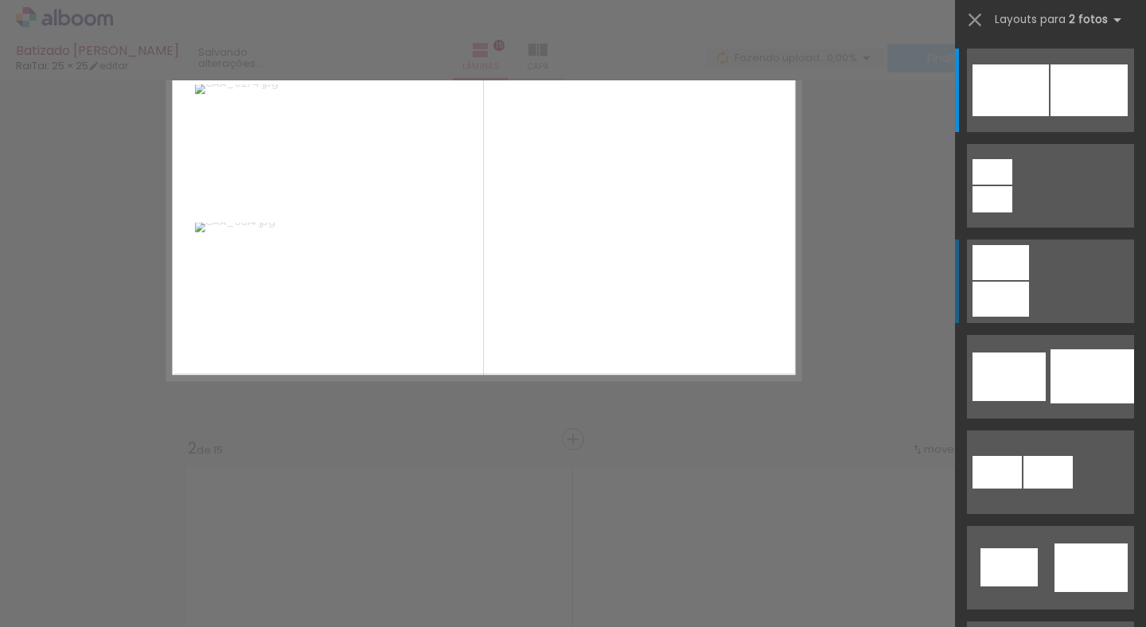
scroll to position [20, 0]
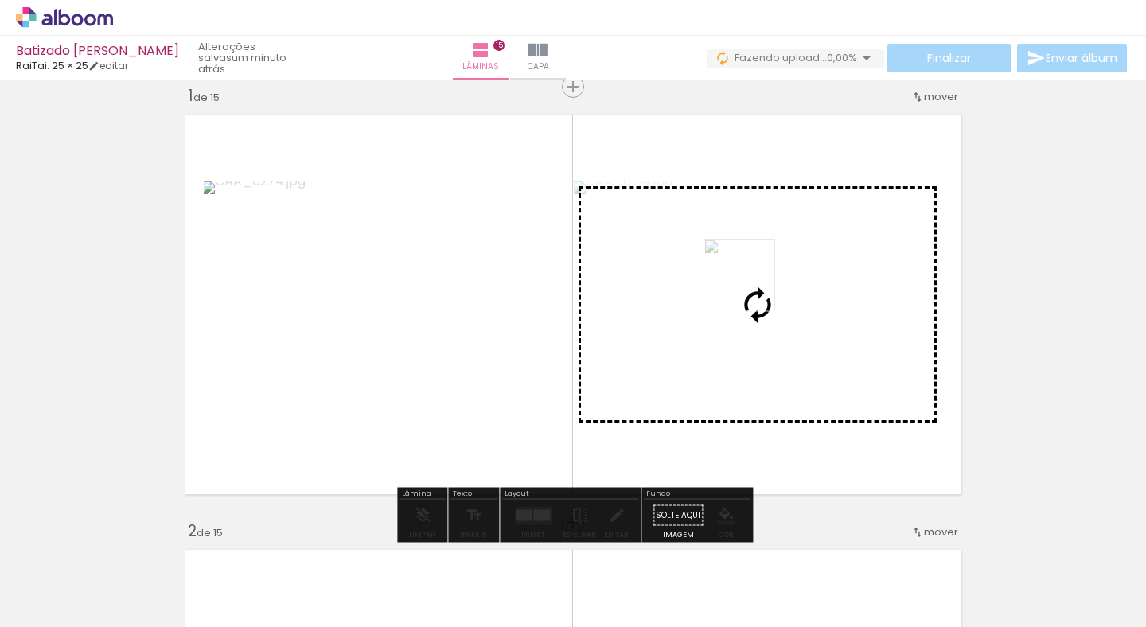
drag, startPoint x: 836, startPoint y: 568, endPoint x: 746, endPoint y: 282, distance: 300.3
click at [746, 282] on quentale-workspace at bounding box center [573, 313] width 1146 height 627
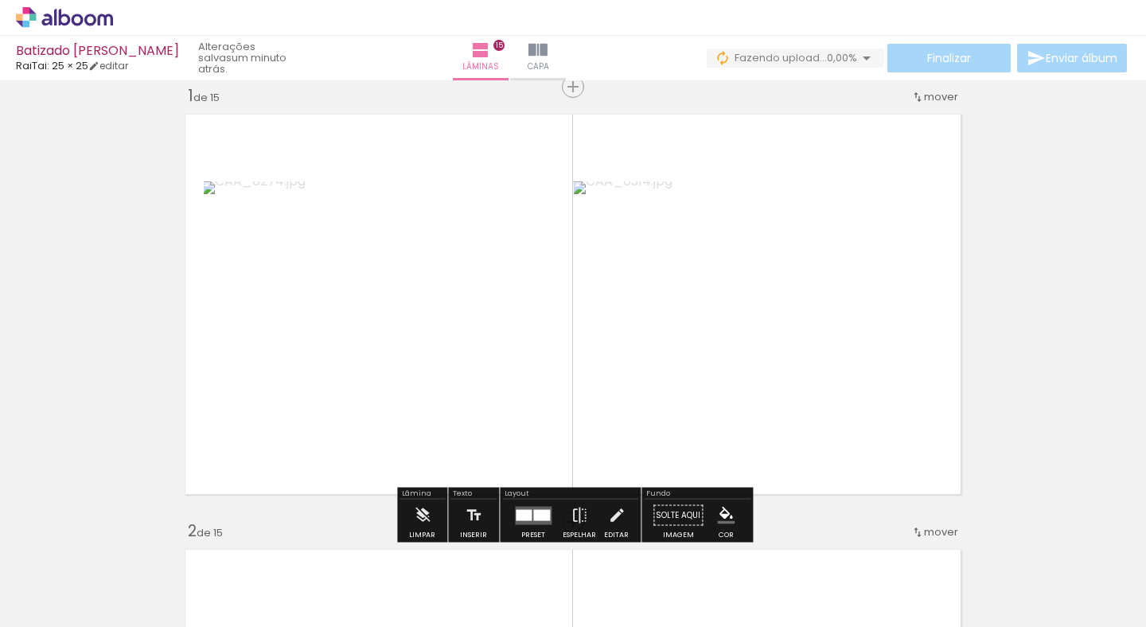
scroll to position [0, 0]
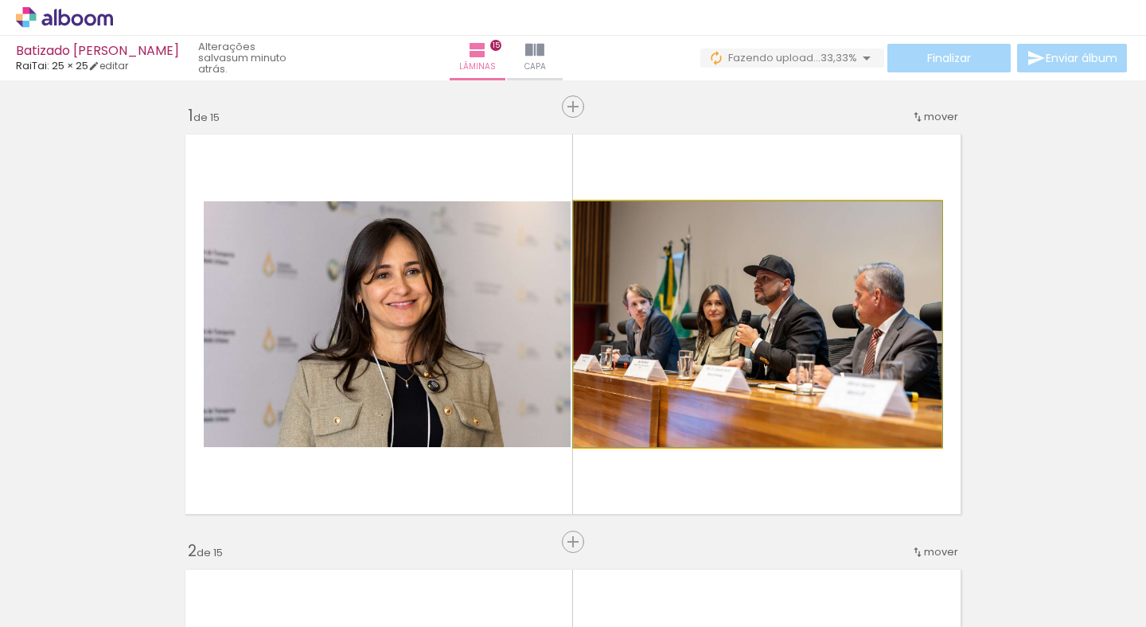
drag, startPoint x: 709, startPoint y: 270, endPoint x: 709, endPoint y: 610, distance: 340.7
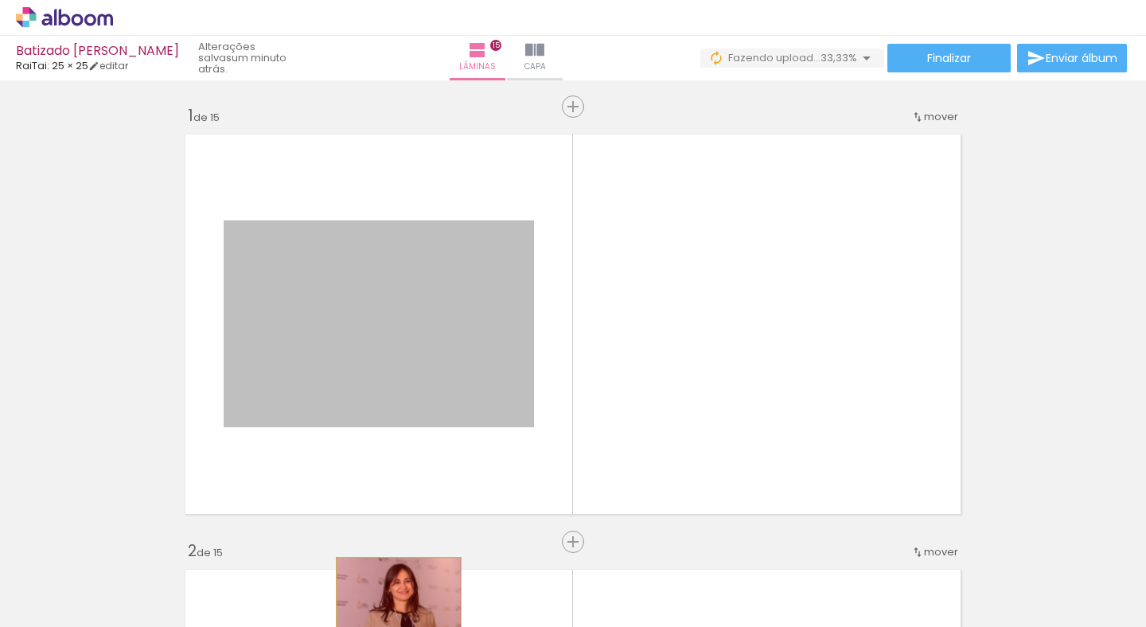
drag, startPoint x: 391, startPoint y: 310, endPoint x: 398, endPoint y: 599, distance: 289.0
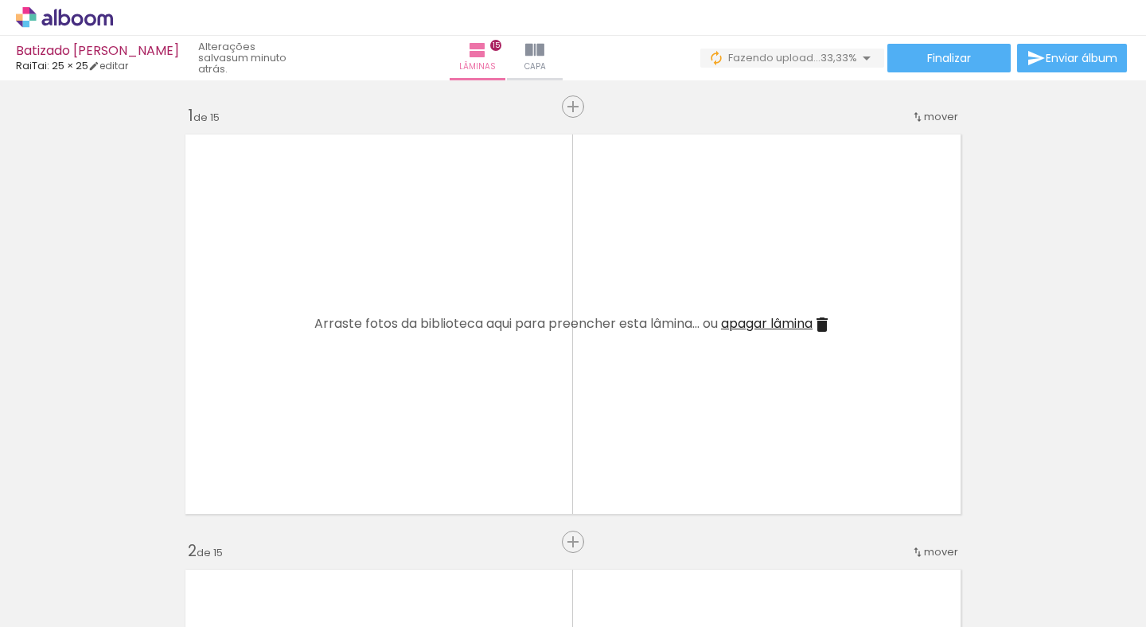
click at [813, 318] on span "apagar lâmina" at bounding box center [767, 323] width 92 height 18
click at [813, 322] on span "apagar lâmina" at bounding box center [767, 323] width 92 height 18
click at [813, 321] on span "apagar lâmina" at bounding box center [767, 323] width 92 height 18
click at [832, 320] on iron-icon at bounding box center [822, 324] width 19 height 19
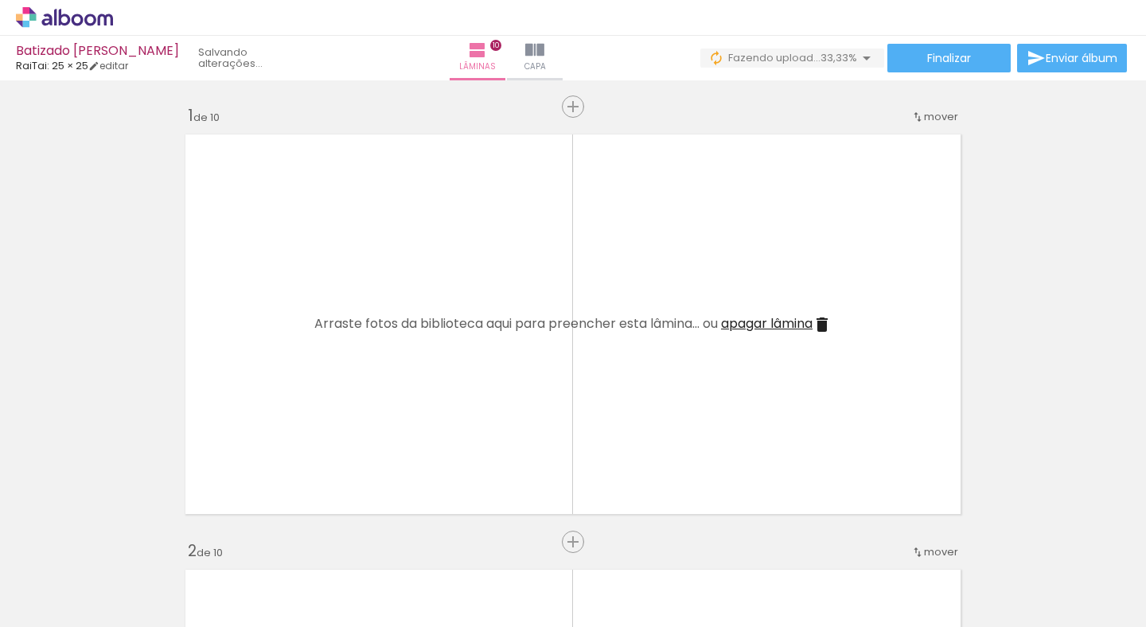
click at [832, 320] on iron-icon at bounding box center [822, 324] width 19 height 19
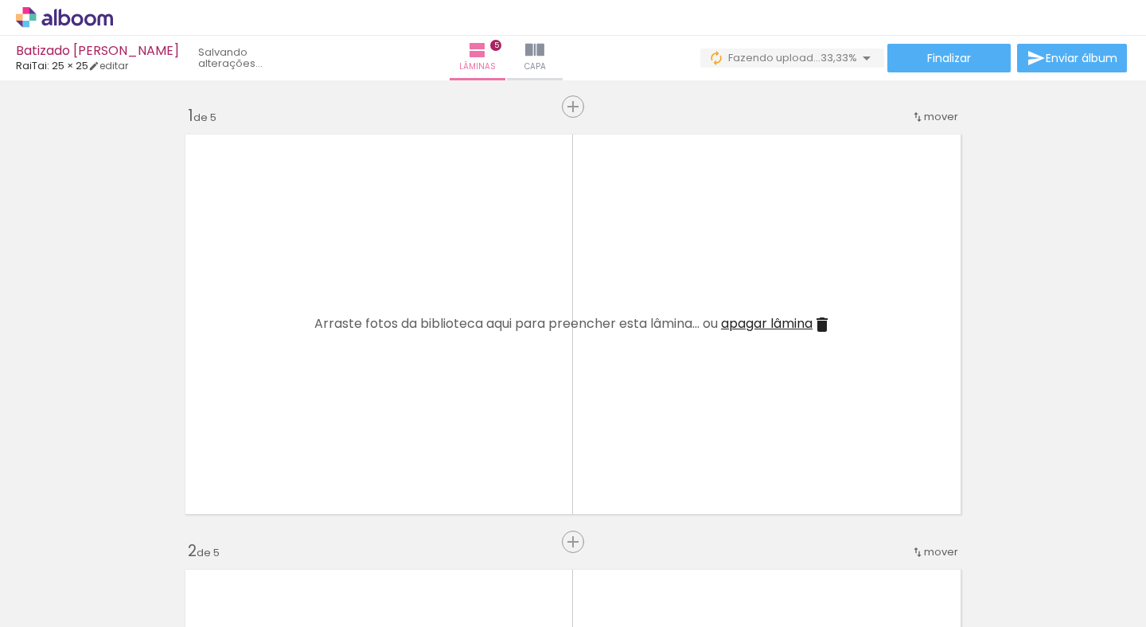
click at [832, 320] on iron-icon at bounding box center [822, 324] width 19 height 19
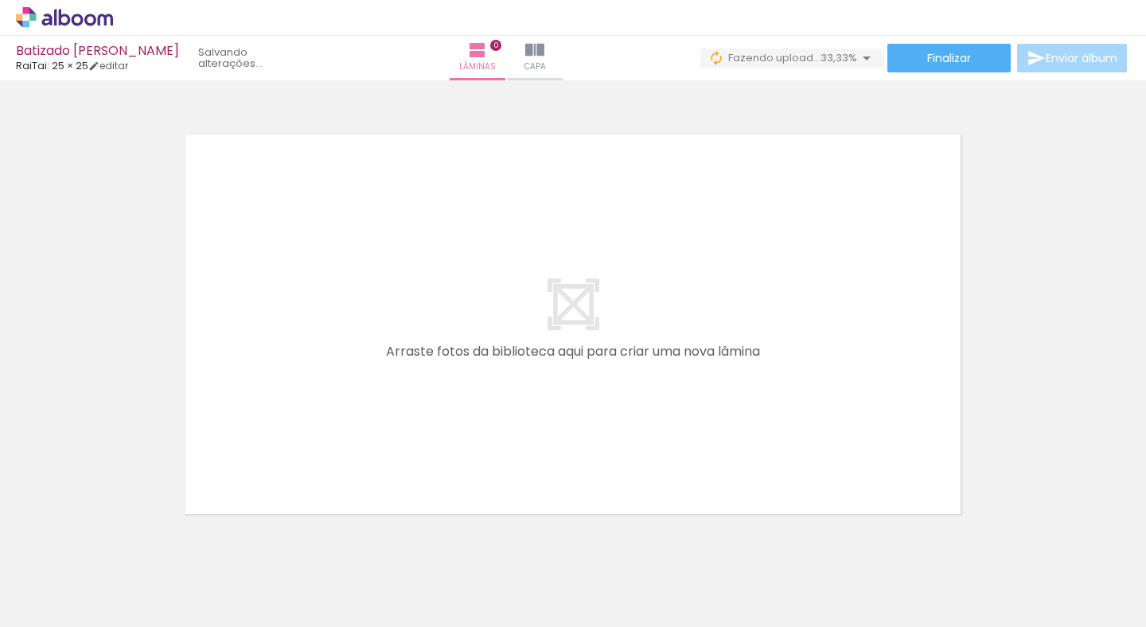
click at [892, 320] on quentale-layouter at bounding box center [572, 325] width 791 height 396
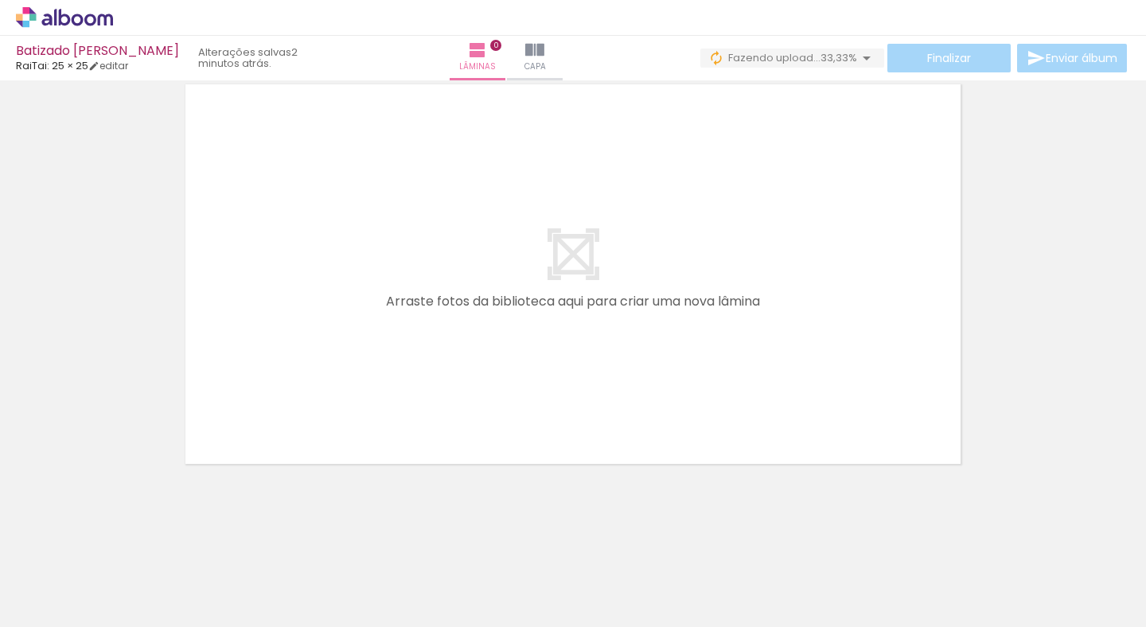
click at [447, 582] on div at bounding box center [411, 574] width 72 height 48
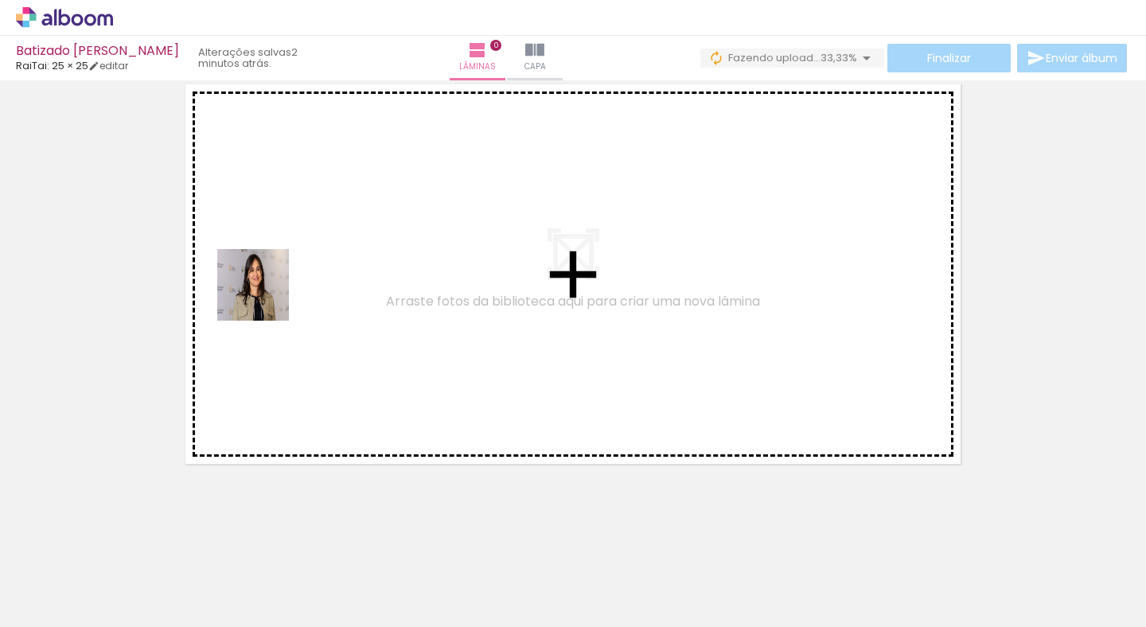
drag, startPoint x: 148, startPoint y: 580, endPoint x: 265, endPoint y: 297, distance: 306.6
click at [265, 297] on quentale-workspace at bounding box center [573, 313] width 1146 height 627
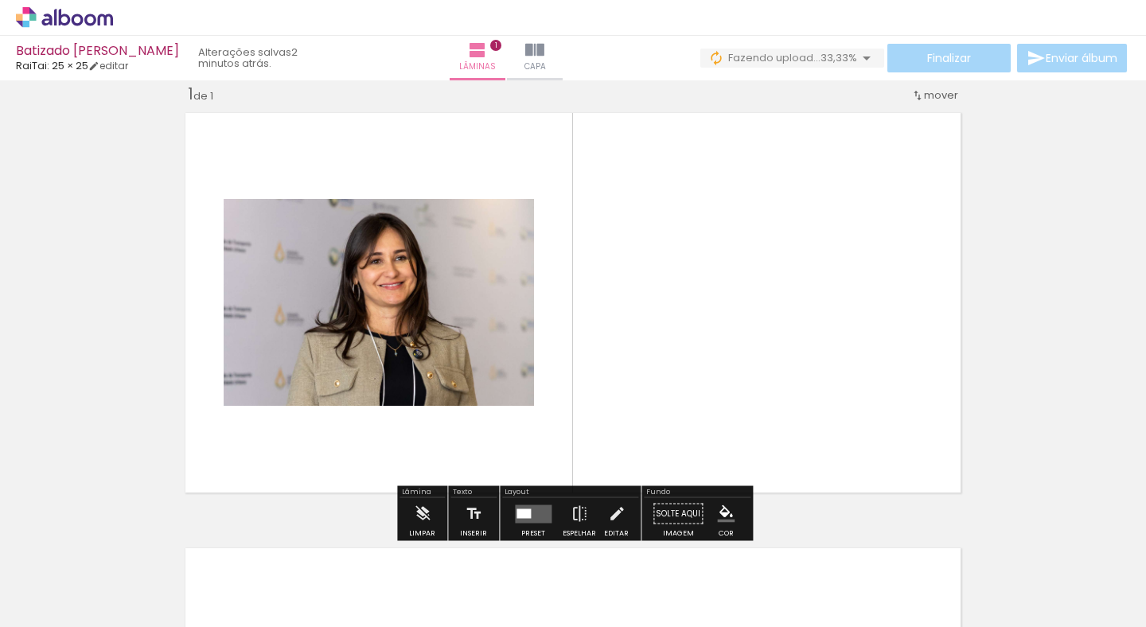
scroll to position [20, 0]
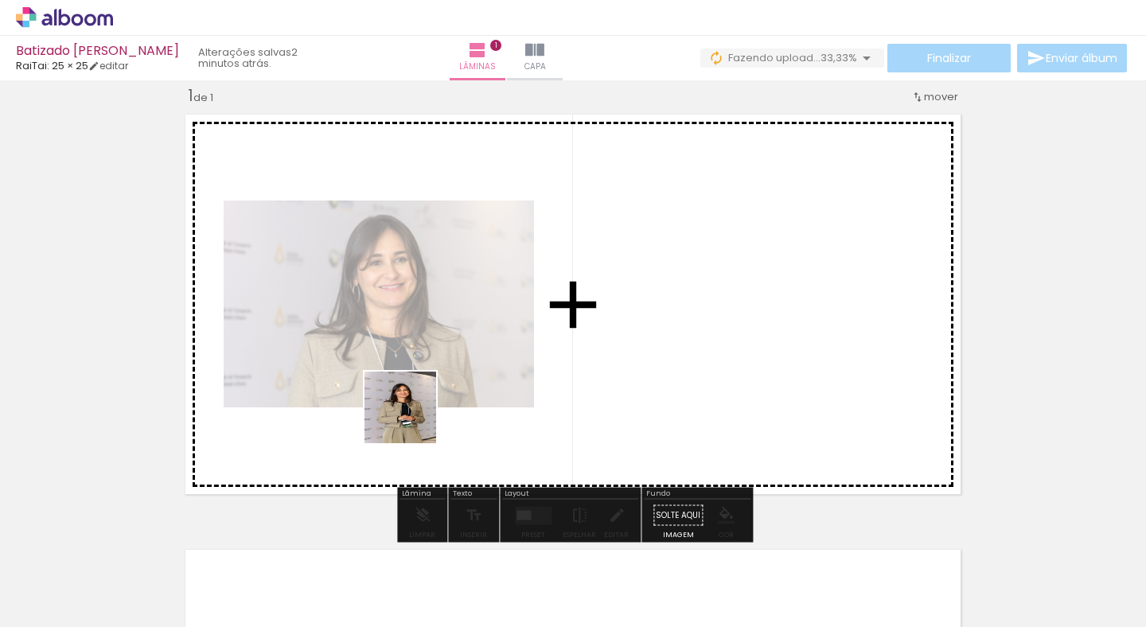
drag, startPoint x: 248, startPoint y: 567, endPoint x: 452, endPoint y: 378, distance: 278.2
click at [452, 378] on quentale-workspace at bounding box center [573, 313] width 1146 height 627
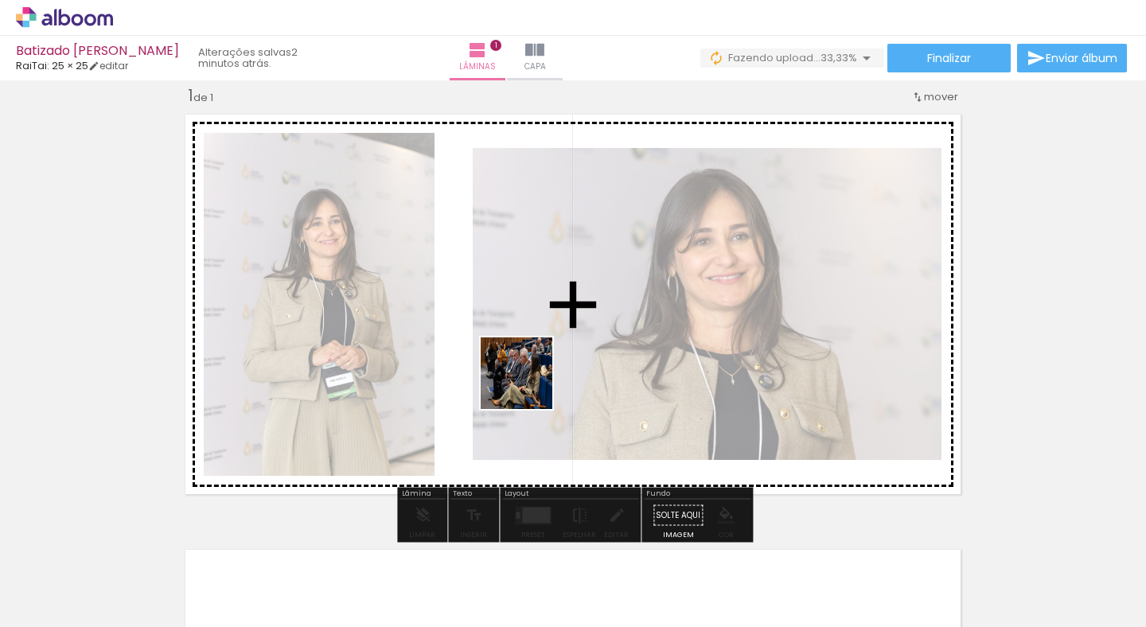
drag, startPoint x: 501, startPoint y: 563, endPoint x: 542, endPoint y: 344, distance: 222.8
click at [542, 344] on quentale-workspace at bounding box center [573, 313] width 1146 height 627
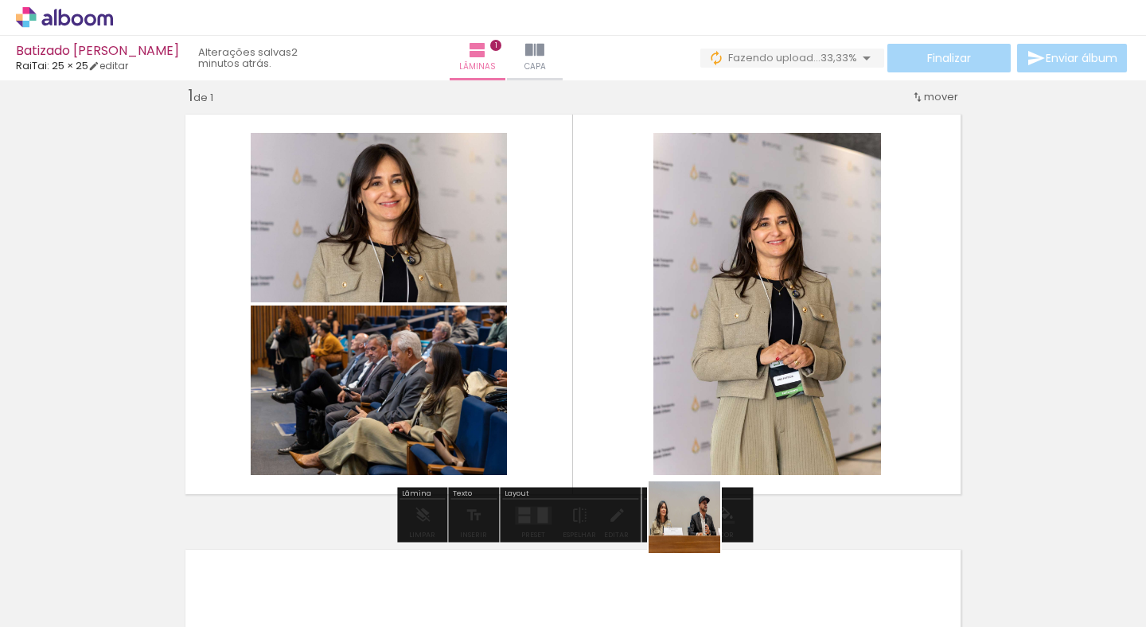
drag, startPoint x: 696, startPoint y: 584, endPoint x: 701, endPoint y: 367, distance: 217.3
click at [699, 366] on quentale-workspace at bounding box center [573, 313] width 1146 height 627
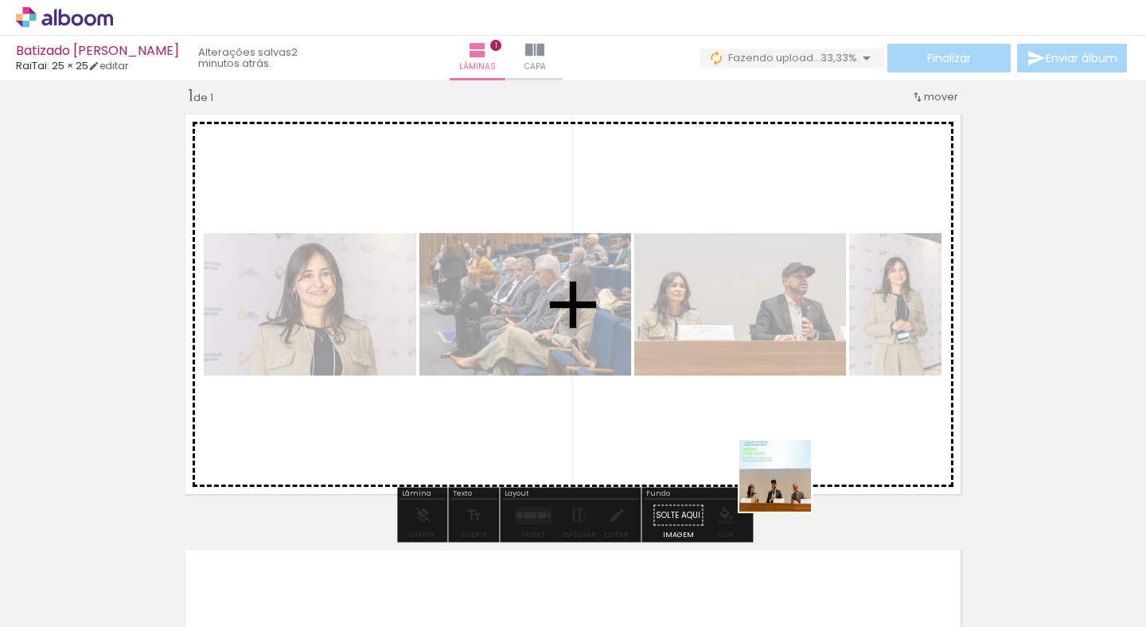
drag, startPoint x: 787, startPoint y: 580, endPoint x: 787, endPoint y: 316, distance: 264.2
click at [787, 316] on quentale-workspace at bounding box center [573, 313] width 1146 height 627
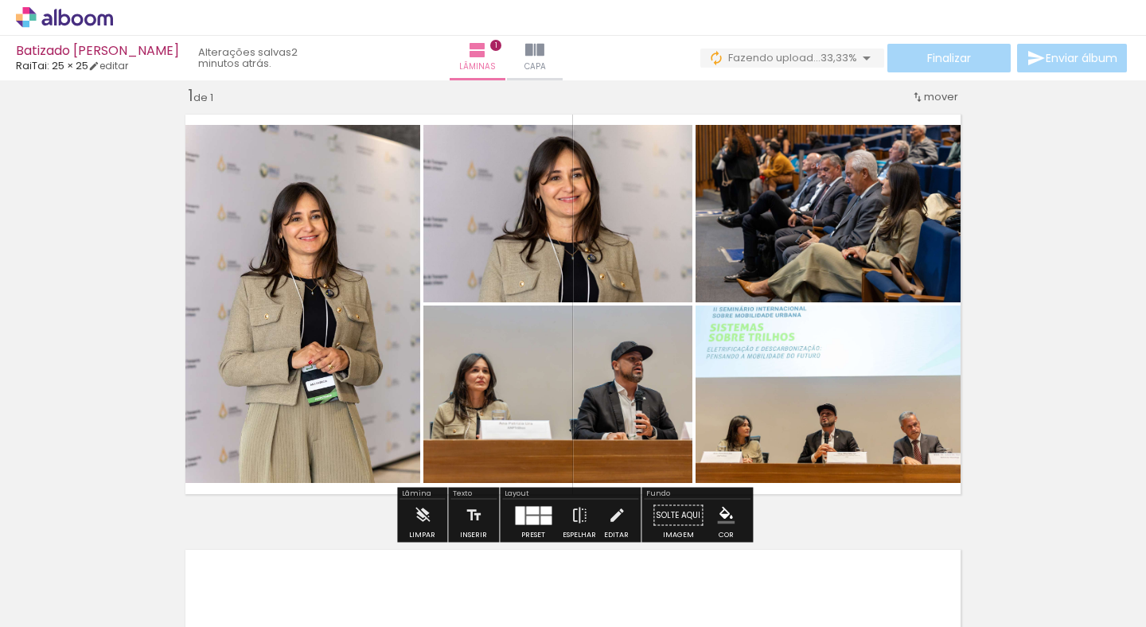
click at [526, 520] on div at bounding box center [532, 520] width 13 height 9
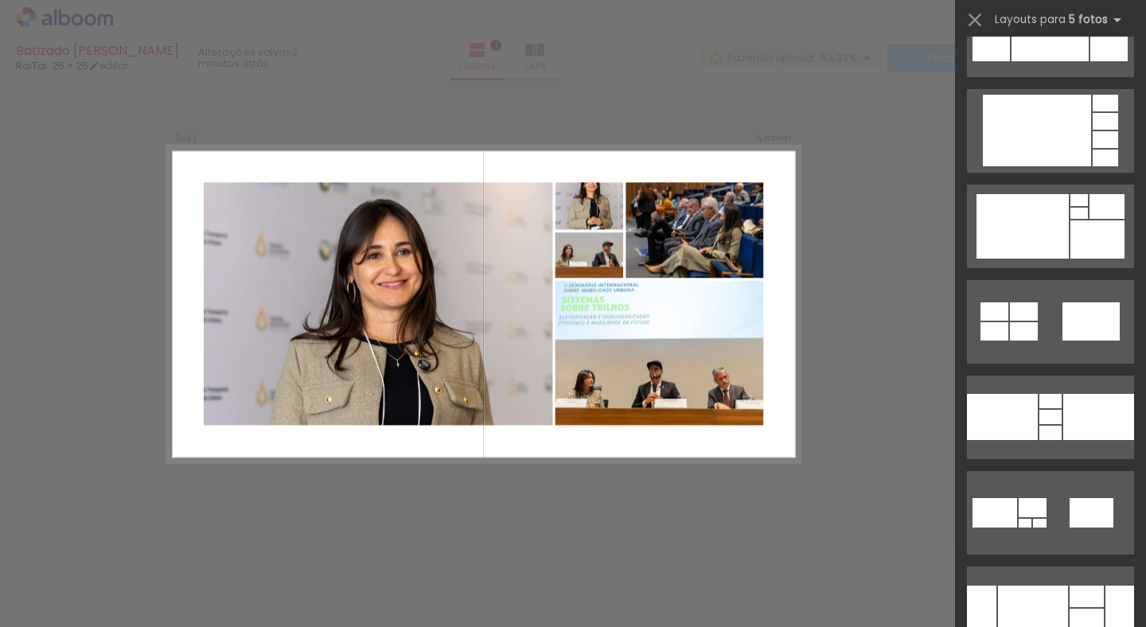
scroll to position [14289, 0]
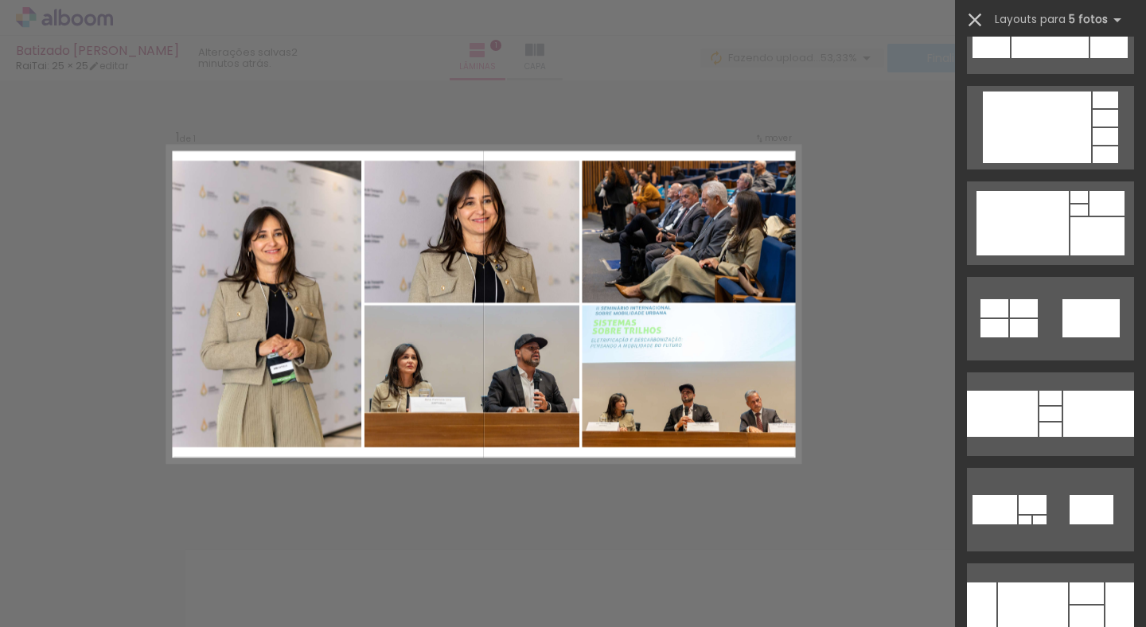
click at [970, 20] on iron-icon at bounding box center [975, 20] width 22 height 22
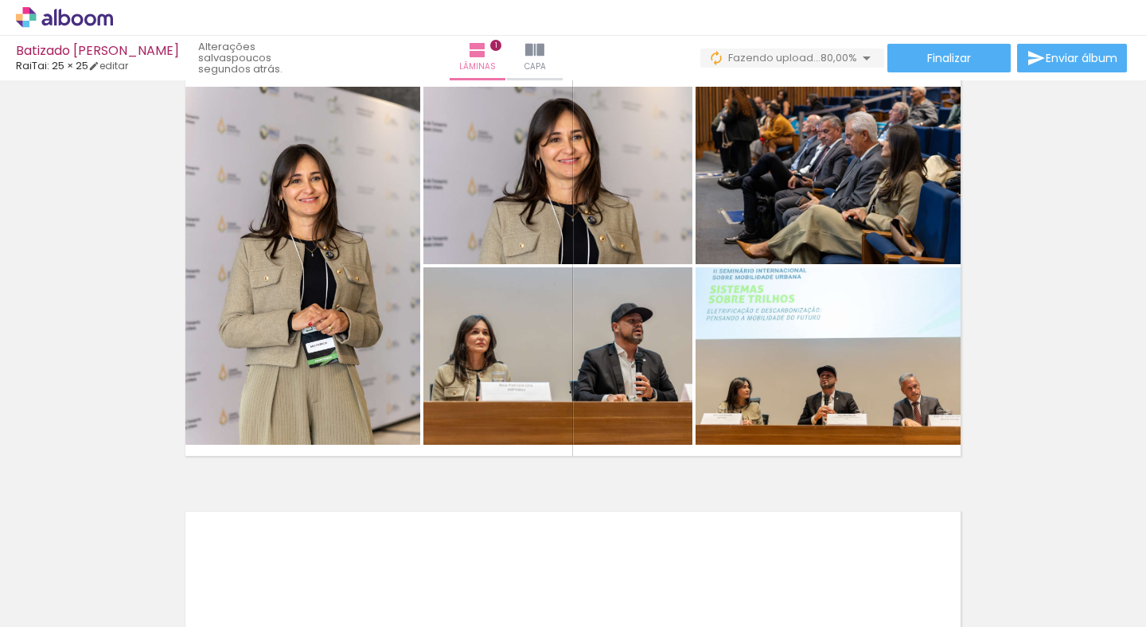
scroll to position [0, 0]
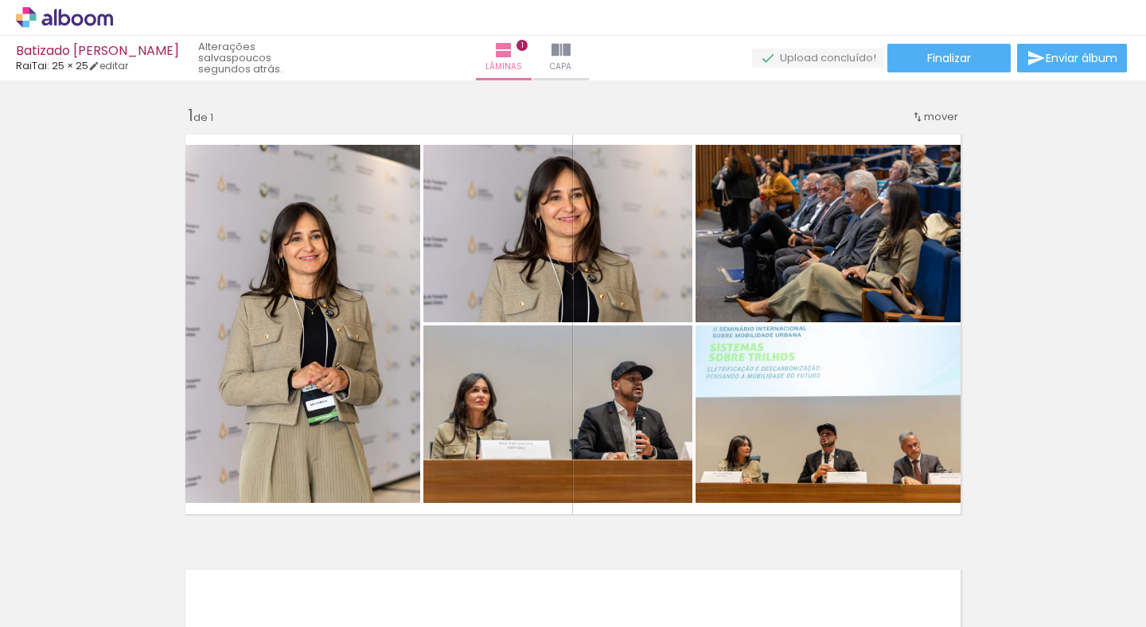
click at [52, 23] on icon at bounding box center [64, 17] width 97 height 21
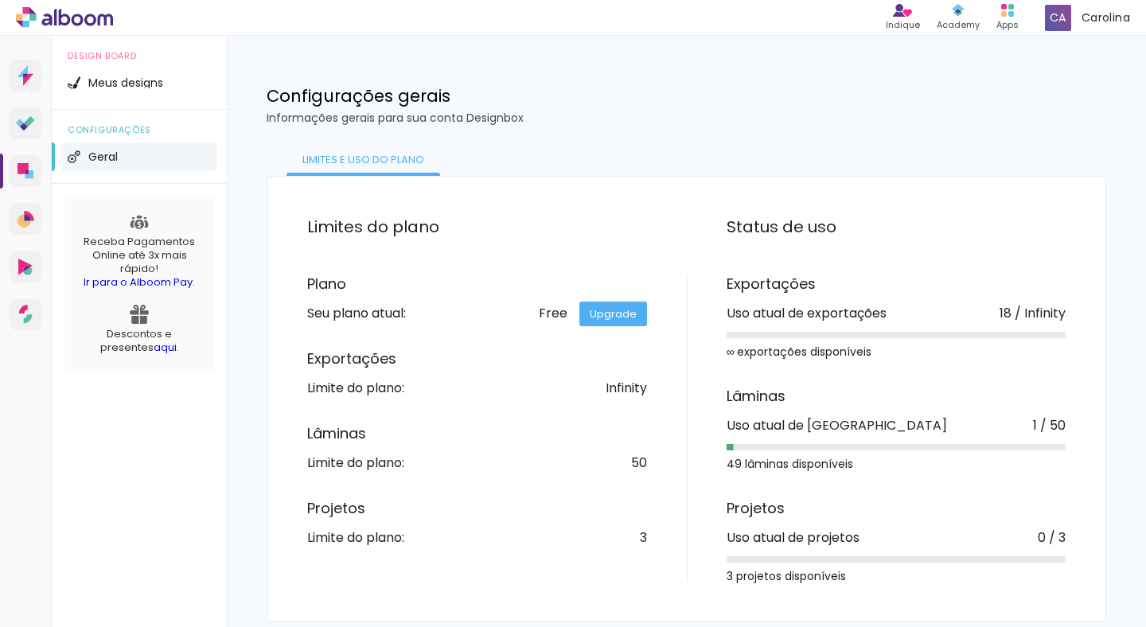
click at [611, 313] on link "Upgrade" at bounding box center [613, 314] width 68 height 25
